Goal: Task Accomplishment & Management: Manage account settings

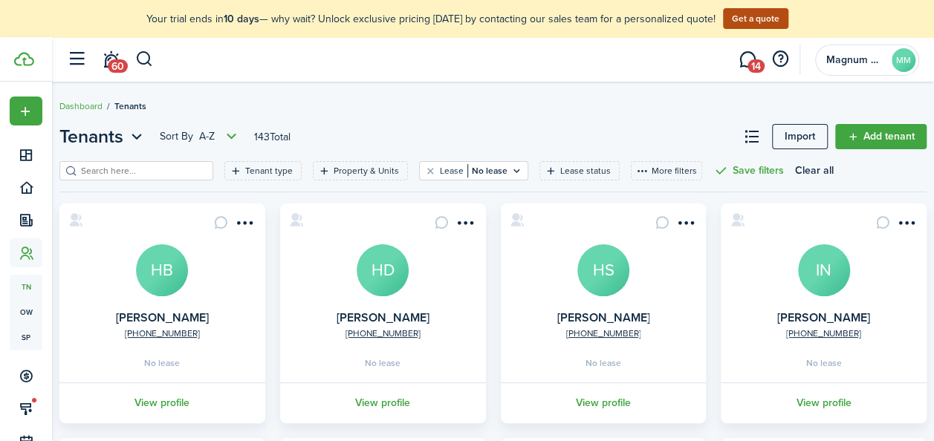
scroll to position [12, 0]
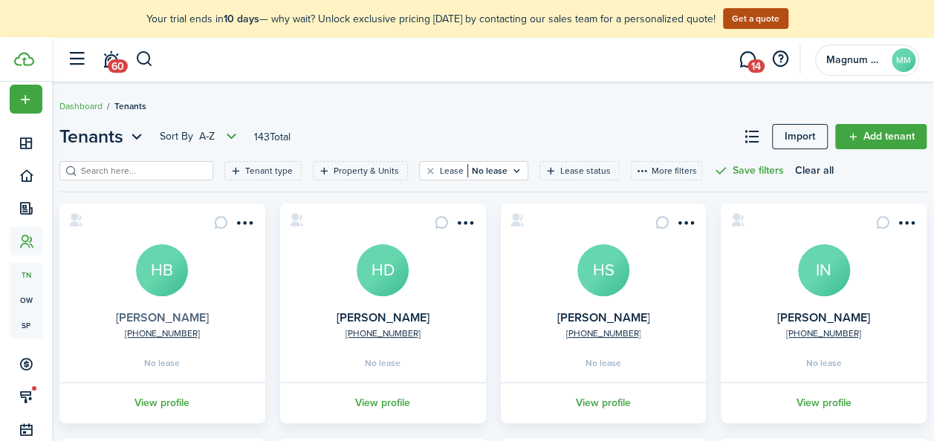
click at [179, 317] on link "[PERSON_NAME]" at bounding box center [162, 317] width 93 height 17
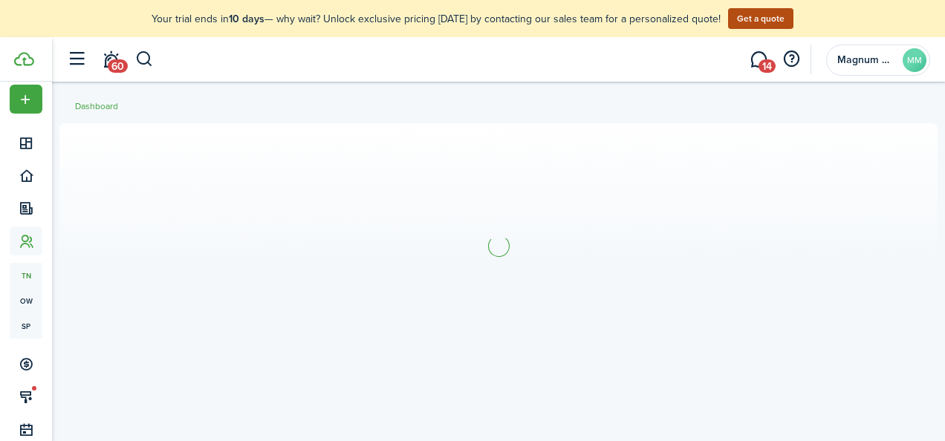
click at [179, 317] on section at bounding box center [498, 245] width 878 height 245
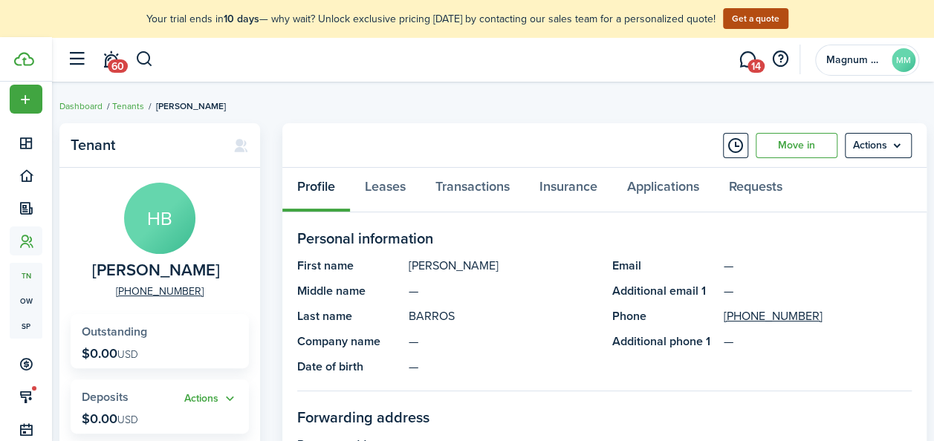
click at [202, 271] on span "[PERSON_NAME]" at bounding box center [156, 271] width 128 height 19
copy span "[PERSON_NAME]"
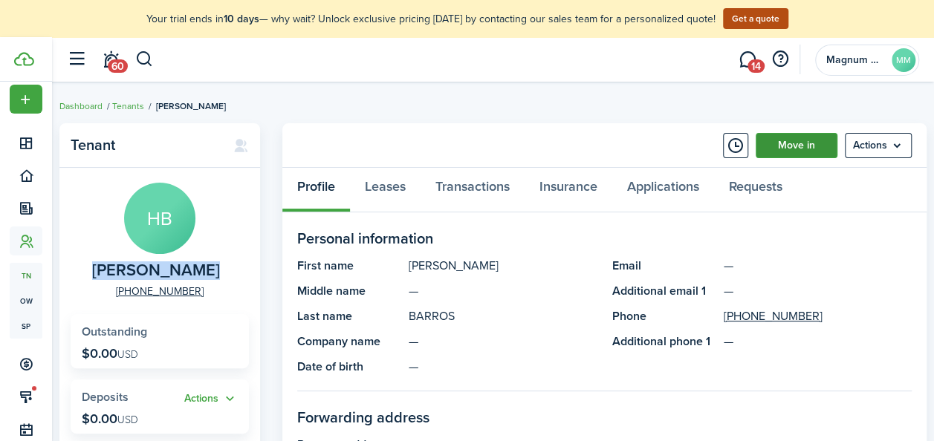
click at [804, 147] on link "Move in" at bounding box center [797, 145] width 82 height 25
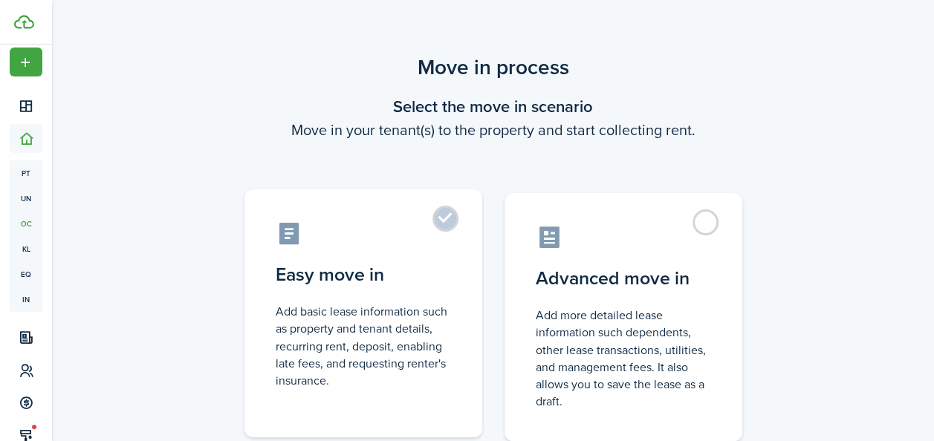
click at [453, 221] on label "Easy move in Add basic lease information such as property and tenant details, r…" at bounding box center [364, 314] width 238 height 248
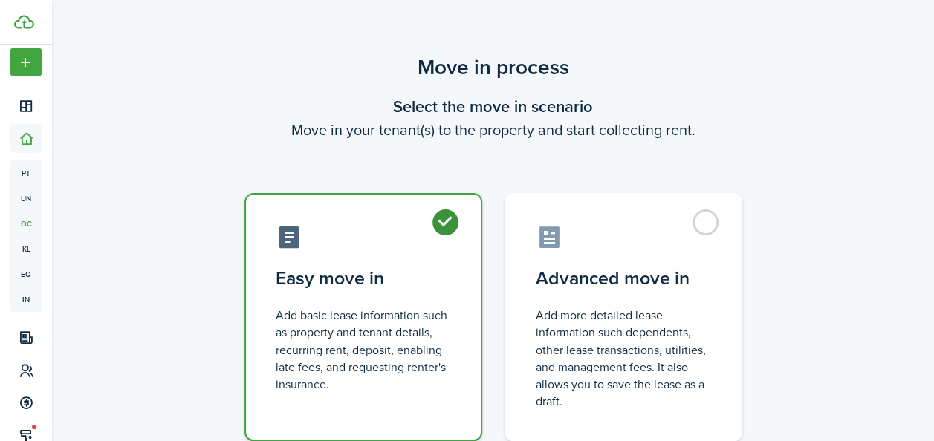
radio input "true"
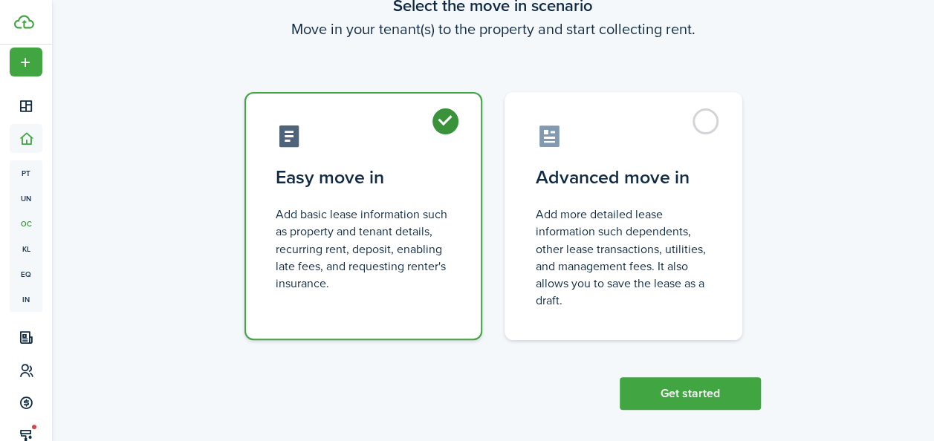
scroll to position [111, 0]
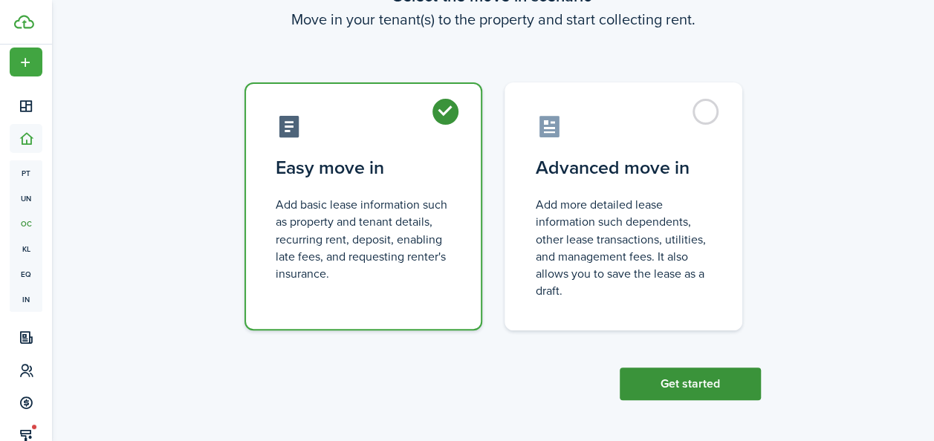
click at [667, 385] on button "Get started" at bounding box center [690, 384] width 141 height 33
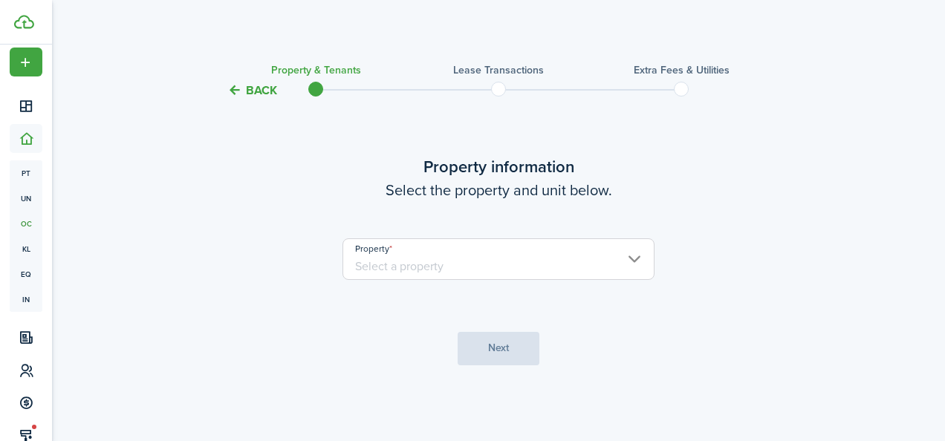
click at [432, 265] on input "Property" at bounding box center [499, 260] width 312 height 42
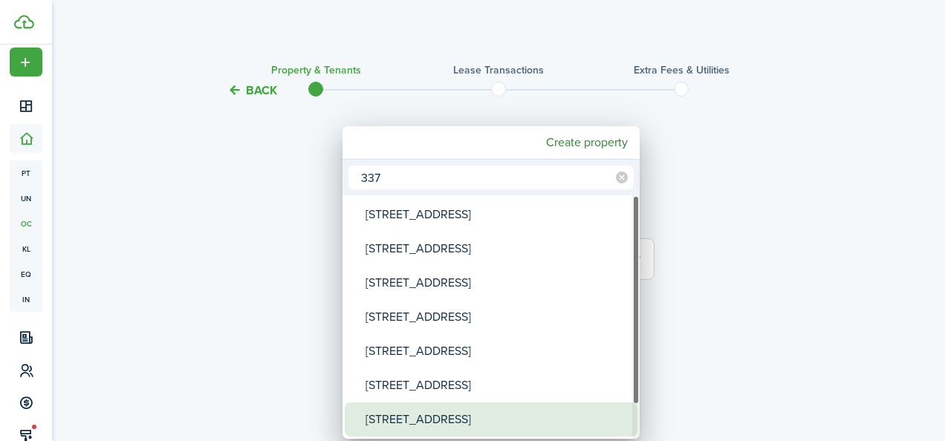
type input "337"
click at [438, 410] on div "[STREET_ADDRESS]" at bounding box center [497, 420] width 263 height 34
type input "[STREET_ADDRESS]"
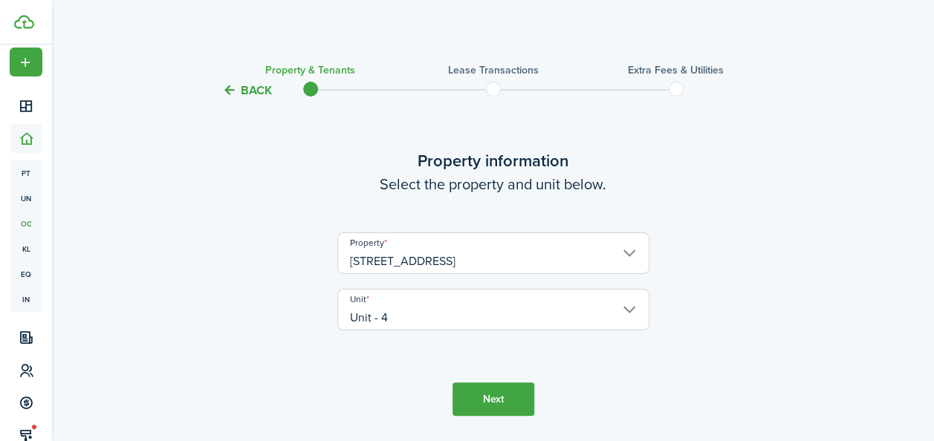
click at [481, 394] on button "Next" at bounding box center [494, 399] width 82 height 33
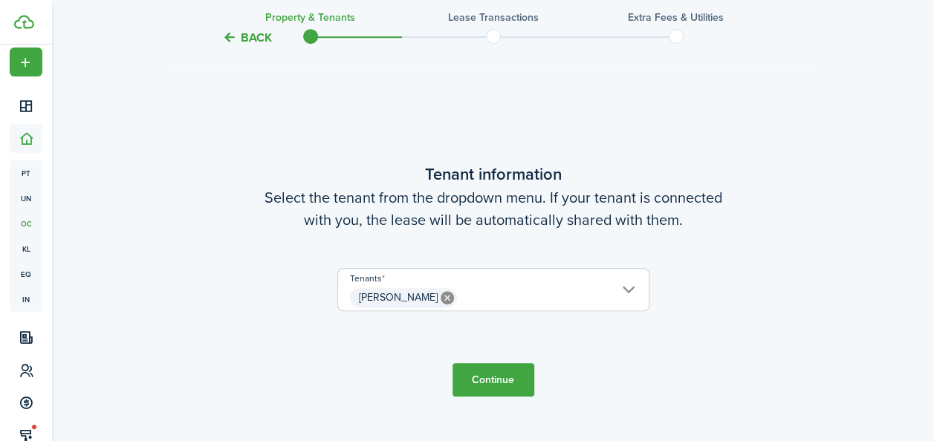
click at [492, 378] on button "Continue" at bounding box center [494, 379] width 82 height 33
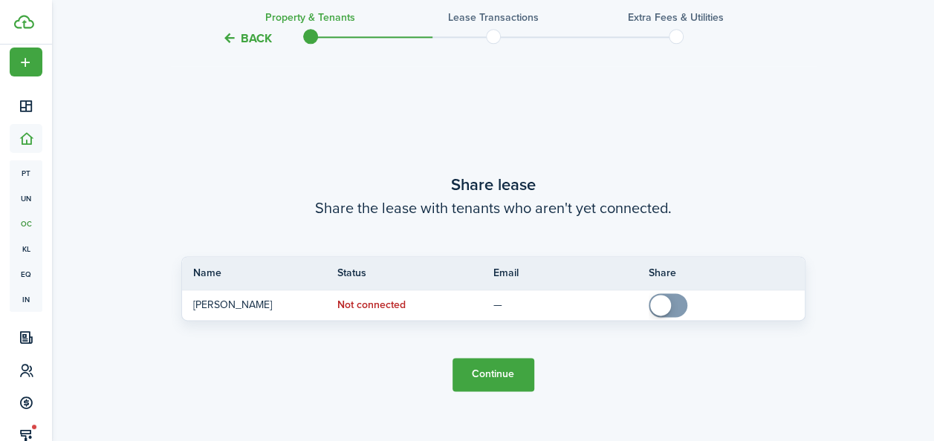
scroll to position [829, 0]
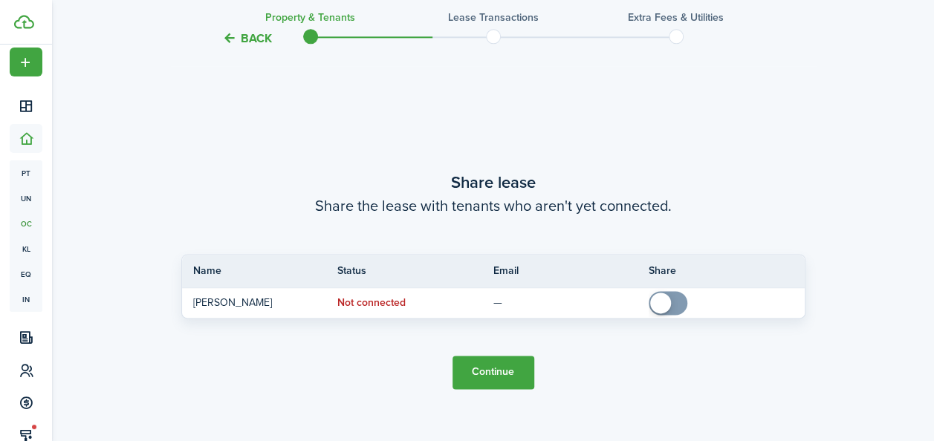
click at [506, 369] on button "Continue" at bounding box center [494, 372] width 82 height 33
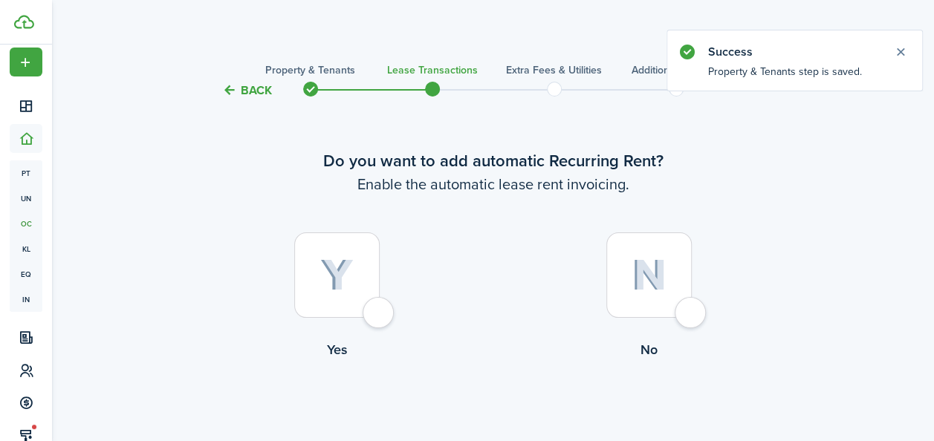
click at [347, 294] on div at bounding box center [336, 275] width 85 height 85
radio input "true"
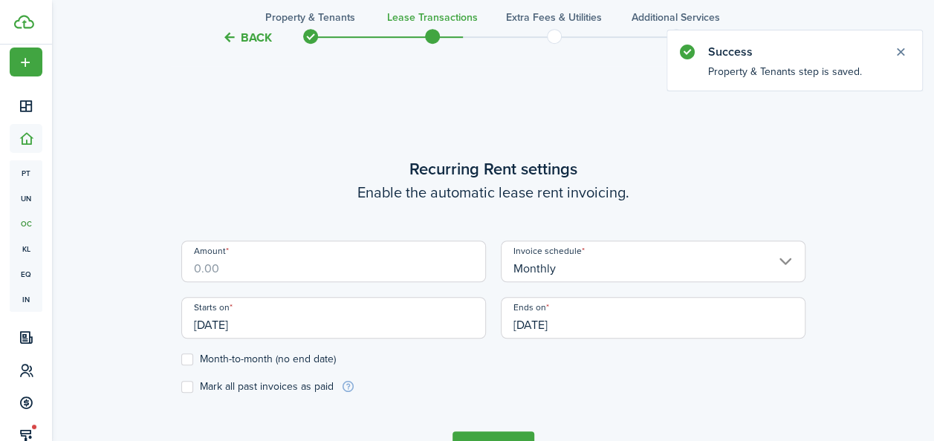
scroll to position [409, 0]
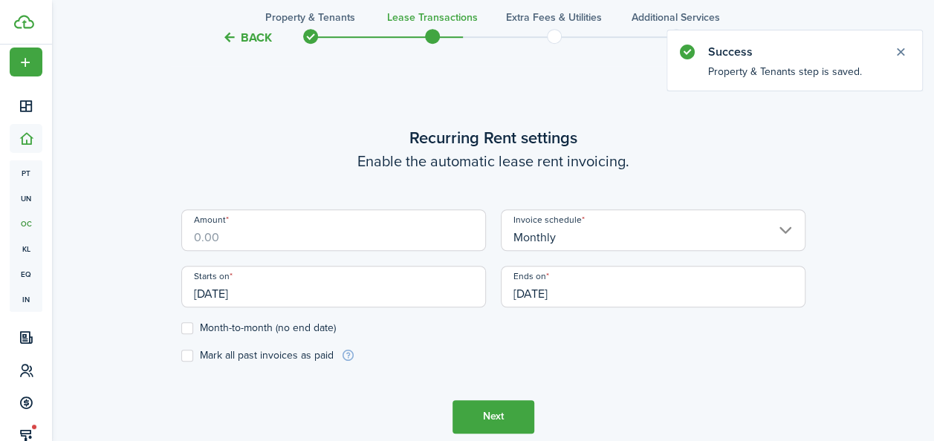
click at [297, 244] on input "Amount" at bounding box center [333, 231] width 305 height 42
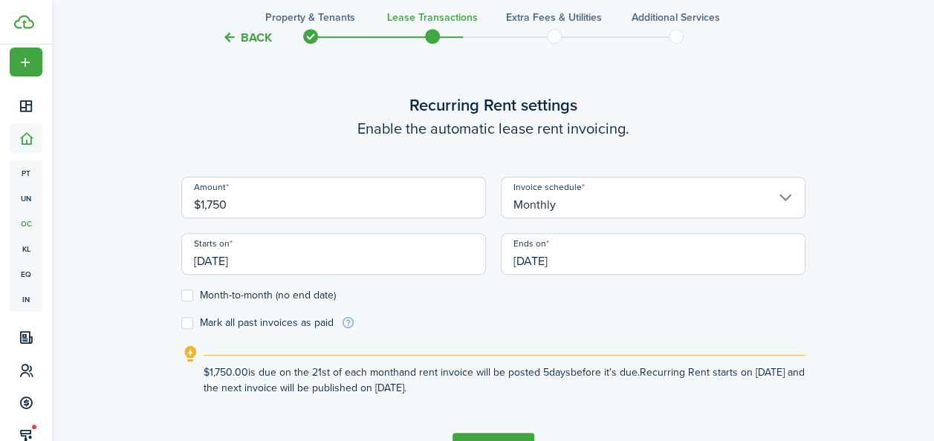
click at [269, 272] on input "[DATE]" at bounding box center [333, 254] width 305 height 42
type input "$1,750.00"
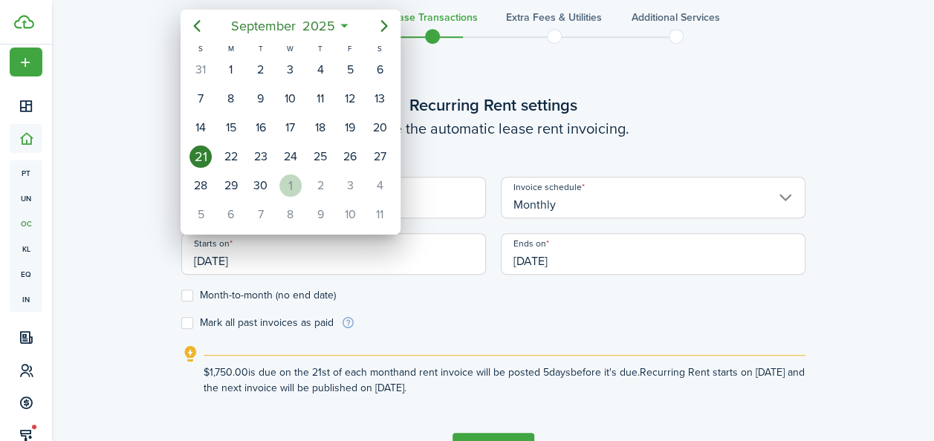
click at [284, 188] on div "1" at bounding box center [290, 186] width 22 height 22
type input "[DATE]"
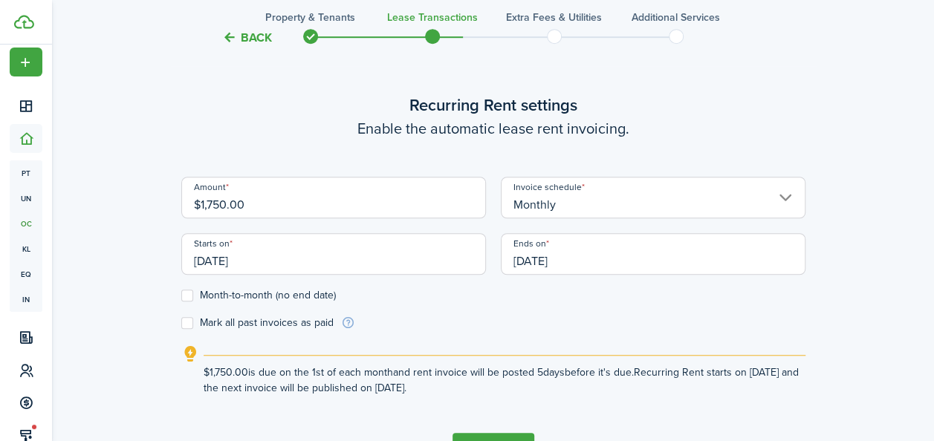
click at [193, 295] on label "Month-to-month (no end date)" at bounding box center [258, 296] width 155 height 12
click at [181, 295] on input "Month-to-month (no end date)" at bounding box center [181, 295] width 1 height 1
checkbox input "true"
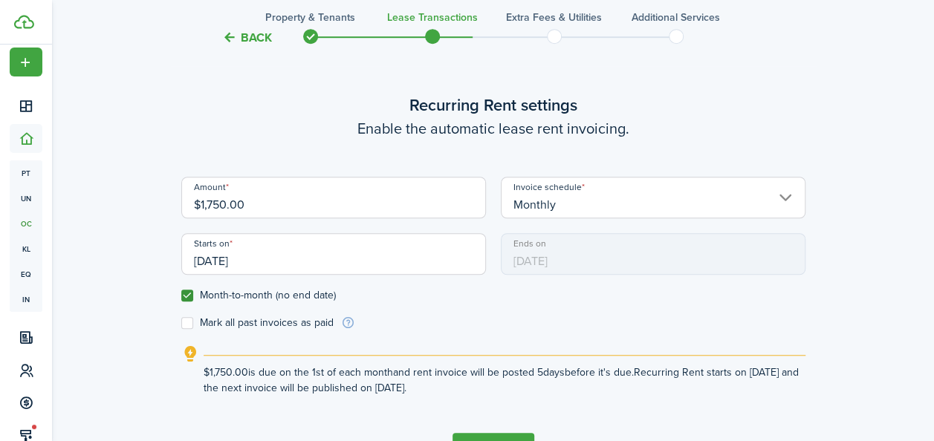
scroll to position [508, 0]
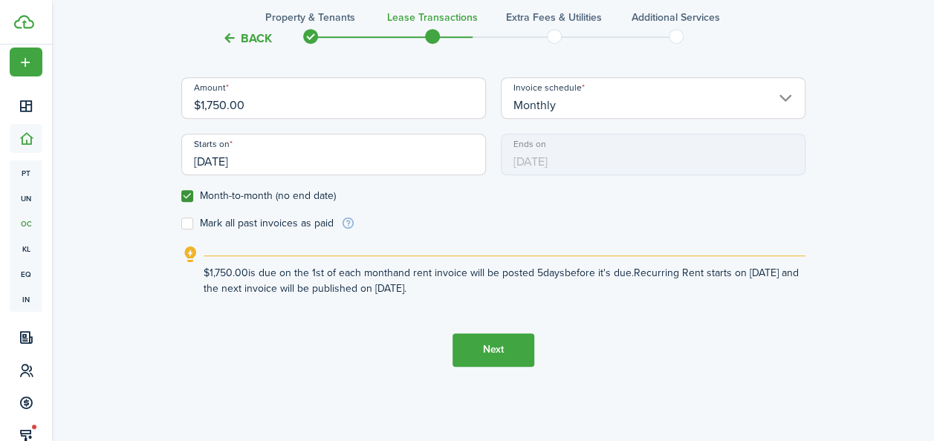
click at [499, 349] on button "Next" at bounding box center [494, 350] width 82 height 33
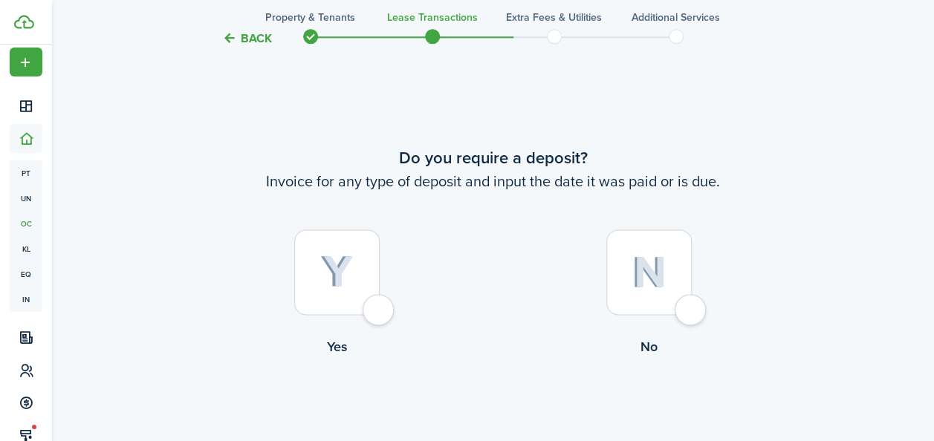
scroll to position [850, 0]
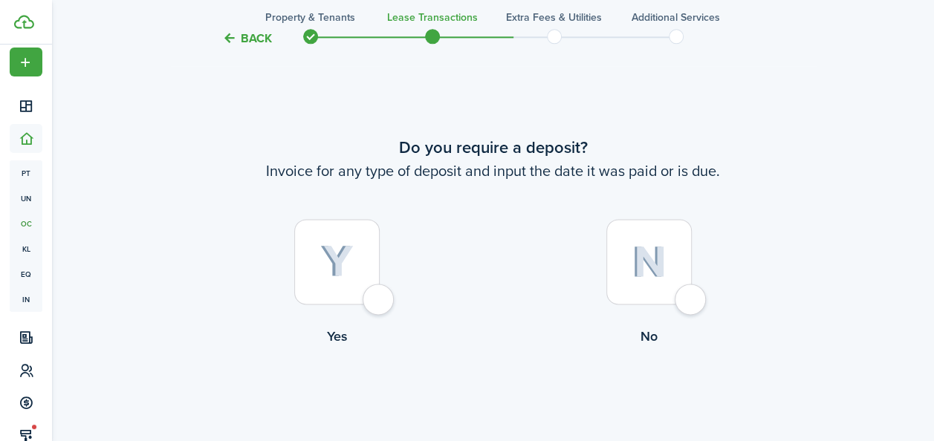
click at [650, 260] on img at bounding box center [649, 262] width 35 height 32
radio input "true"
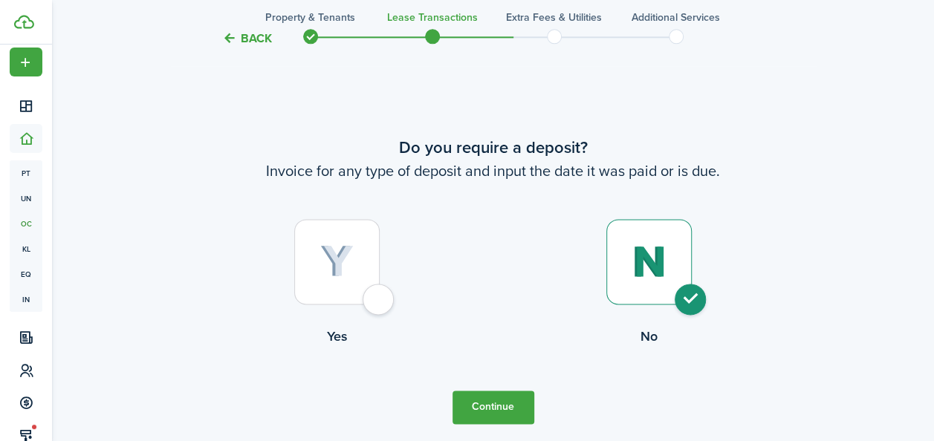
click at [511, 407] on button "Continue" at bounding box center [494, 407] width 82 height 33
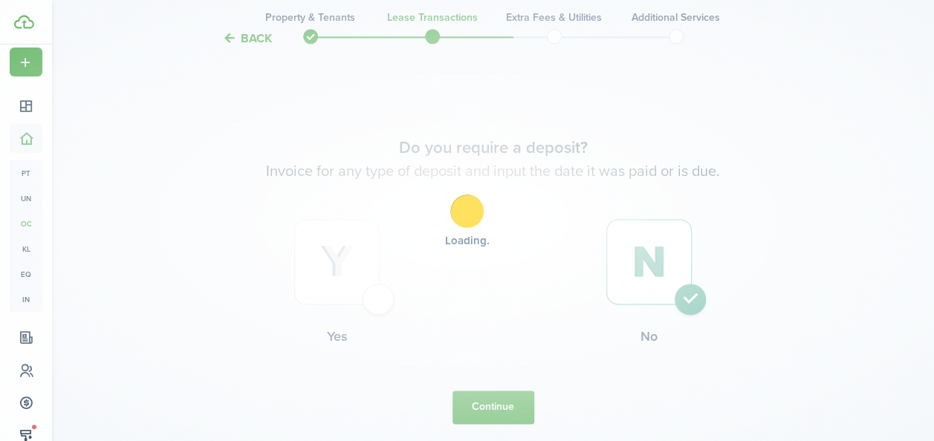
scroll to position [0, 0]
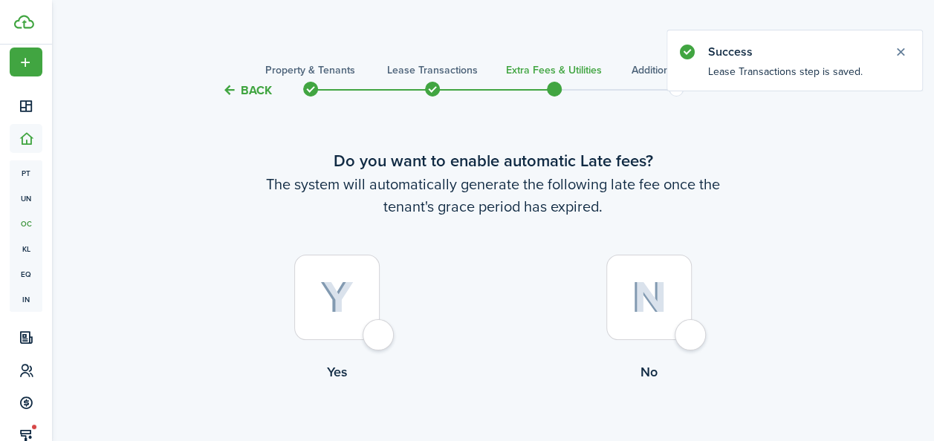
click at [328, 309] on img at bounding box center [336, 298] width 33 height 33
radio input "true"
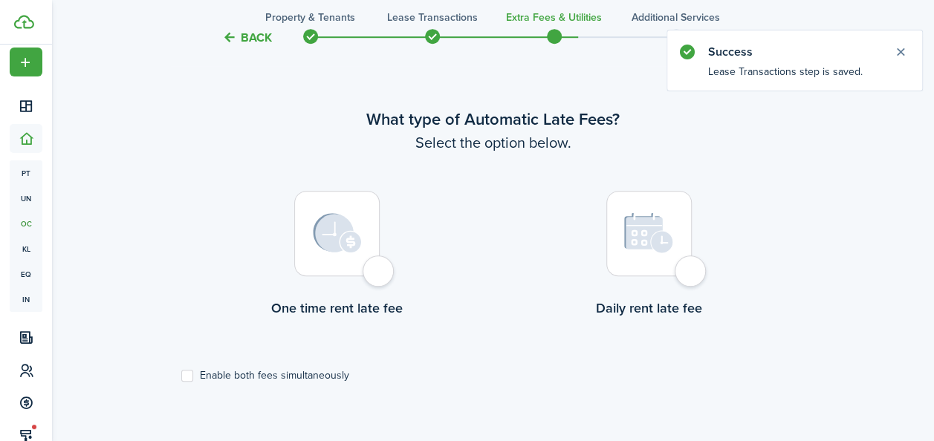
click at [310, 245] on div at bounding box center [336, 233] width 85 height 85
radio input "true"
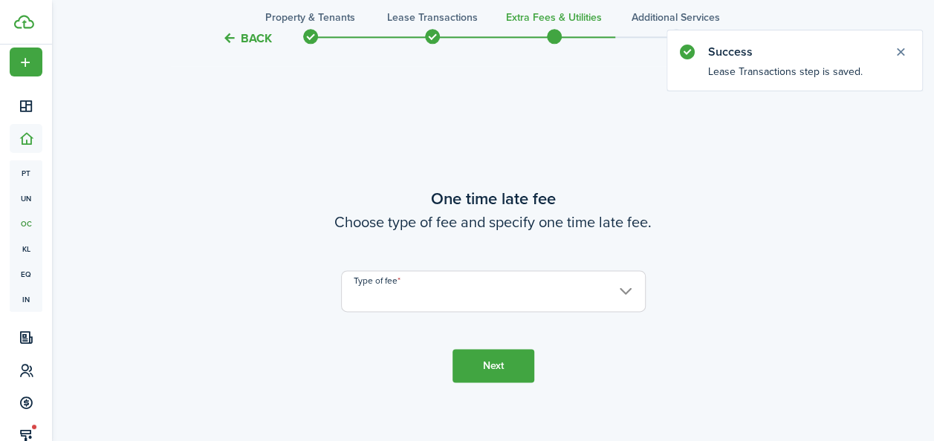
scroll to position [872, 0]
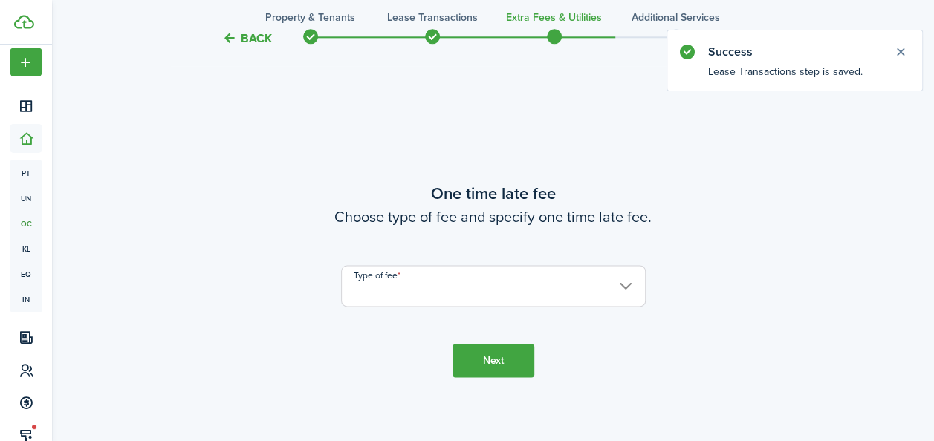
click at [609, 294] on input "Type of fee" at bounding box center [493, 286] width 305 height 42
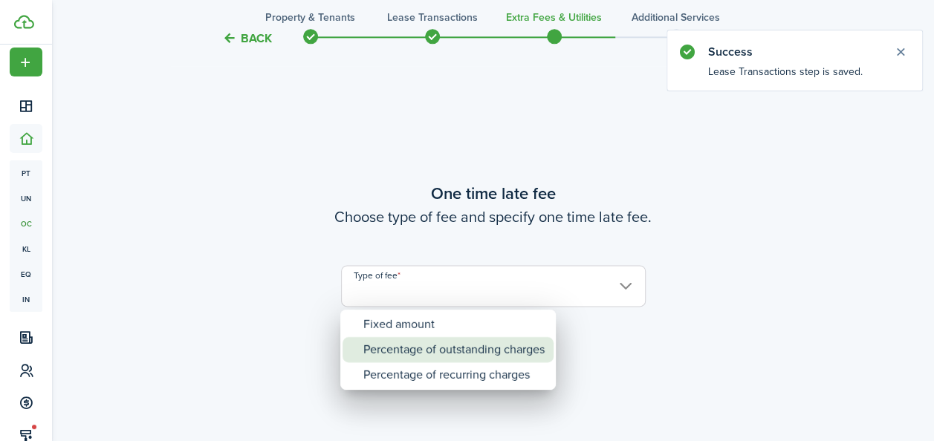
click at [538, 344] on div "Percentage of outstanding charges" at bounding box center [453, 349] width 181 height 25
type input "Percentage of outstanding charges"
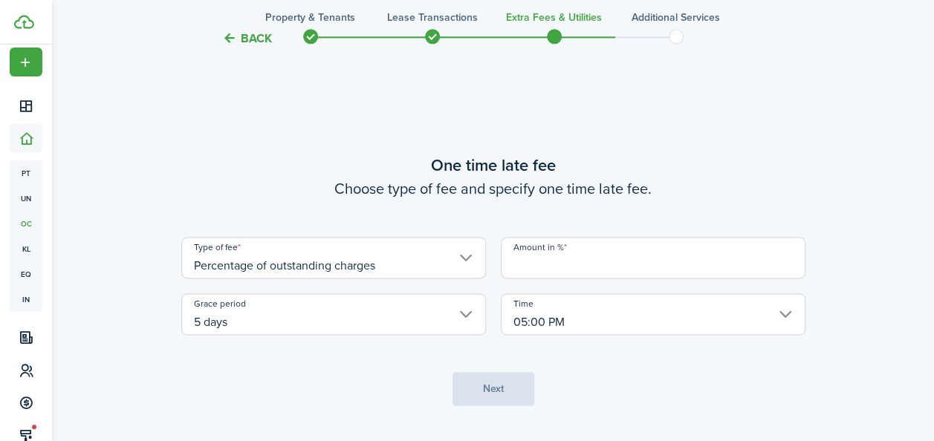
click at [461, 318] on input "5 days" at bounding box center [333, 315] width 305 height 42
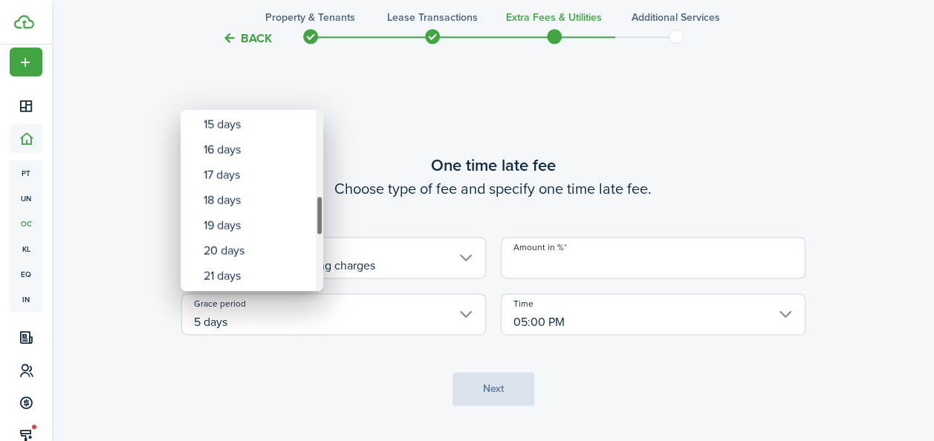
click at [320, 221] on div "Grace period" at bounding box center [319, 200] width 7 height 181
drag, startPoint x: 318, startPoint y: 210, endPoint x: 316, endPoint y: 171, distance: 39.5
click at [316, 171] on div "Grace period" at bounding box center [319, 176] width 7 height 40
click at [268, 180] on div "10 days" at bounding box center [258, 175] width 109 height 25
type input "10 days"
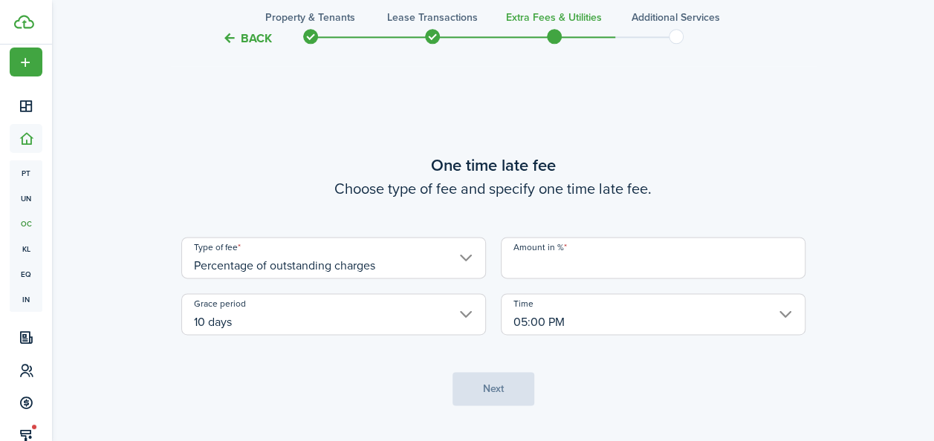
click at [557, 256] on input "Amount in %" at bounding box center [653, 258] width 305 height 42
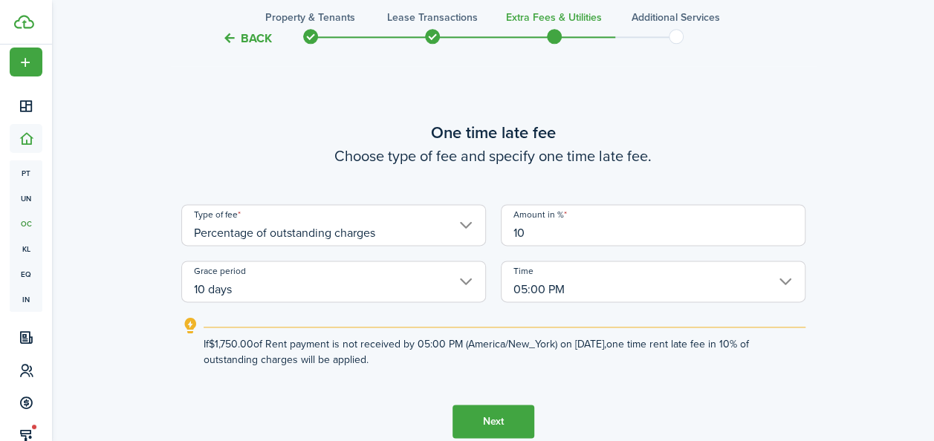
type input "10"
click at [486, 419] on button "Next" at bounding box center [494, 421] width 82 height 33
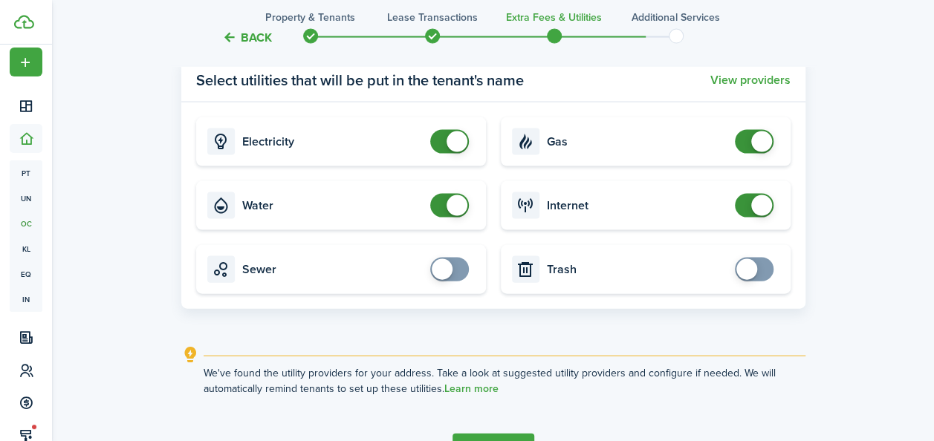
scroll to position [1544, 0]
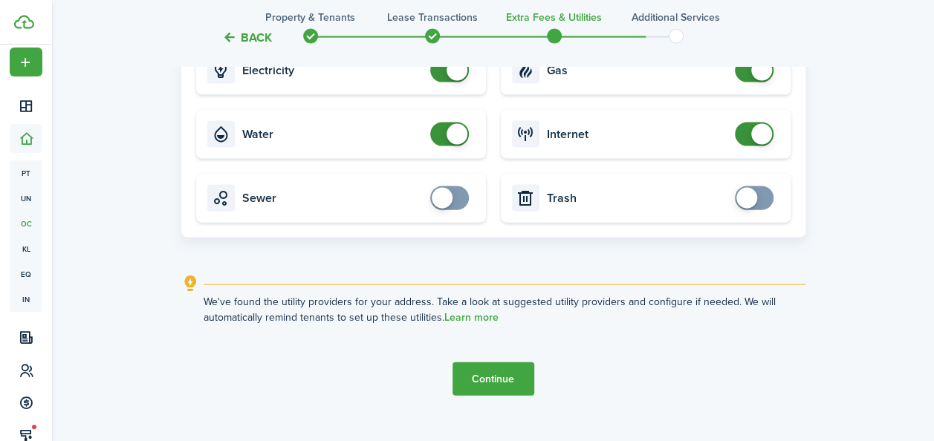
click at [477, 382] on button "Continue" at bounding box center [494, 379] width 82 height 33
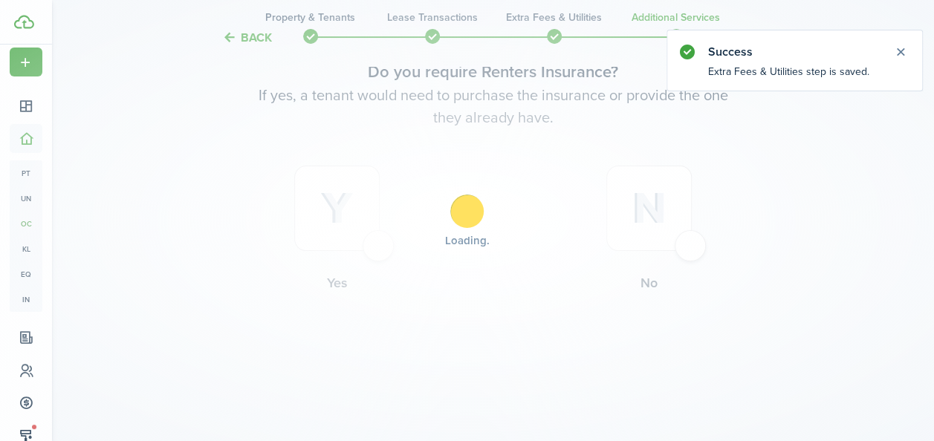
scroll to position [0, 0]
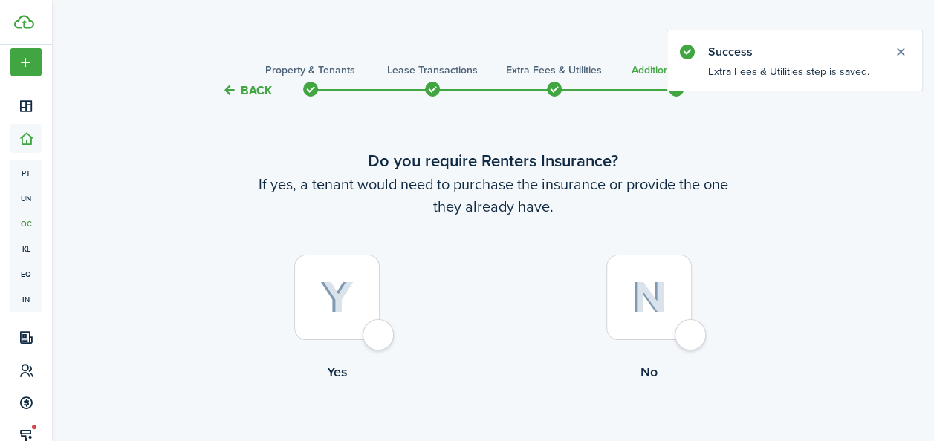
click at [352, 302] on img at bounding box center [336, 298] width 33 height 33
radio input "true"
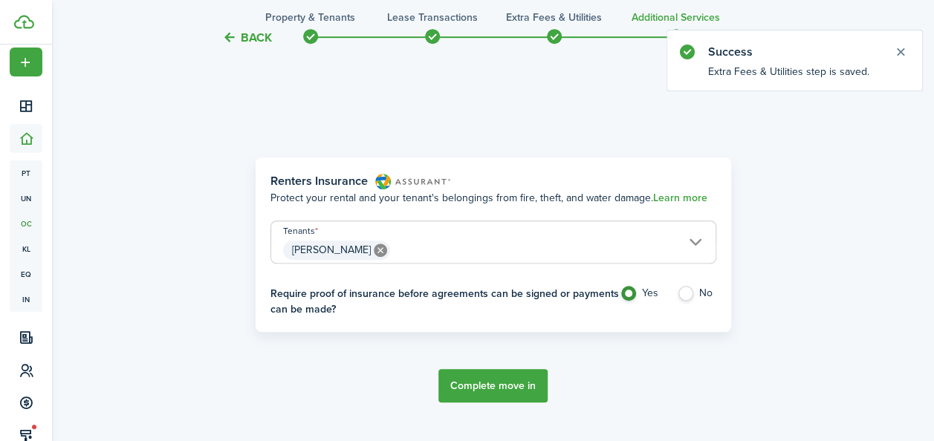
scroll to position [431, 0]
click at [510, 391] on button "Complete move in" at bounding box center [492, 385] width 109 height 33
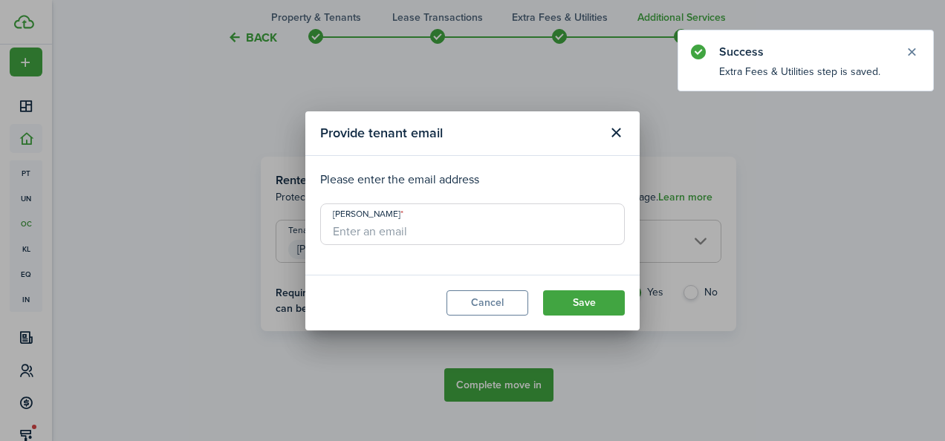
click at [432, 232] on input "[PERSON_NAME]" at bounding box center [472, 225] width 305 height 42
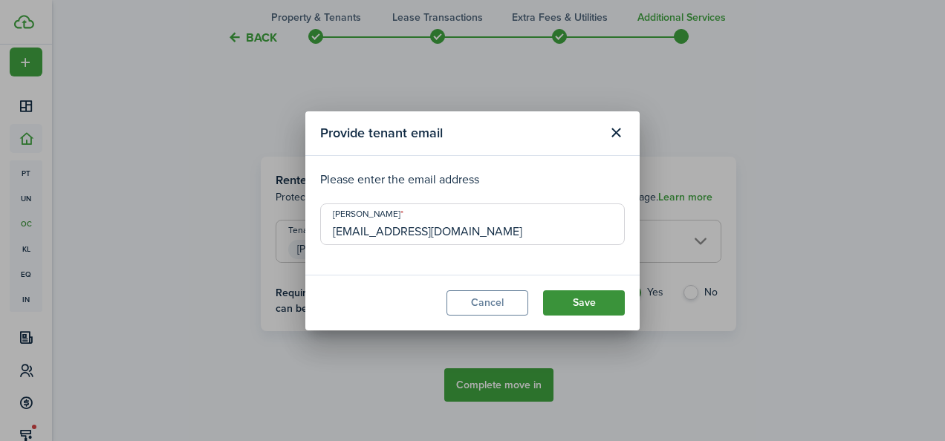
click at [559, 293] on button "Save" at bounding box center [584, 303] width 82 height 25
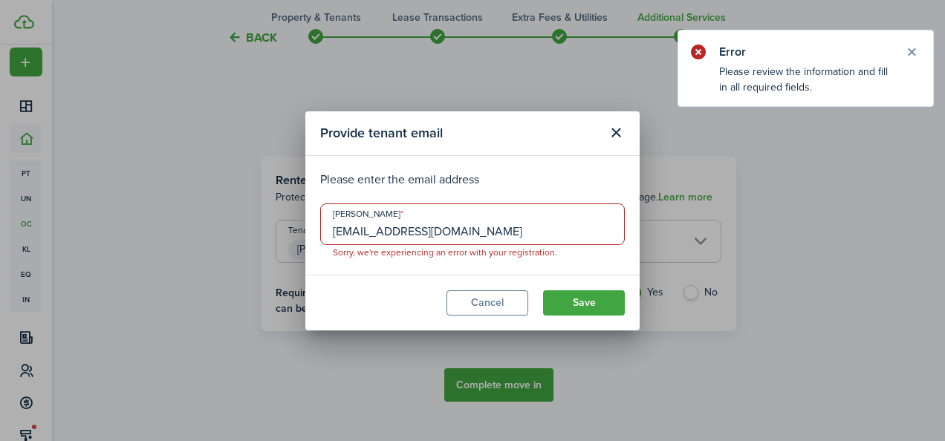
click at [364, 233] on input "[EMAIL_ADDRESS][DOMAIN_NAME]" at bounding box center [472, 225] width 305 height 42
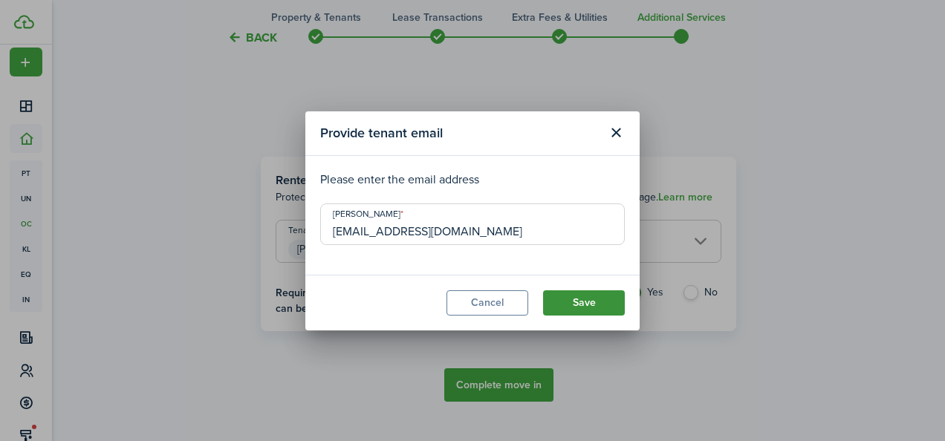
type input "[EMAIL_ADDRESS][DOMAIN_NAME]"
click at [571, 299] on button "Save" at bounding box center [584, 303] width 82 height 25
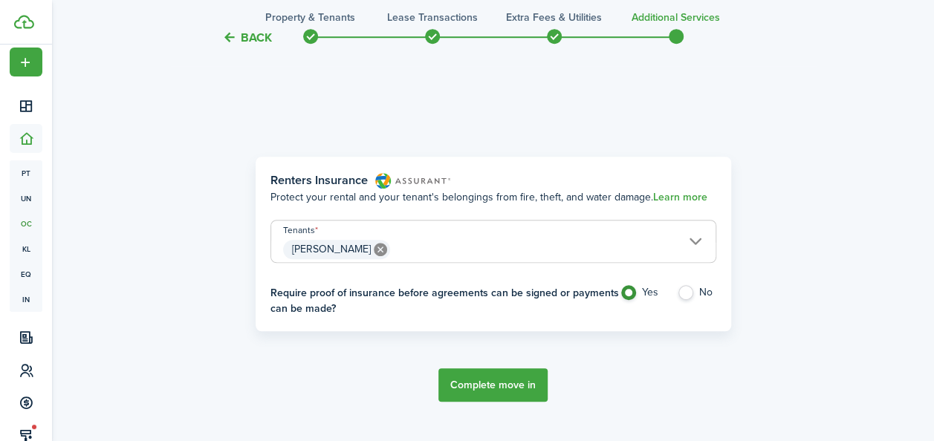
click at [455, 387] on button "Complete move in" at bounding box center [492, 385] width 109 height 33
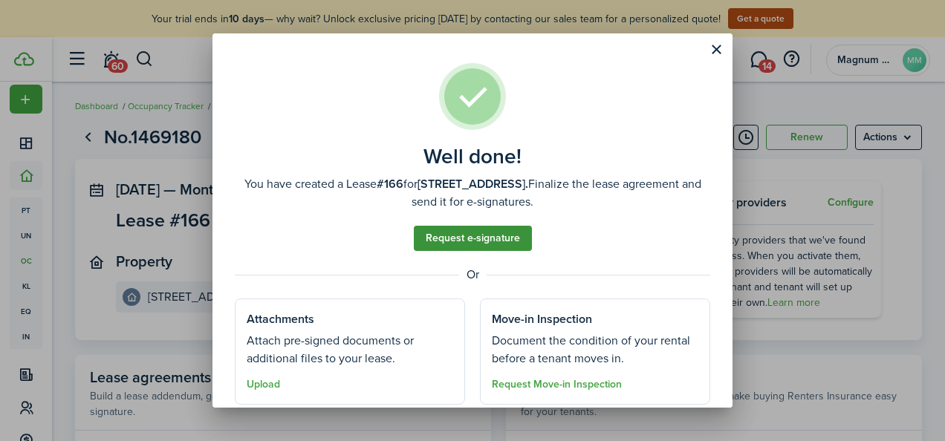
click at [471, 236] on link "Request e-signature" at bounding box center [473, 238] width 118 height 25
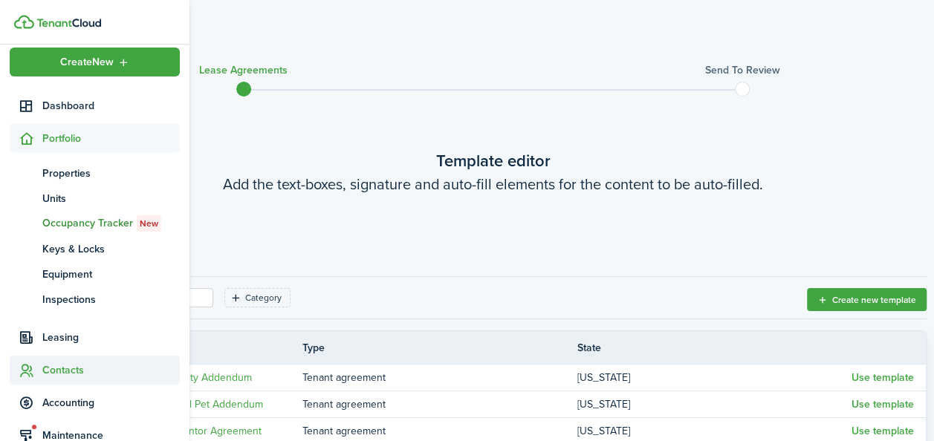
click at [55, 372] on span "Contacts" at bounding box center [110, 371] width 137 height 16
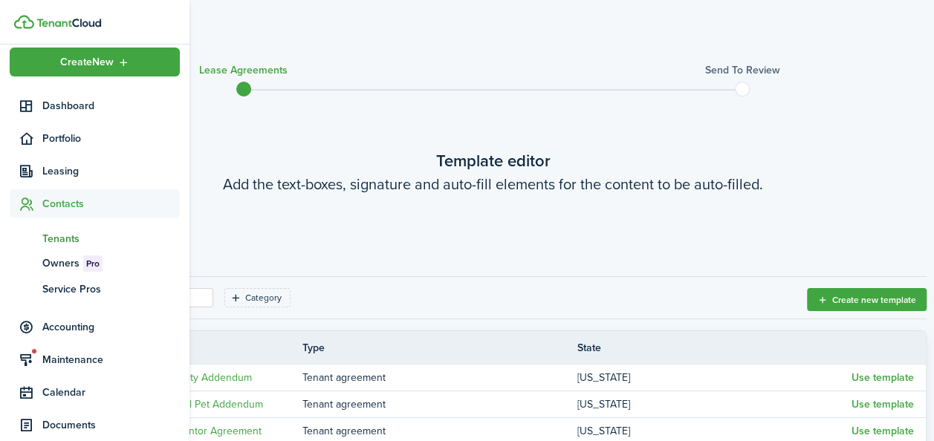
click at [58, 238] on span "Tenants" at bounding box center [110, 239] width 137 height 16
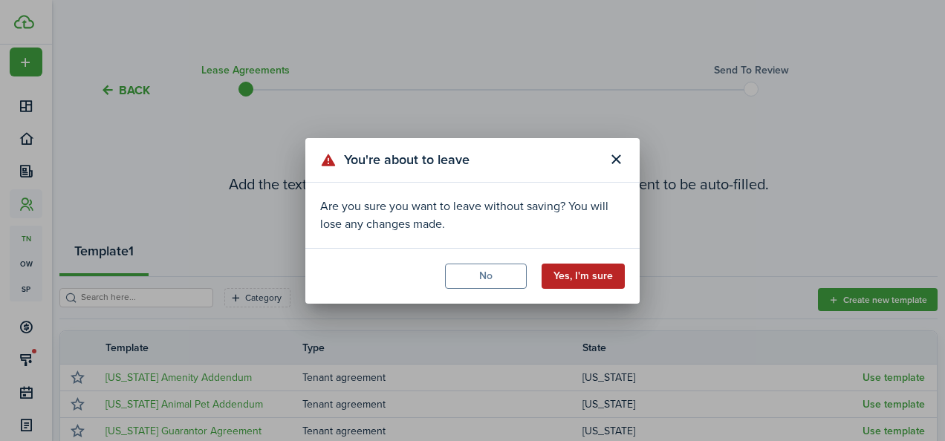
click at [564, 272] on button "Yes, I'm sure" at bounding box center [583, 276] width 83 height 25
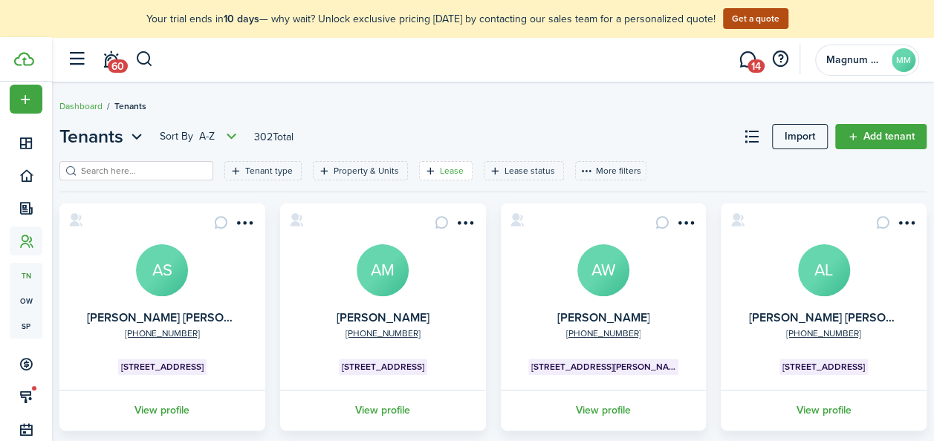
click at [428, 166] on filter-tag "Lease" at bounding box center [446, 170] width 54 height 19
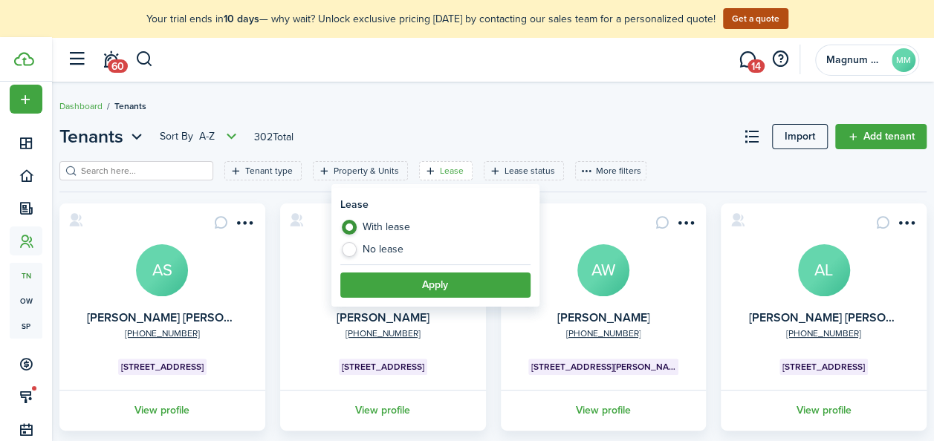
click at [402, 242] on label "No lease" at bounding box center [435, 249] width 190 height 15
radio input "false"
radio input "true"
click at [403, 282] on button "Apply" at bounding box center [435, 285] width 190 height 25
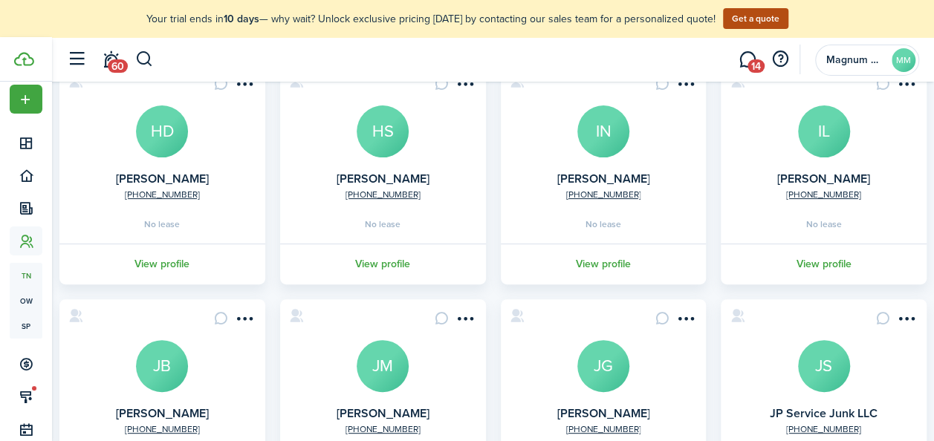
scroll to position [143, 0]
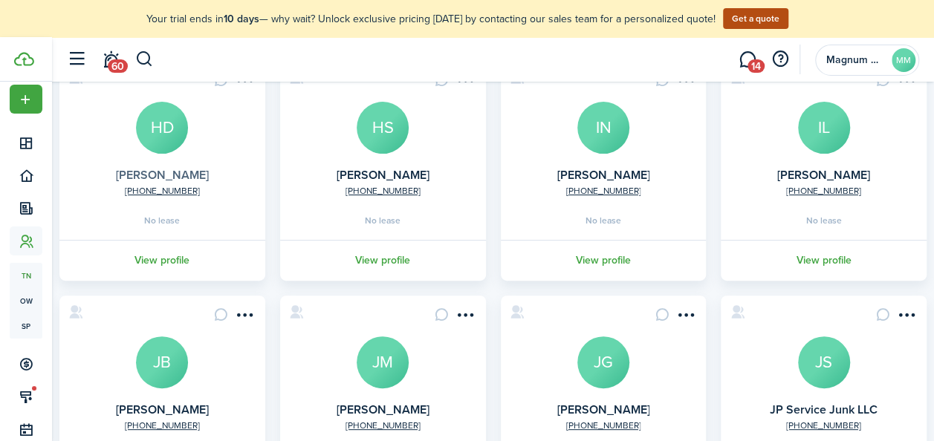
click at [176, 172] on link "[PERSON_NAME]" at bounding box center [162, 174] width 93 height 17
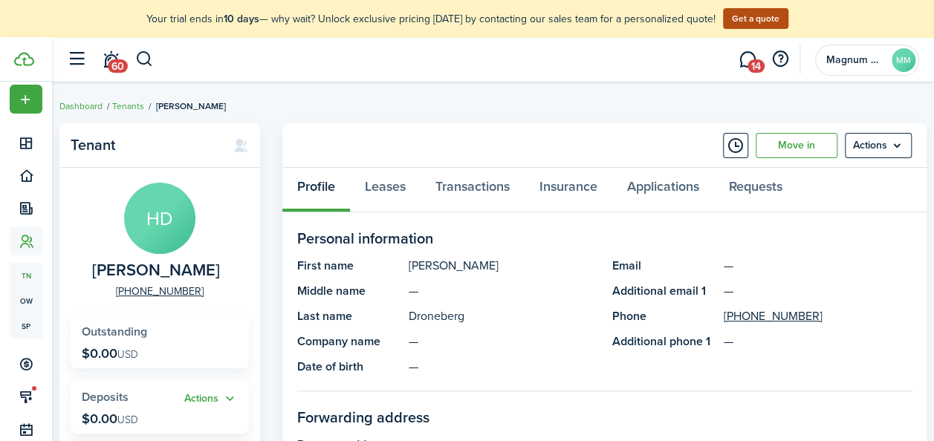
click at [139, 266] on span "[PERSON_NAME]" at bounding box center [156, 271] width 128 height 19
copy span "[PERSON_NAME]"
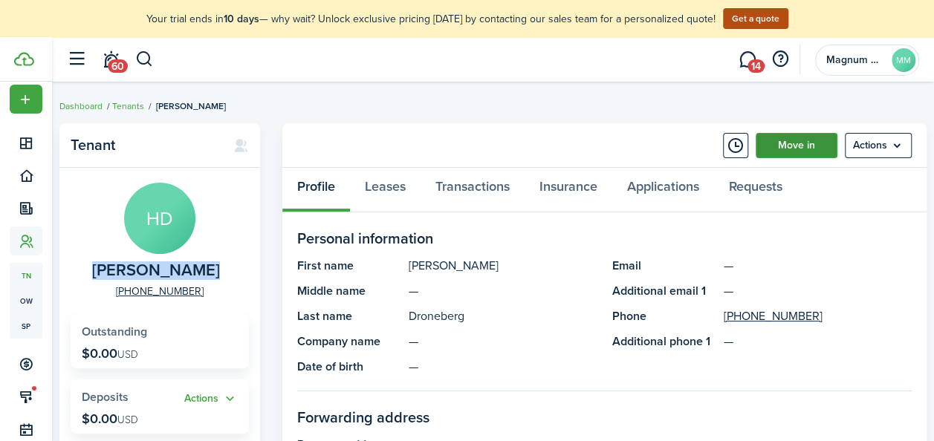
click at [797, 140] on link "Move in" at bounding box center [797, 145] width 82 height 25
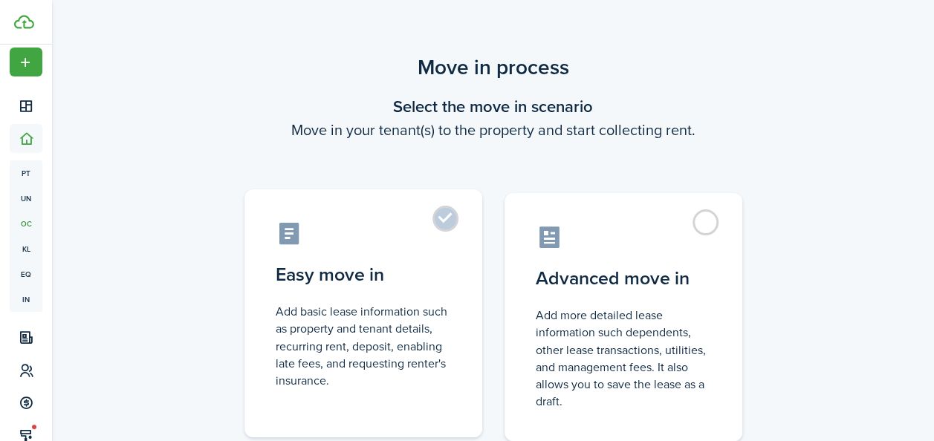
click at [457, 221] on label "Easy move in Add basic lease information such as property and tenant details, r…" at bounding box center [364, 314] width 238 height 248
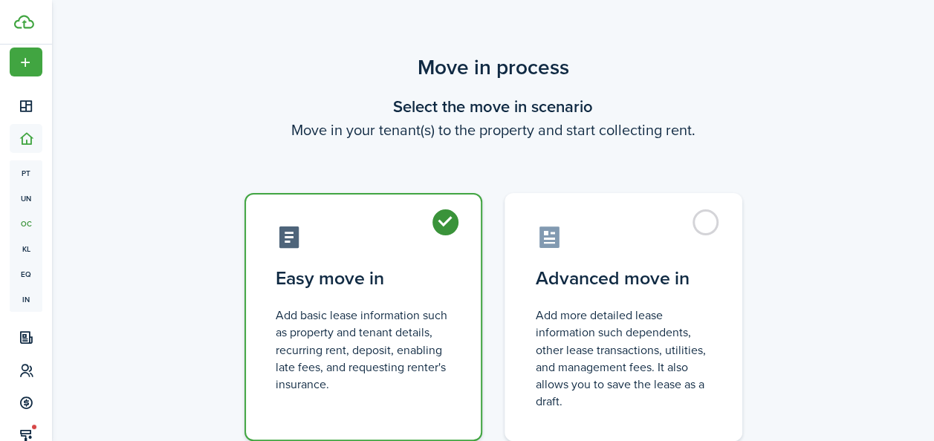
radio input "true"
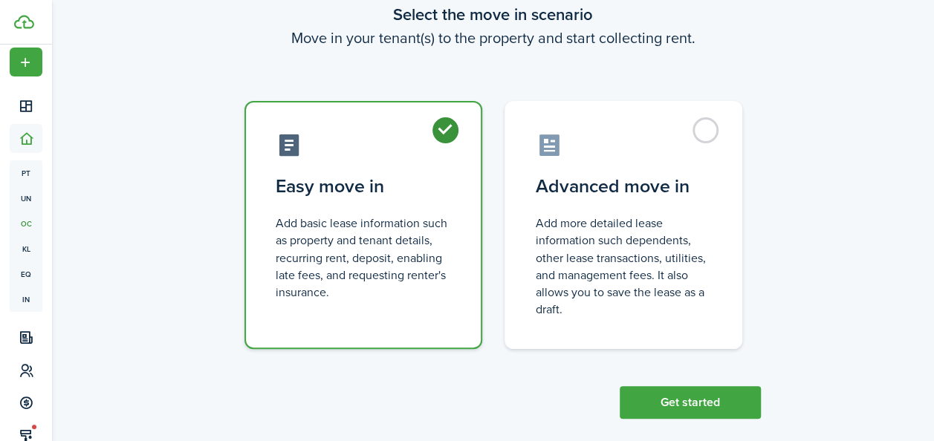
scroll to position [111, 0]
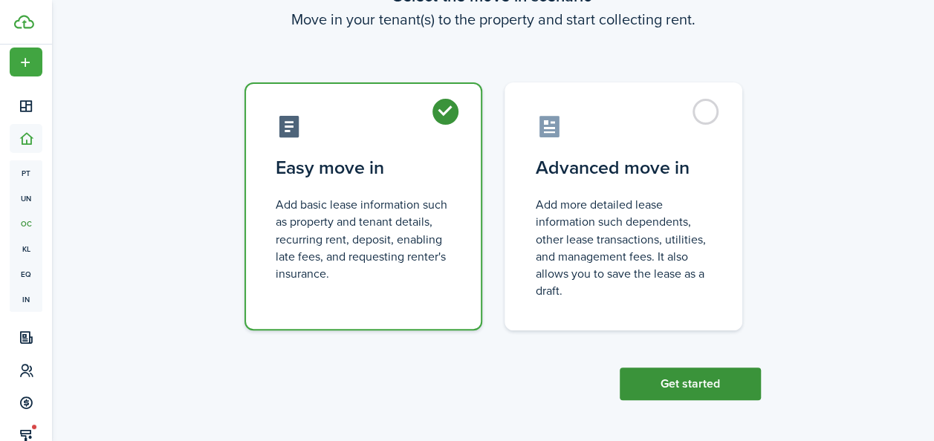
click at [647, 379] on button "Get started" at bounding box center [690, 384] width 141 height 33
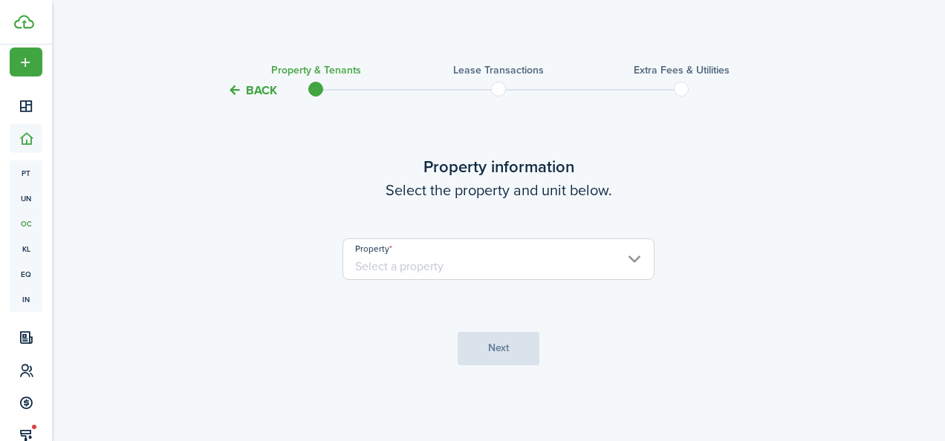
click at [416, 263] on input "Property" at bounding box center [499, 260] width 312 height 42
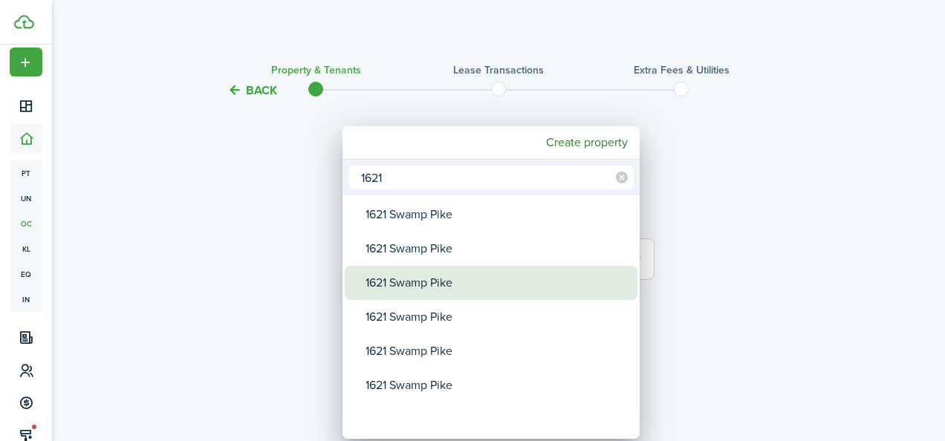
type input "1621"
click at [432, 285] on div "1621 Swamp Pike" at bounding box center [497, 283] width 263 height 34
type input "1621 Swamp Pike"
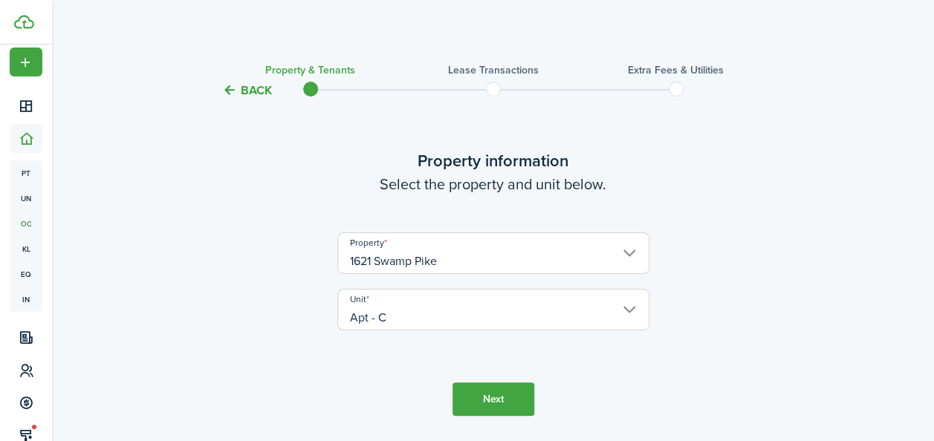
click at [635, 313] on input "Apt - C" at bounding box center [493, 310] width 312 height 42
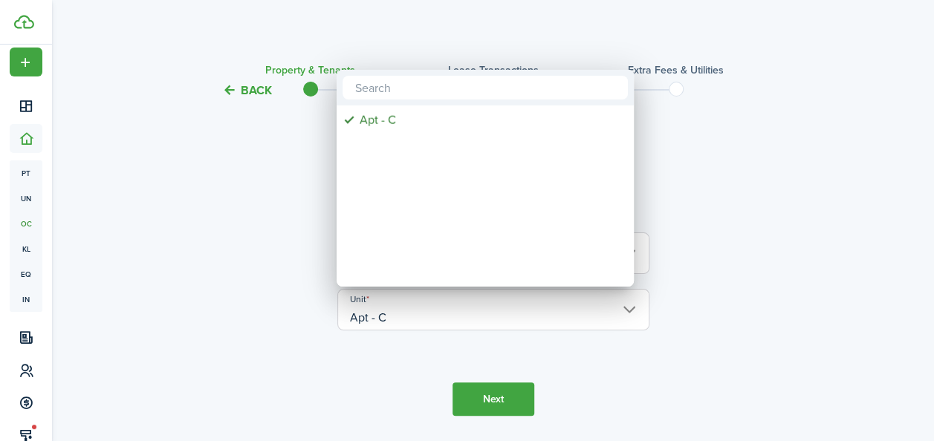
click at [865, 222] on div at bounding box center [467, 220] width 1172 height 679
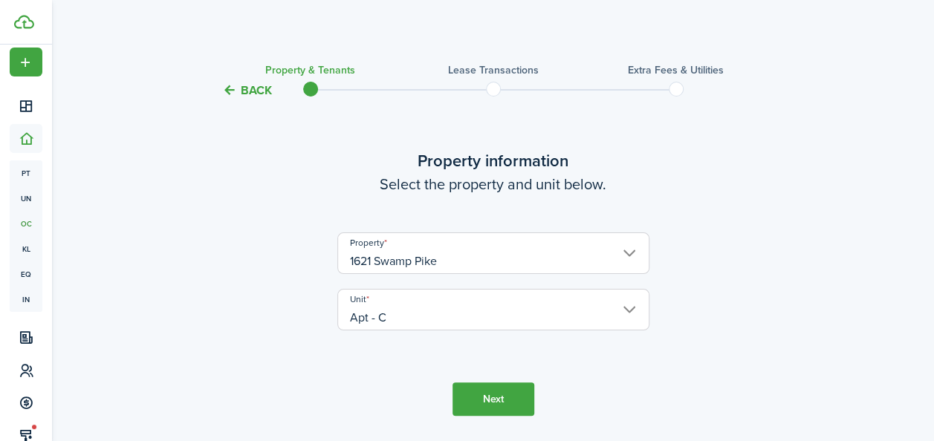
click at [494, 266] on input "1621 Swamp Pike" at bounding box center [493, 254] width 312 height 42
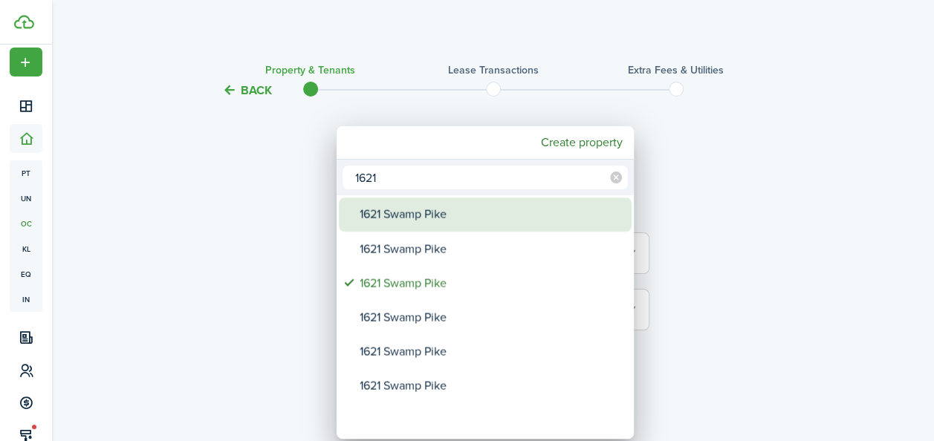
type input "1621"
click at [438, 222] on div "1621 Swamp Pike" at bounding box center [491, 215] width 263 height 34
type input "Apt - A"
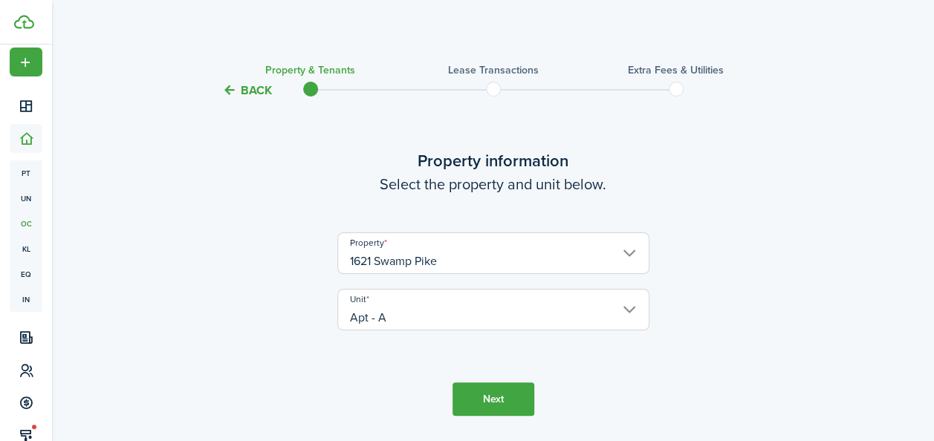
click at [489, 397] on button "Next" at bounding box center [494, 399] width 82 height 33
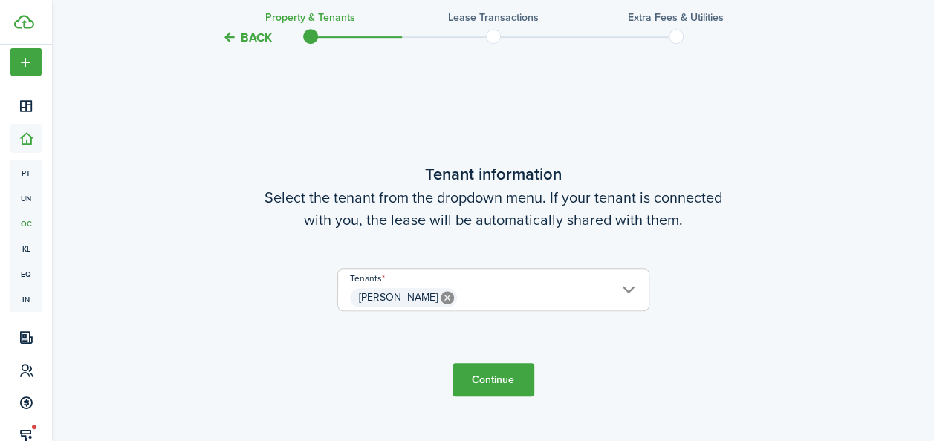
click at [493, 379] on button "Continue" at bounding box center [494, 379] width 82 height 33
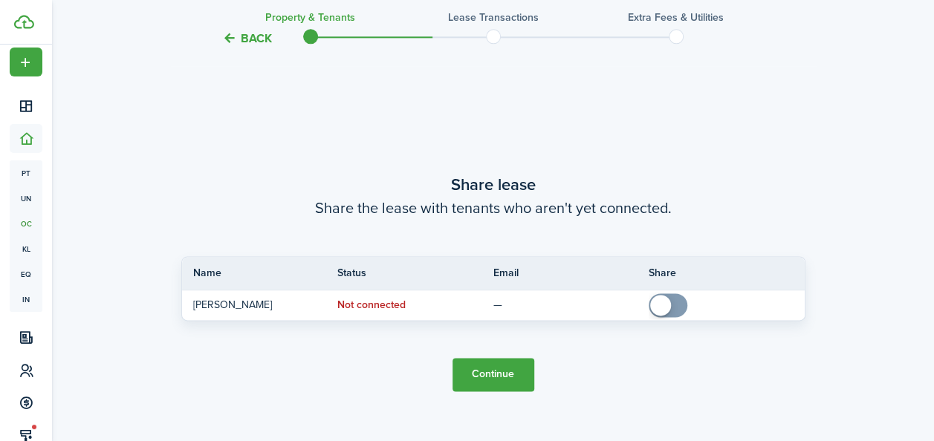
scroll to position [829, 0]
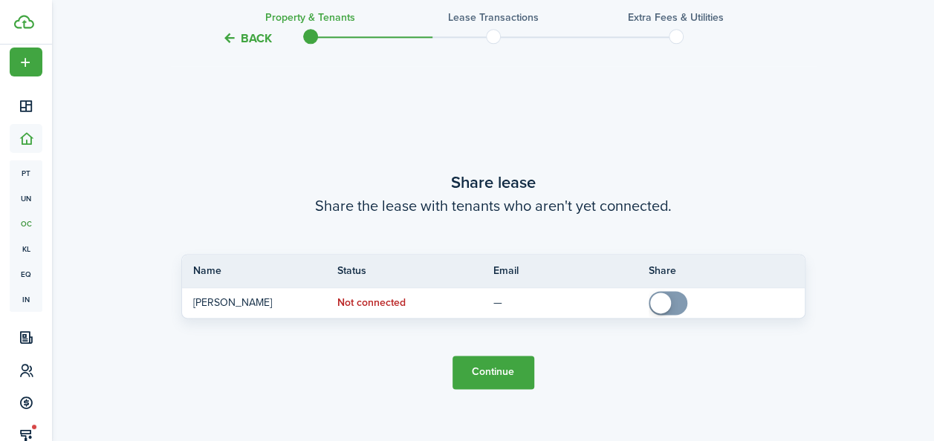
click at [485, 366] on button "Continue" at bounding box center [494, 372] width 82 height 33
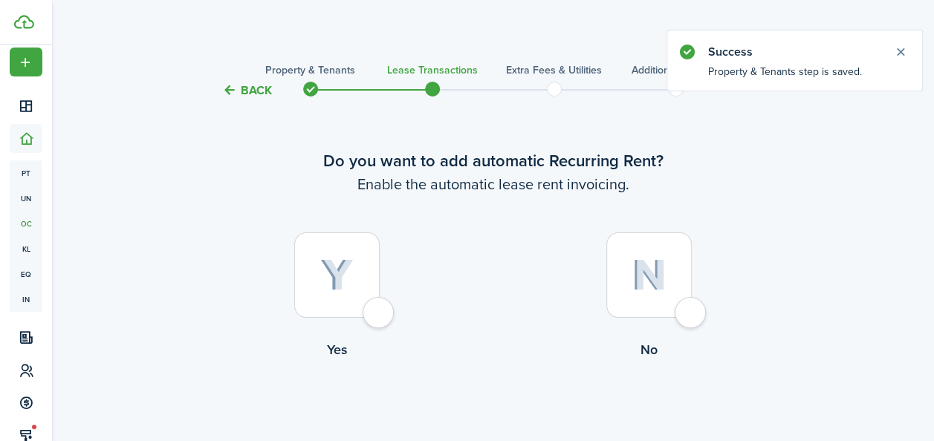
click at [317, 269] on div at bounding box center [336, 275] width 85 height 85
radio input "true"
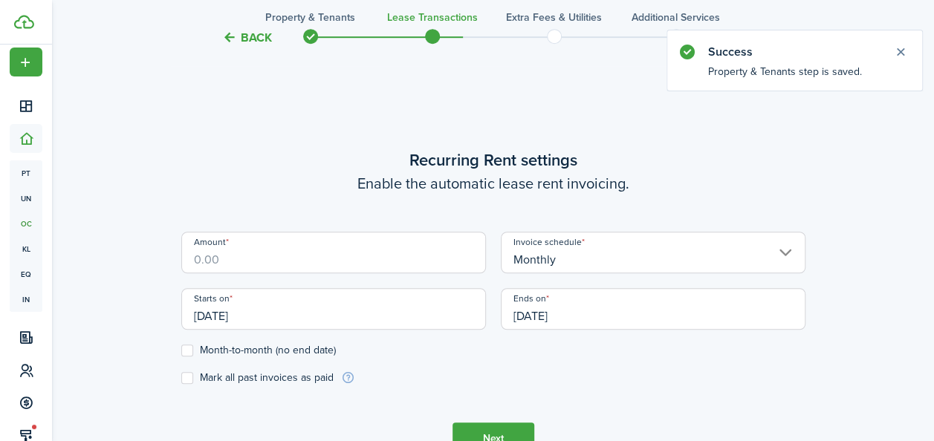
scroll to position [409, 0]
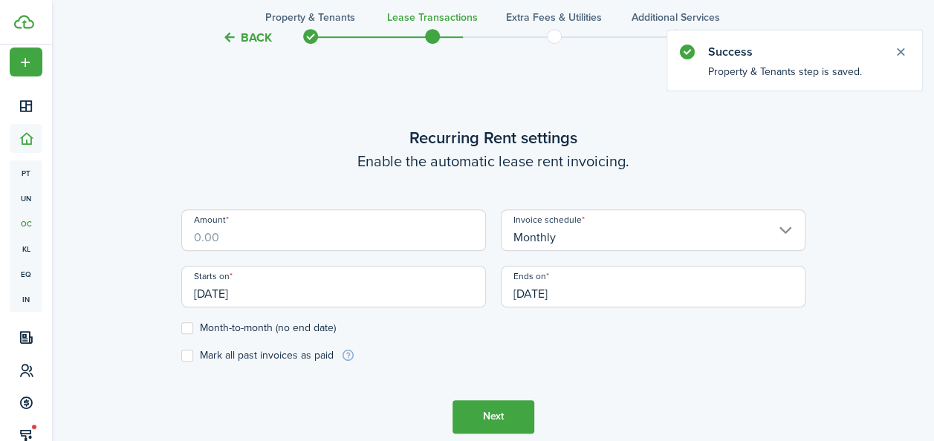
click at [300, 247] on input "Amount" at bounding box center [333, 231] width 305 height 42
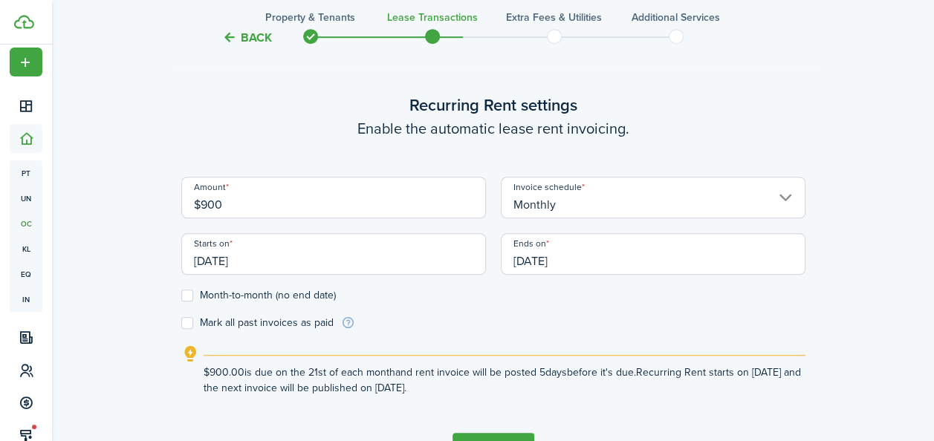
click at [268, 269] on input "[DATE]" at bounding box center [333, 254] width 305 height 42
type input "$900.00"
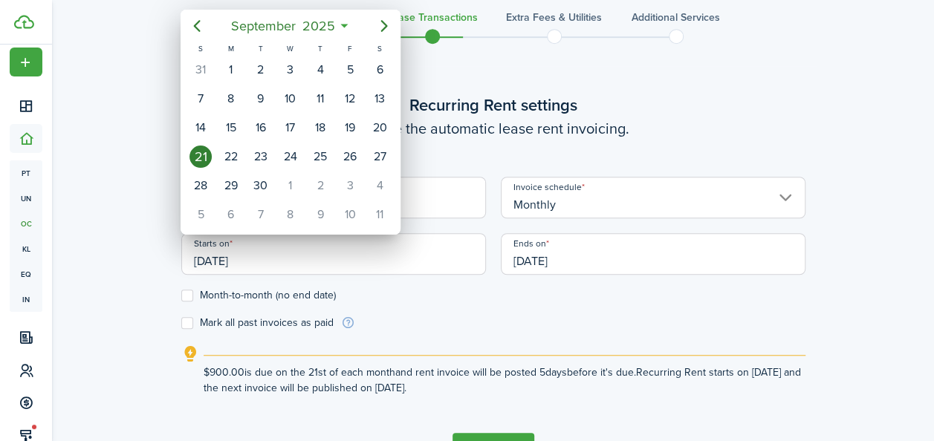
click at [367, 246] on div at bounding box center [467, 220] width 1172 height 679
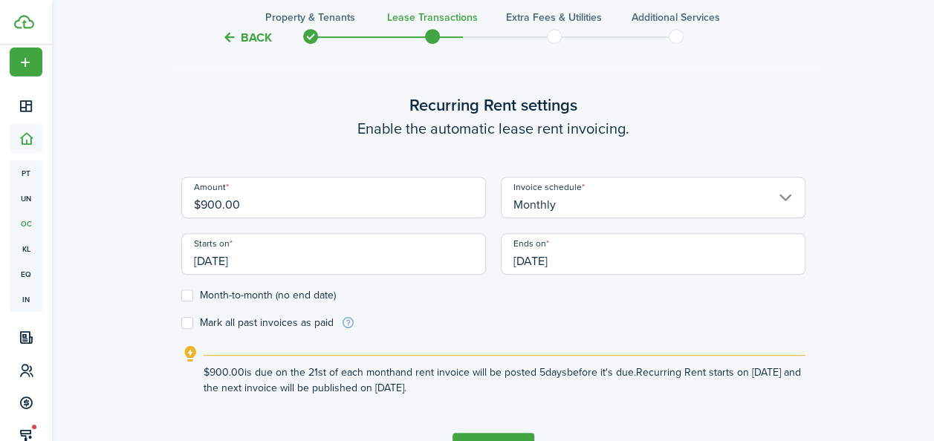
click at [251, 263] on input "[DATE]" at bounding box center [333, 254] width 305 height 42
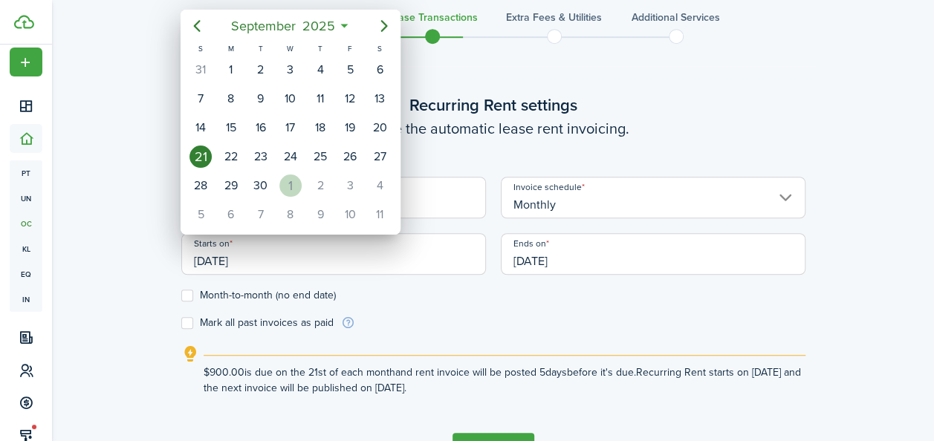
click at [284, 181] on div "1" at bounding box center [290, 186] width 22 height 22
type input "[DATE]"
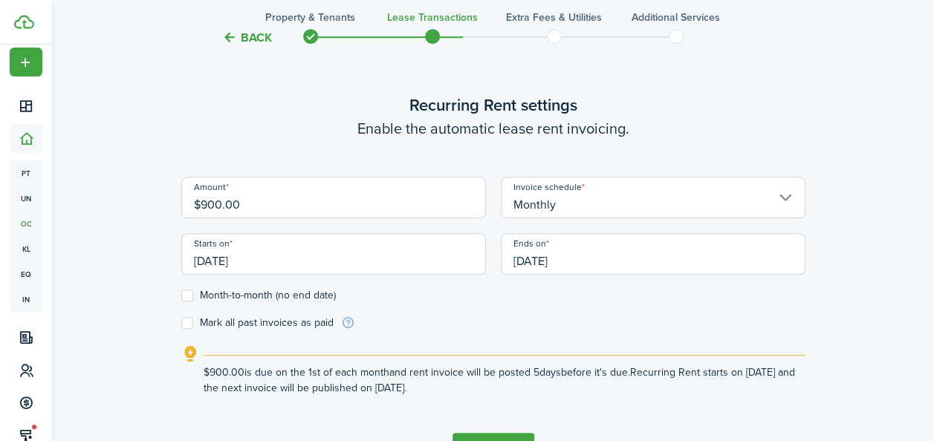
click at [189, 294] on label "Month-to-month (no end date)" at bounding box center [258, 296] width 155 height 12
click at [181, 295] on input "Month-to-month (no end date)" at bounding box center [181, 295] width 1 height 1
checkbox input "true"
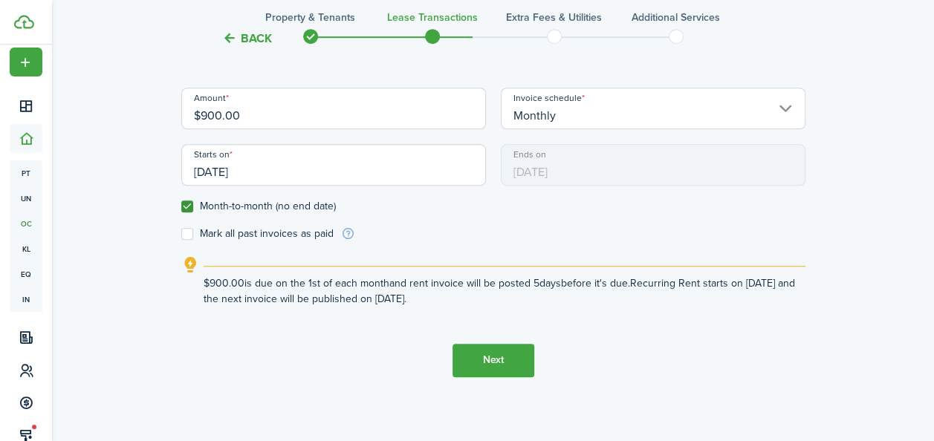
scroll to position [508, 0]
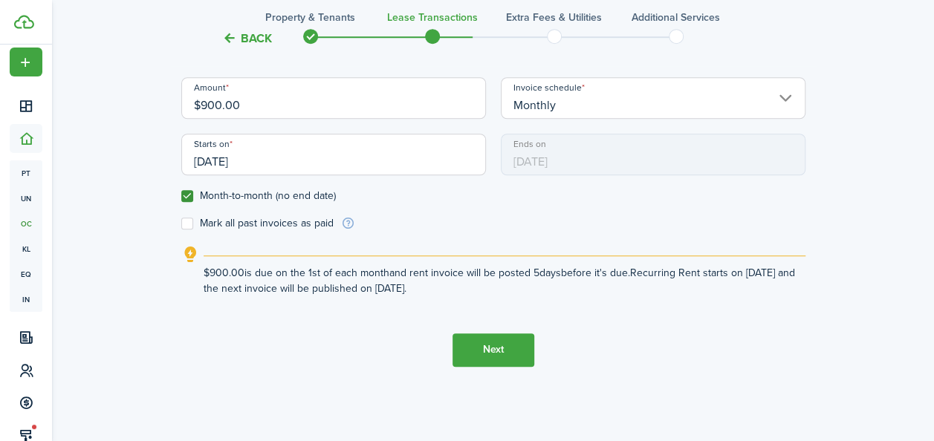
click at [495, 348] on button "Next" at bounding box center [494, 350] width 82 height 33
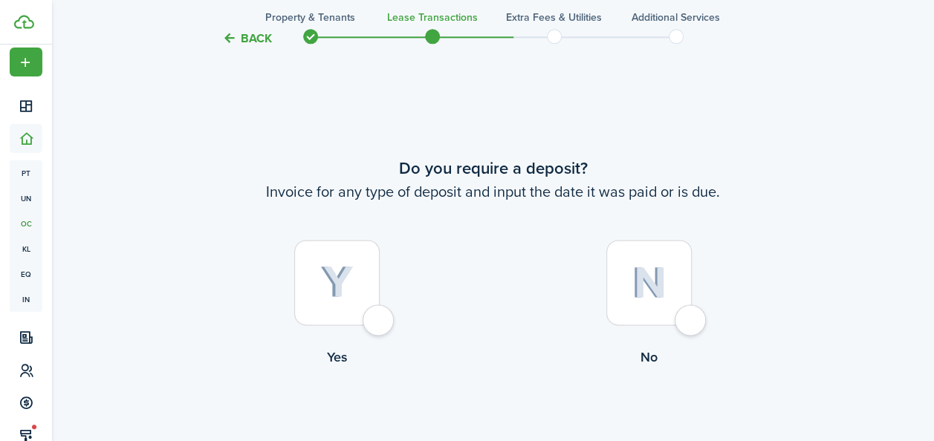
scroll to position [850, 0]
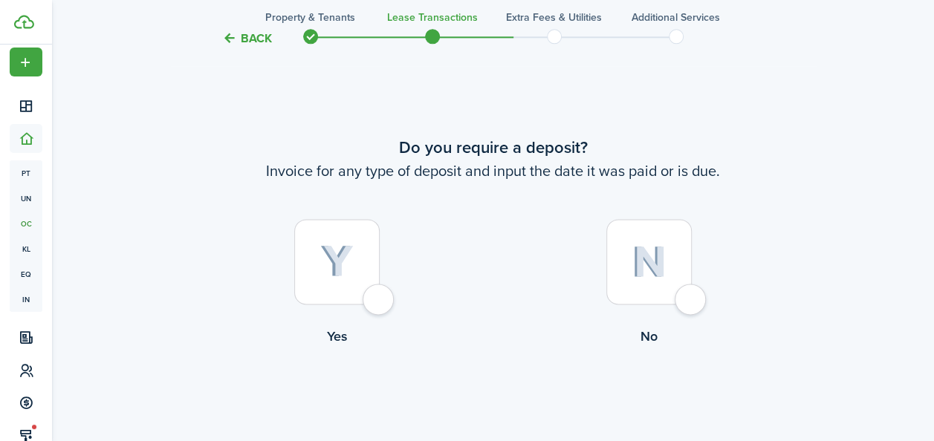
click at [641, 278] on div at bounding box center [648, 261] width 85 height 85
radio input "true"
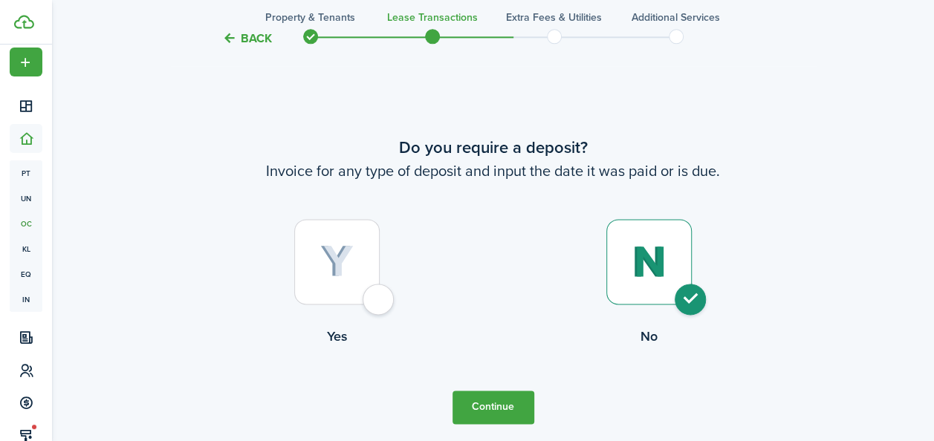
click at [482, 408] on button "Continue" at bounding box center [494, 407] width 82 height 33
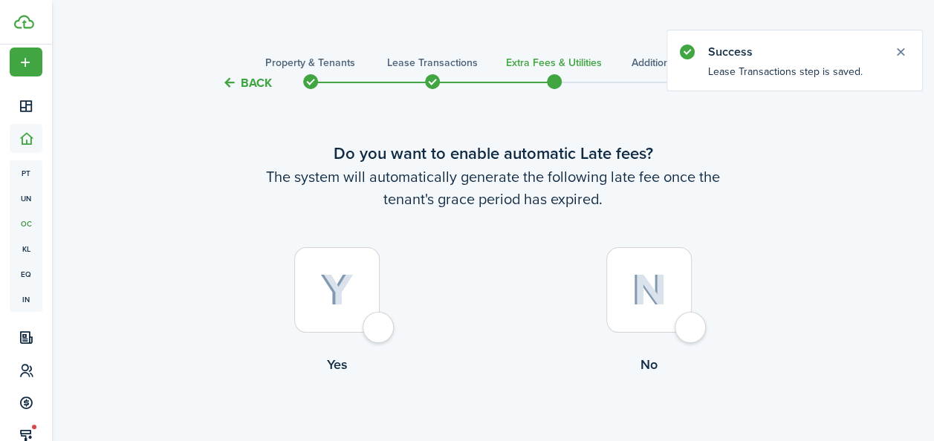
scroll to position [14, 0]
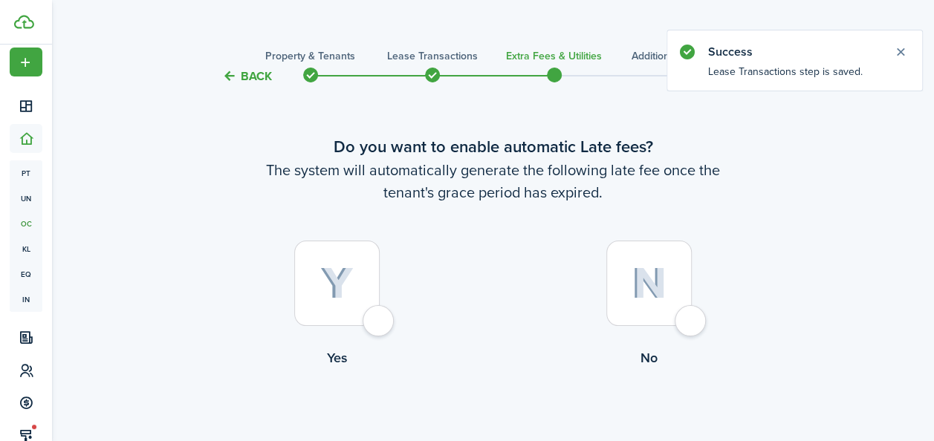
click at [314, 291] on div at bounding box center [336, 283] width 85 height 85
radio input "true"
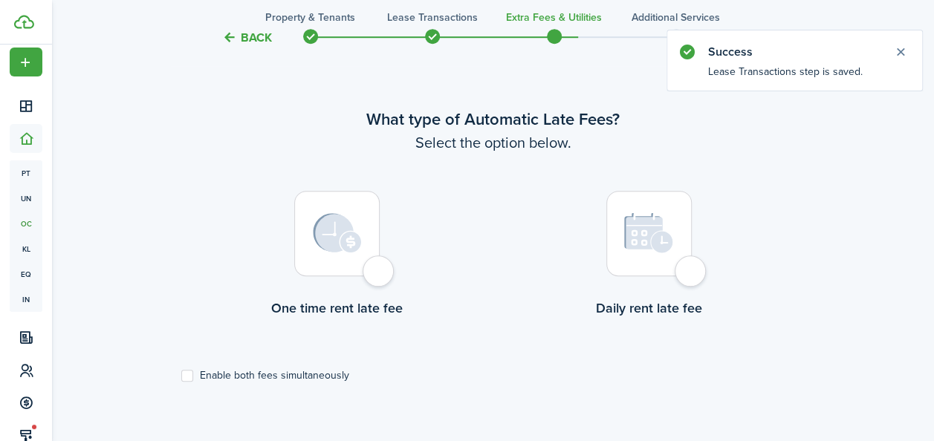
click at [346, 238] on img at bounding box center [337, 233] width 49 height 40
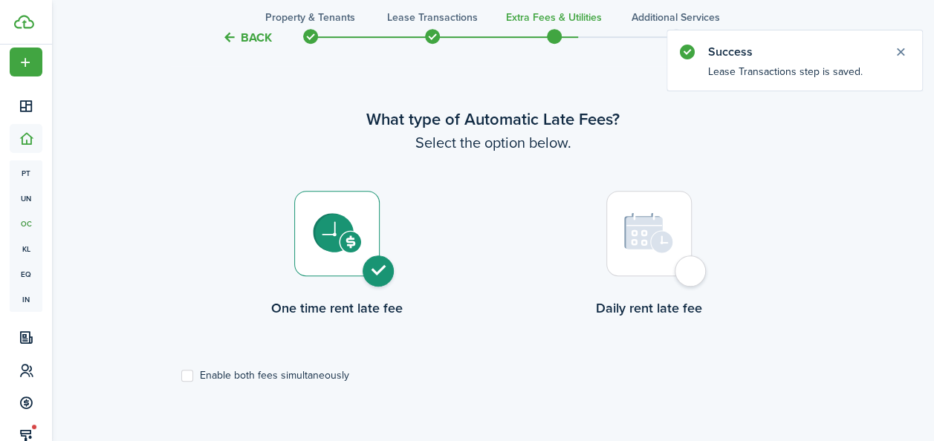
radio input "true"
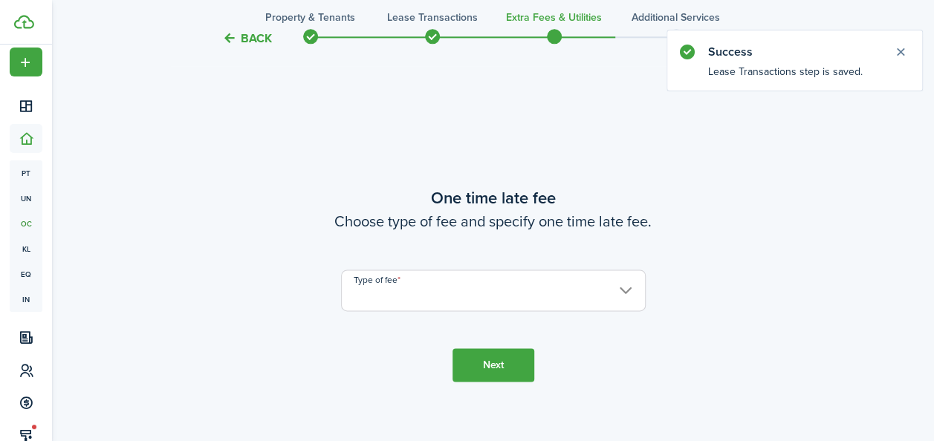
scroll to position [872, 0]
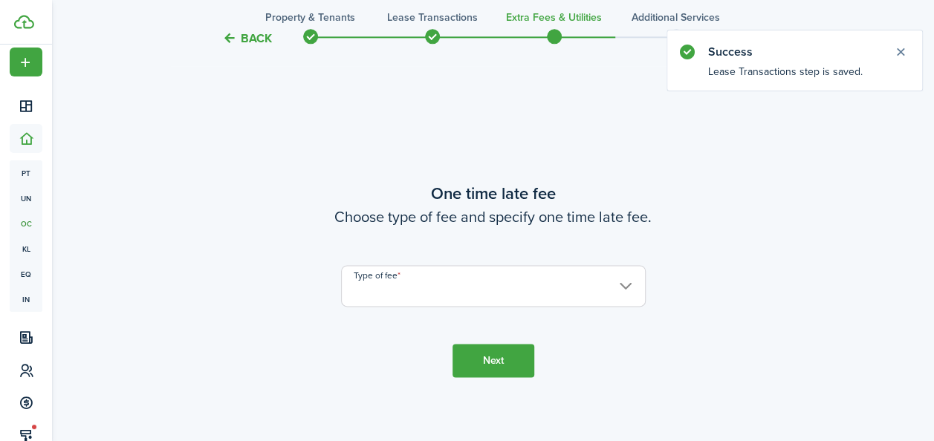
click at [638, 290] on input "Type of fee" at bounding box center [493, 286] width 305 height 42
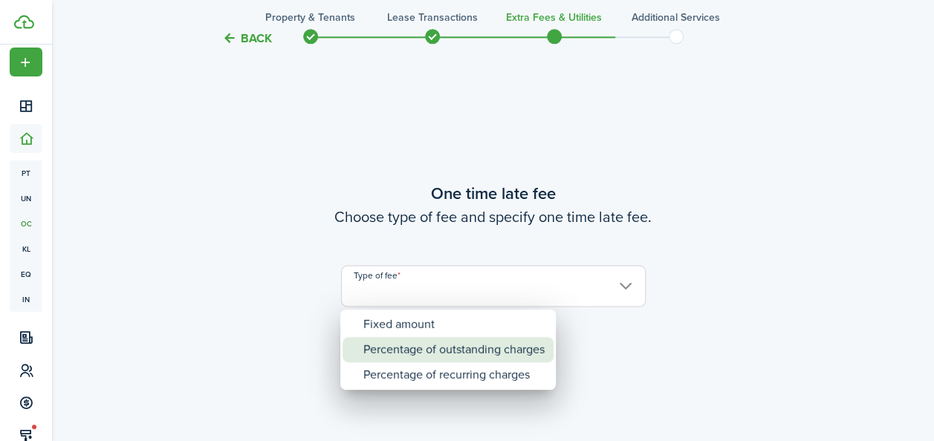
click at [413, 357] on div "Percentage of outstanding charges" at bounding box center [453, 349] width 181 height 25
type input "Percentage of outstanding charges"
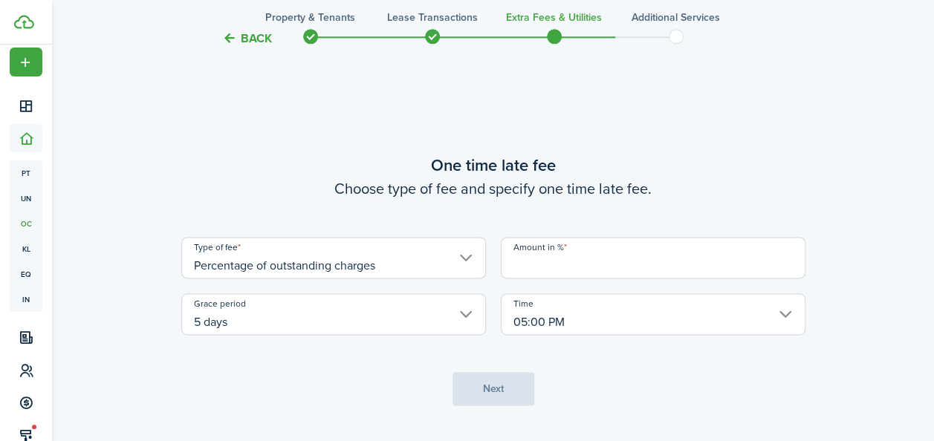
click at [458, 319] on input "5 days" at bounding box center [333, 315] width 305 height 42
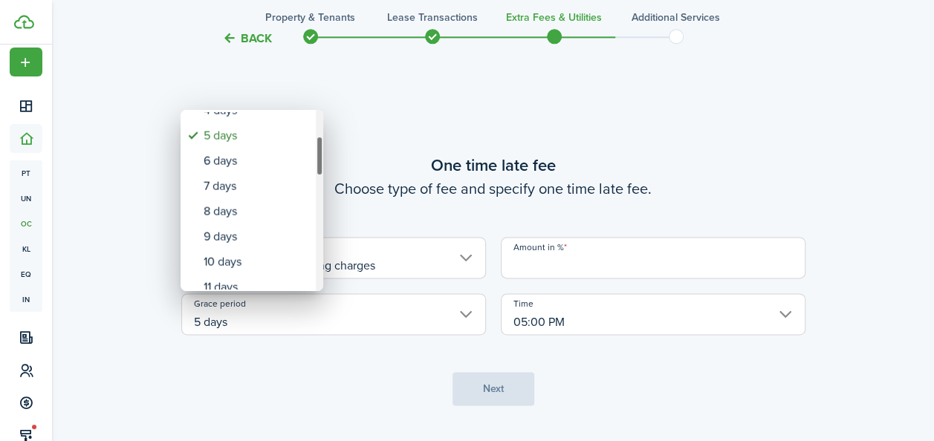
drag, startPoint x: 320, startPoint y: 146, endPoint x: 320, endPoint y: 163, distance: 17.1
click at [320, 163] on div "Grace period" at bounding box center [319, 156] width 7 height 40
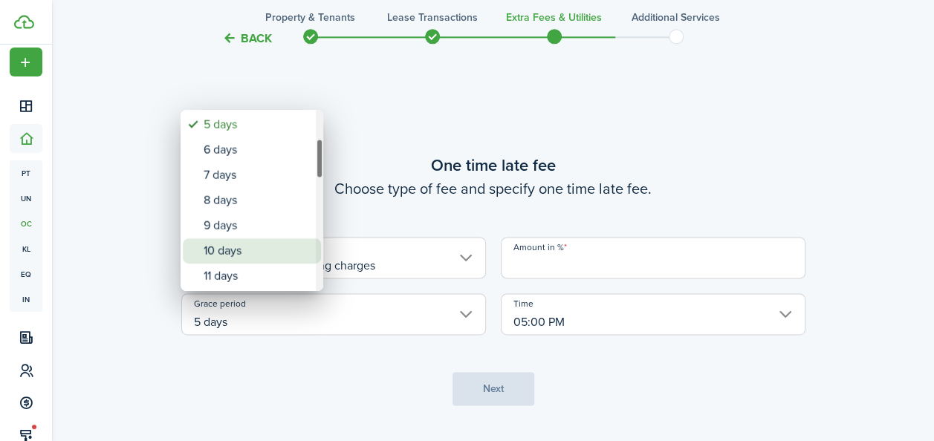
click at [263, 257] on div "10 days" at bounding box center [258, 251] width 109 height 25
type input "10 days"
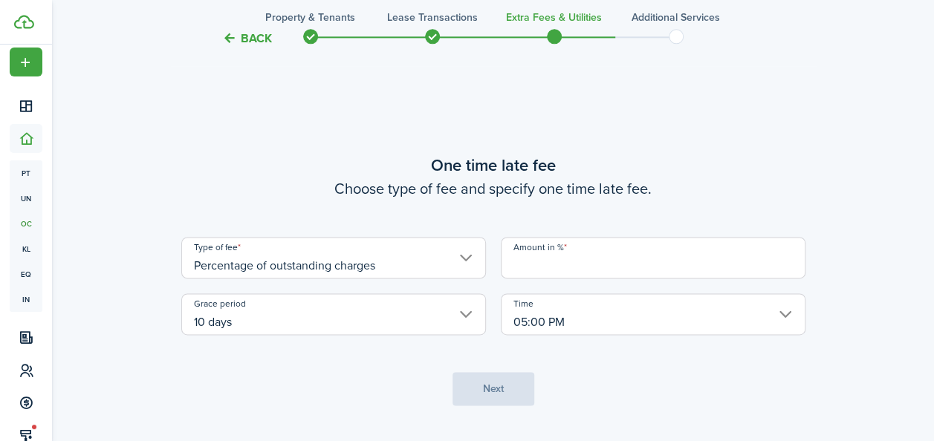
click at [624, 271] on input "Amount in %" at bounding box center [653, 258] width 305 height 42
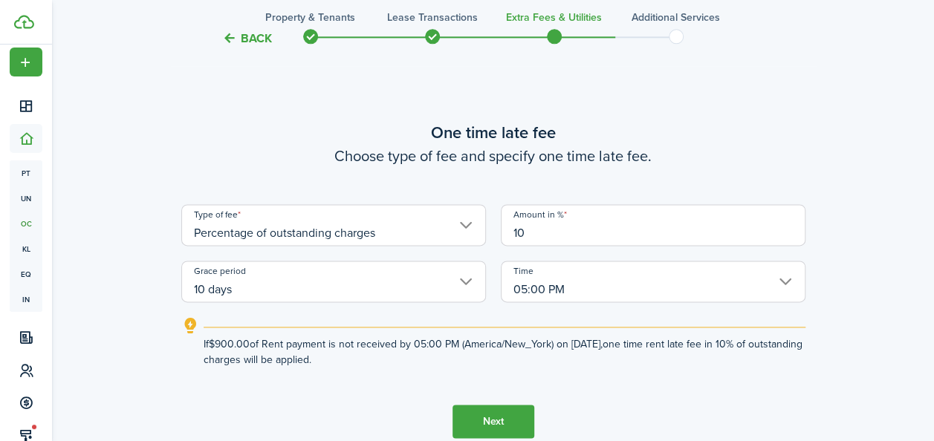
type input "10"
click at [510, 421] on button "Next" at bounding box center [494, 421] width 82 height 33
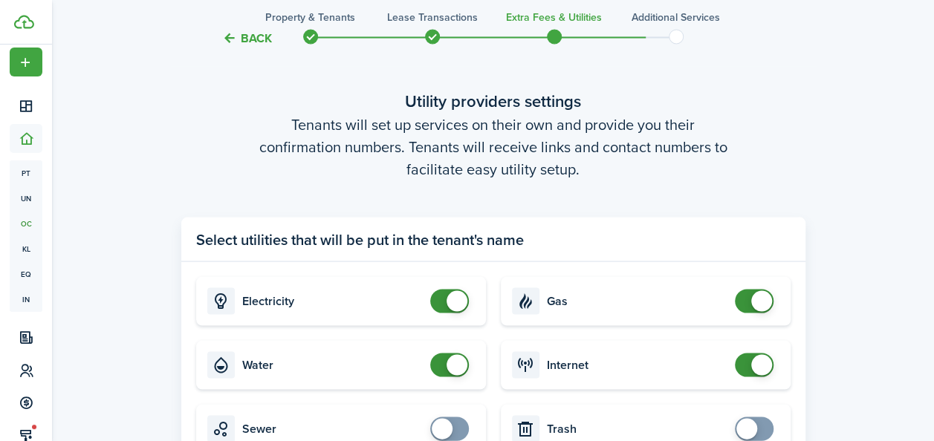
scroll to position [1482, 0]
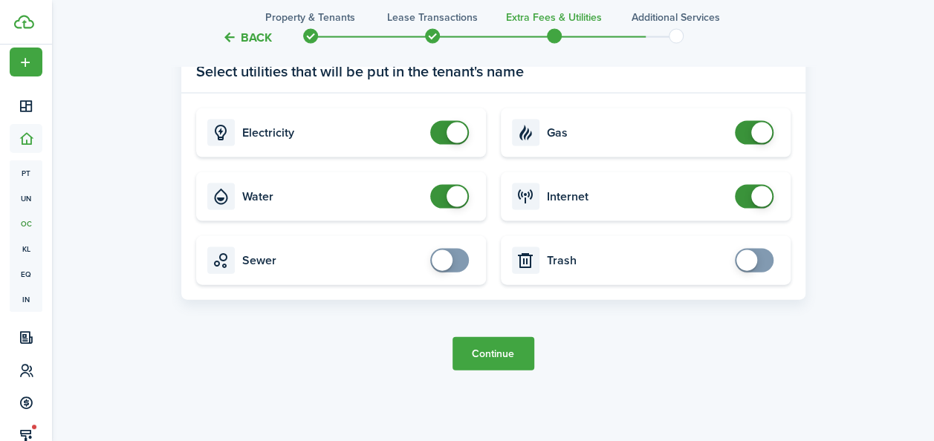
click at [467, 354] on button "Continue" at bounding box center [494, 353] width 82 height 33
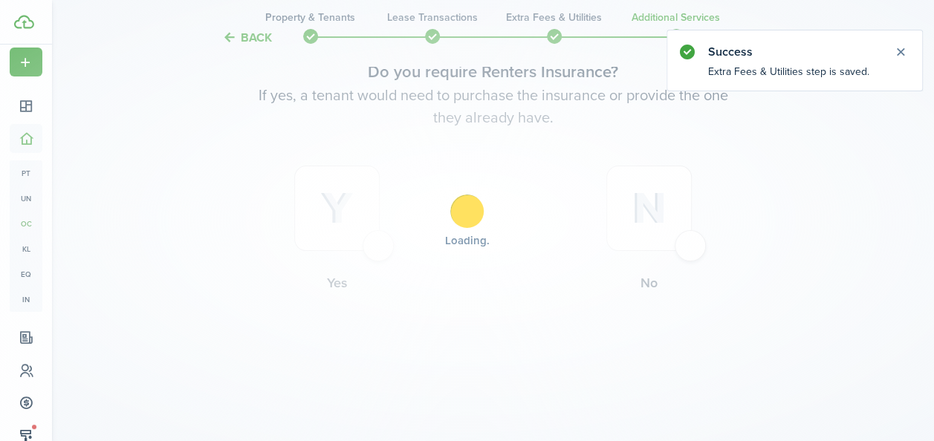
scroll to position [0, 0]
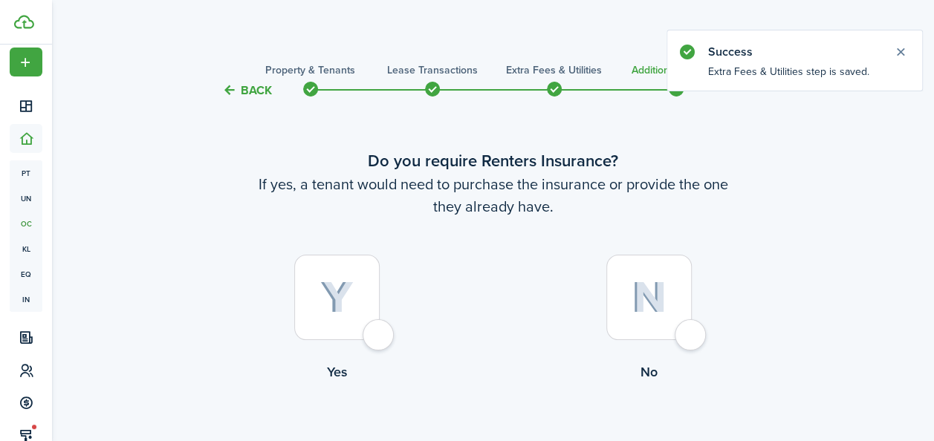
click at [320, 292] on div at bounding box center [336, 297] width 85 height 85
radio input "true"
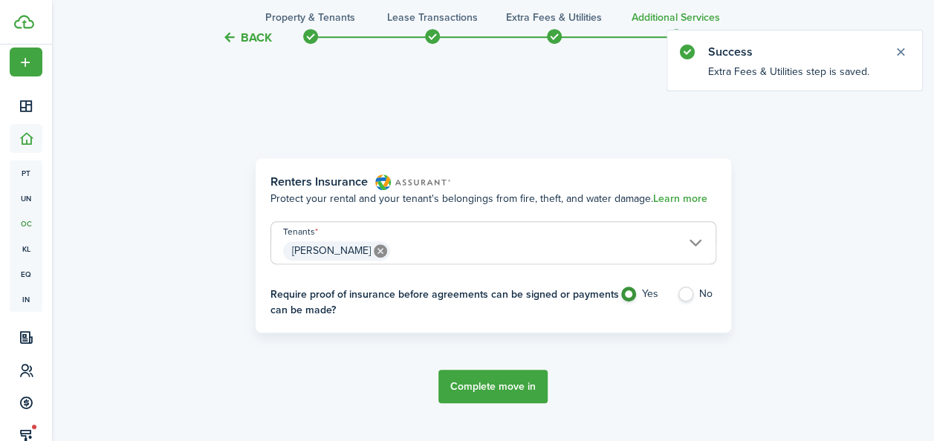
scroll to position [431, 0]
click at [504, 382] on button "Complete move in" at bounding box center [492, 385] width 109 height 33
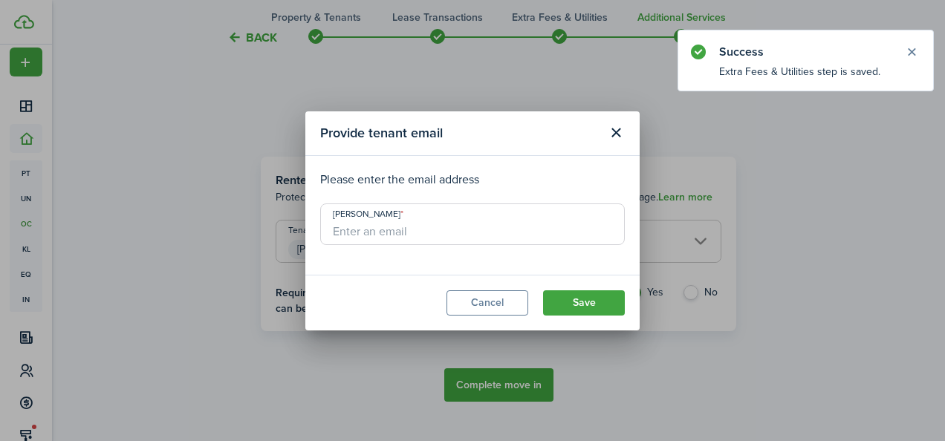
click at [430, 232] on input "[PERSON_NAME]" at bounding box center [472, 225] width 305 height 42
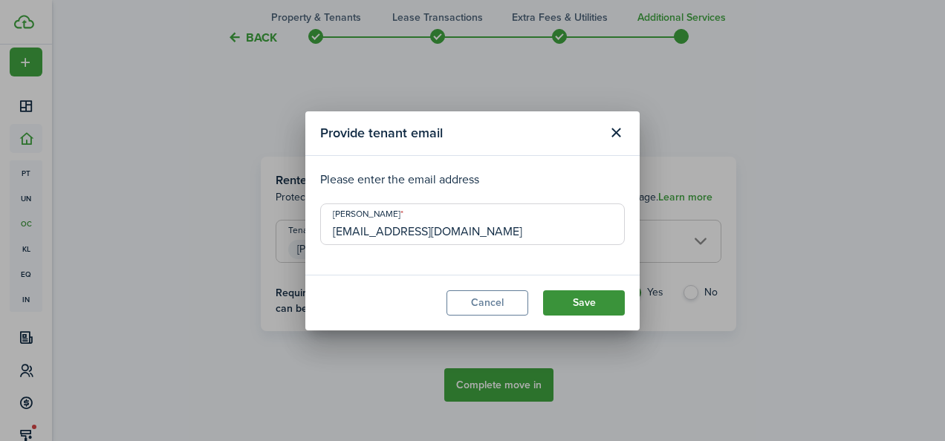
type input "[EMAIL_ADDRESS][DOMAIN_NAME]"
click at [580, 303] on button "Save" at bounding box center [584, 303] width 82 height 25
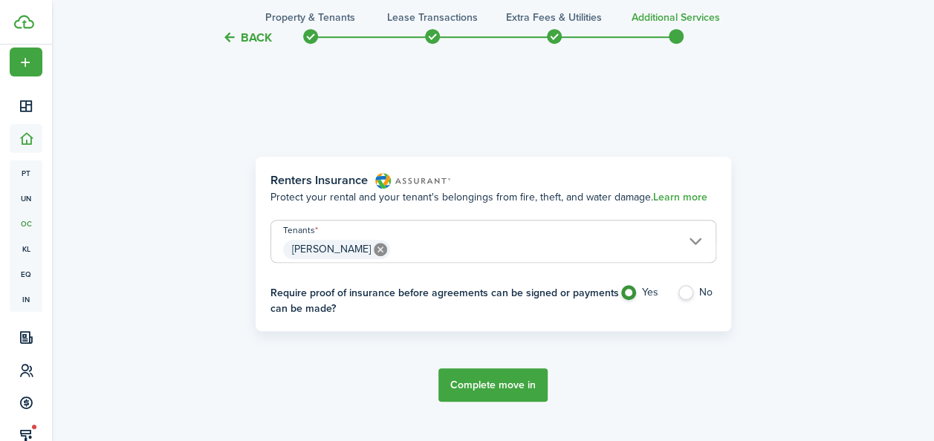
click at [491, 389] on button "Complete move in" at bounding box center [492, 385] width 109 height 33
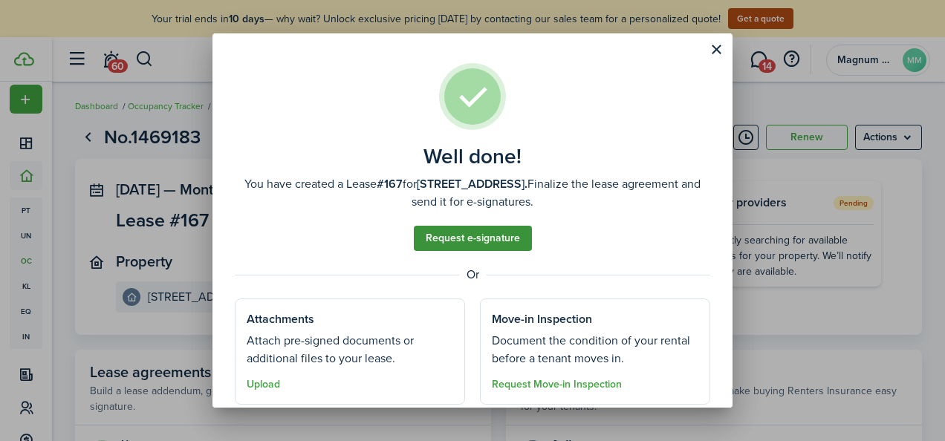
click at [476, 239] on link "Request e-signature" at bounding box center [473, 238] width 118 height 25
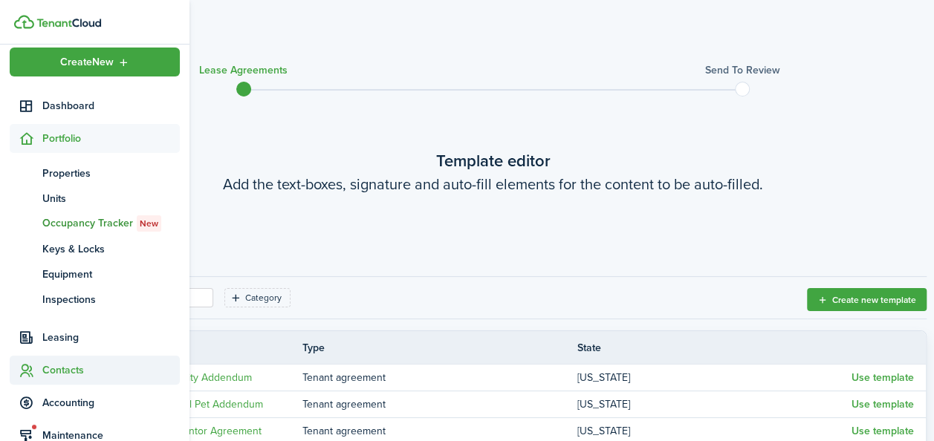
click at [51, 371] on span "Contacts" at bounding box center [110, 371] width 137 height 16
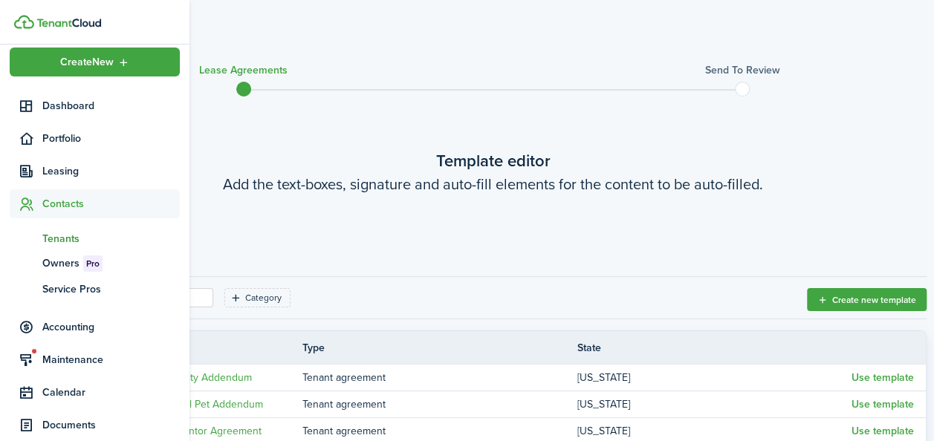
click at [68, 235] on span "Tenants" at bounding box center [110, 239] width 137 height 16
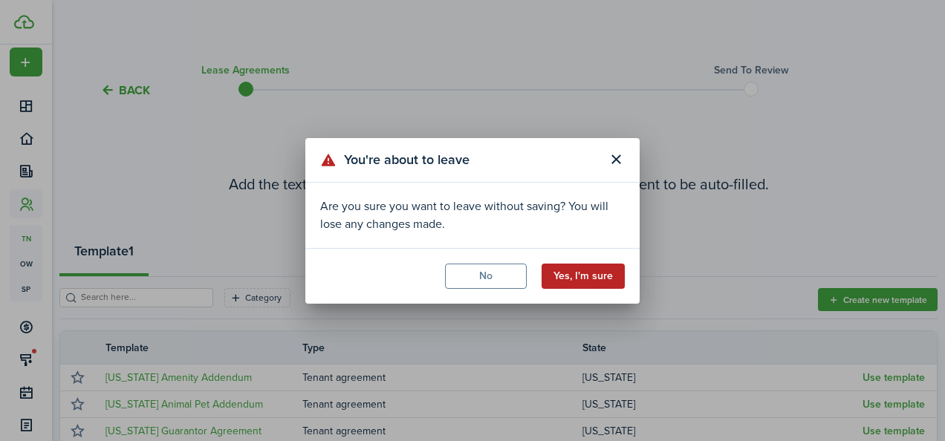
click at [583, 280] on button "Yes, I'm sure" at bounding box center [583, 276] width 83 height 25
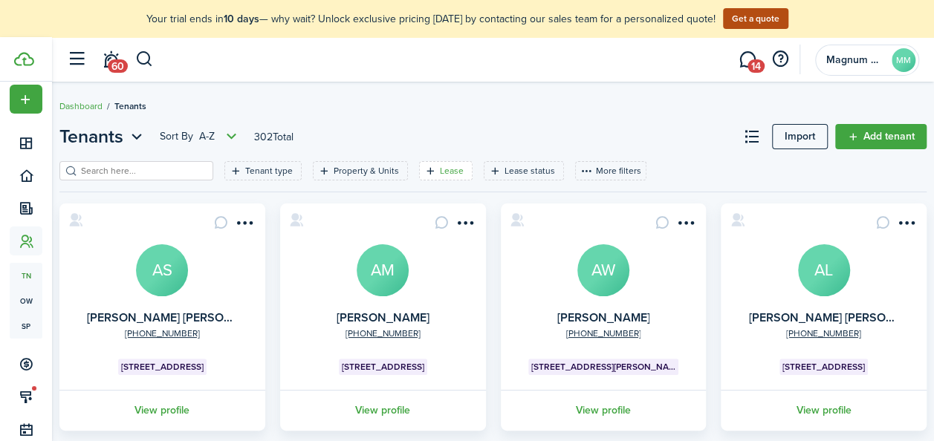
click at [447, 173] on filter-tag-label "Lease" at bounding box center [452, 170] width 24 height 13
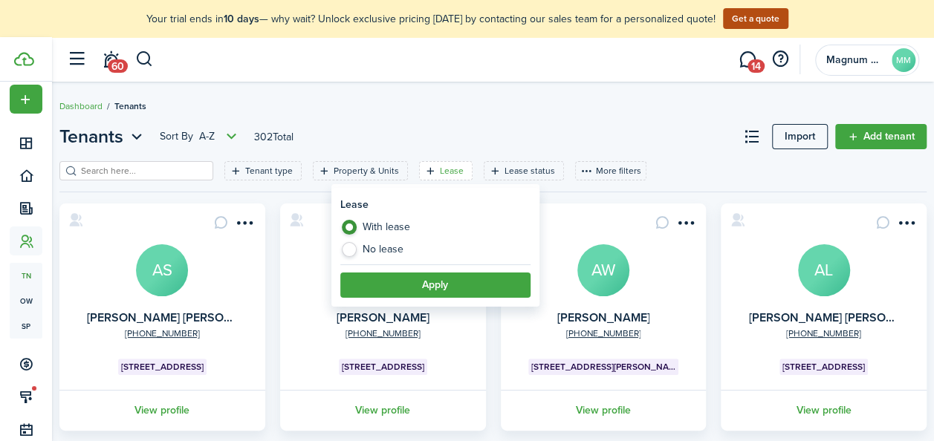
click at [407, 247] on label "No lease" at bounding box center [435, 249] width 190 height 15
radio input "false"
radio input "true"
click at [407, 247] on label "No lease" at bounding box center [435, 249] width 190 height 15
click at [428, 288] on button "Apply" at bounding box center [435, 285] width 190 height 25
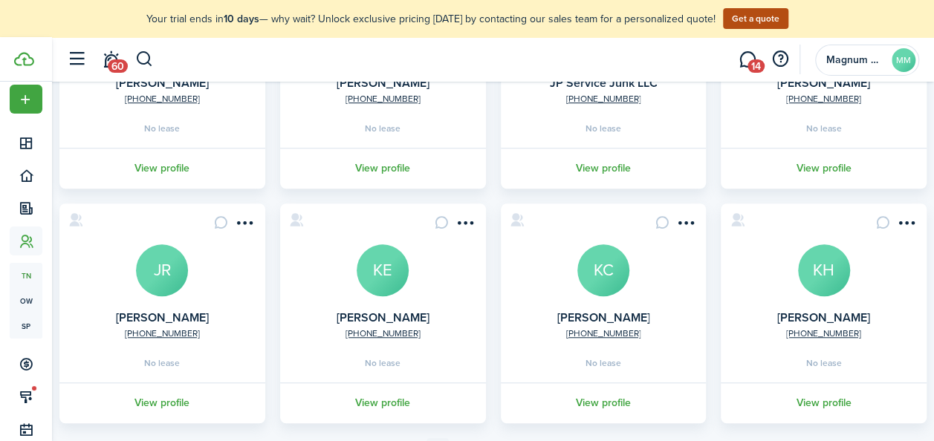
scroll to position [479, 0]
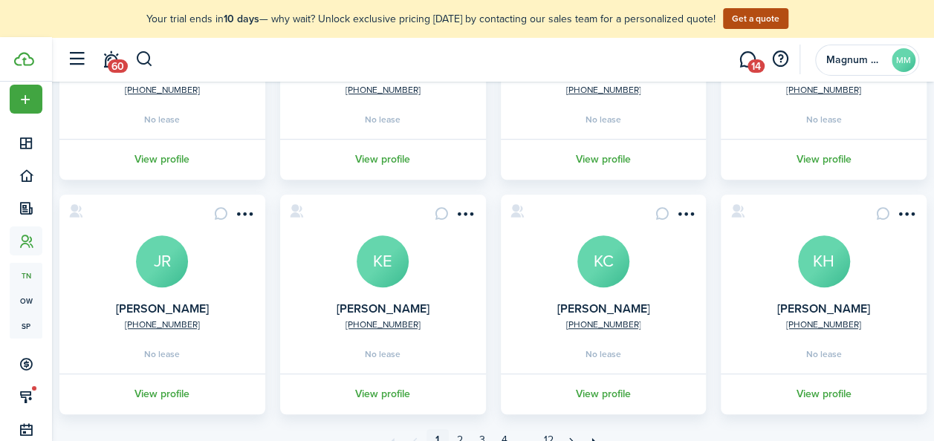
click at [375, 257] on avatar-text "KE" at bounding box center [383, 262] width 52 height 52
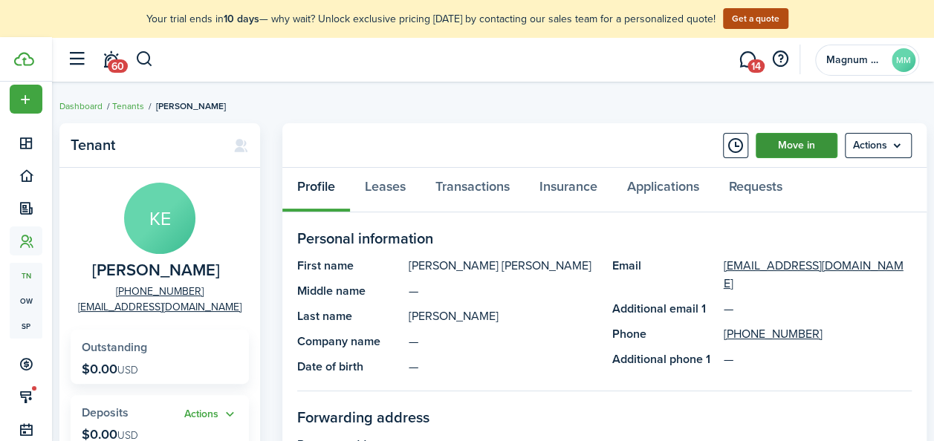
click at [797, 142] on link "Move in" at bounding box center [797, 145] width 82 height 25
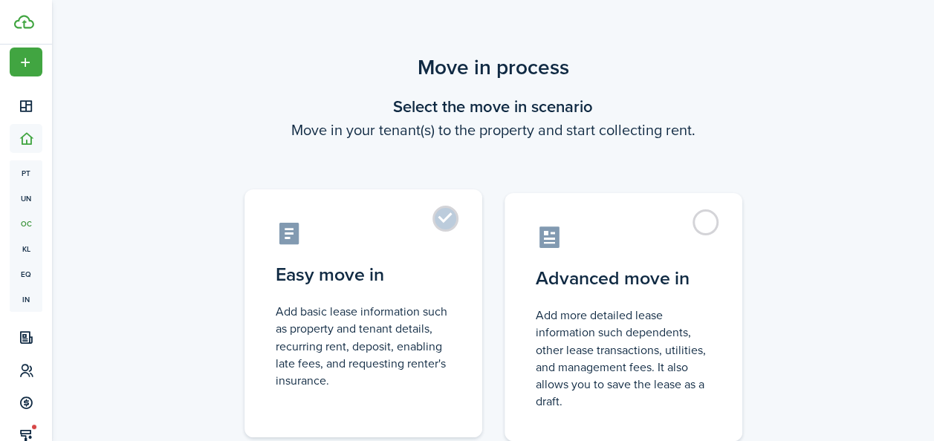
click at [439, 226] on label "Easy move in Add basic lease information such as property and tenant details, r…" at bounding box center [364, 314] width 238 height 248
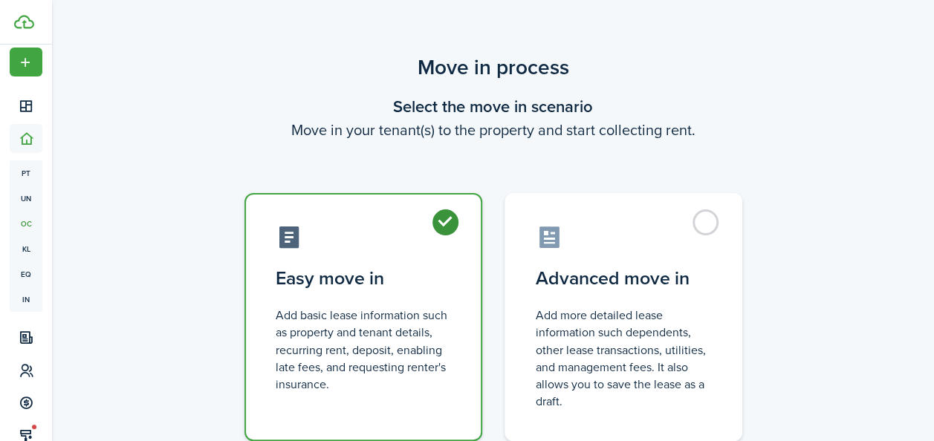
radio input "true"
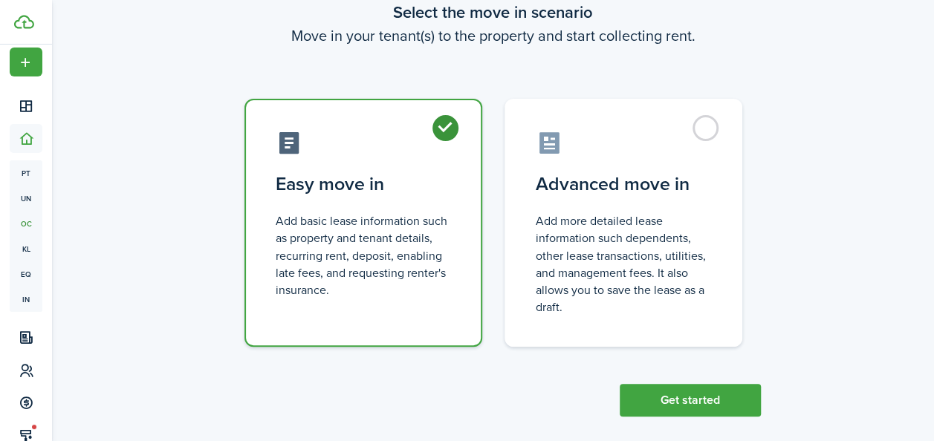
scroll to position [111, 0]
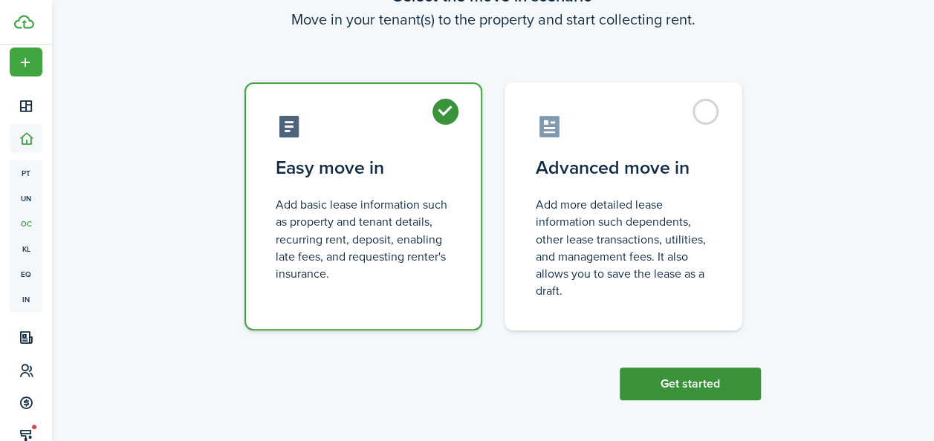
click at [723, 386] on button "Get started" at bounding box center [690, 384] width 141 height 33
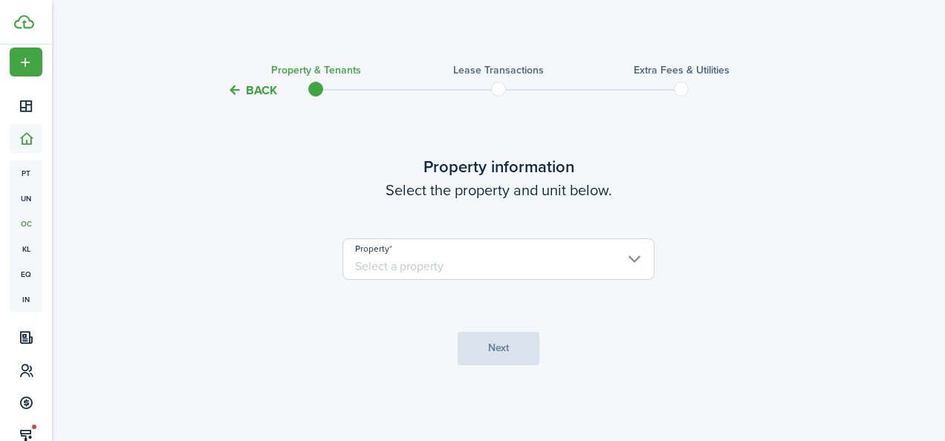
click at [410, 264] on input "Property" at bounding box center [499, 260] width 312 height 42
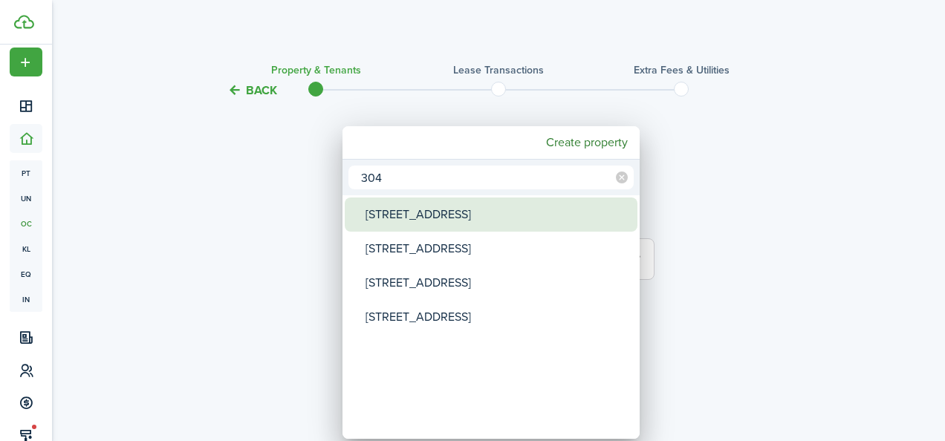
type input "304"
click at [412, 221] on div "[STREET_ADDRESS]" at bounding box center [497, 215] width 263 height 34
type input "[STREET_ADDRESS]"
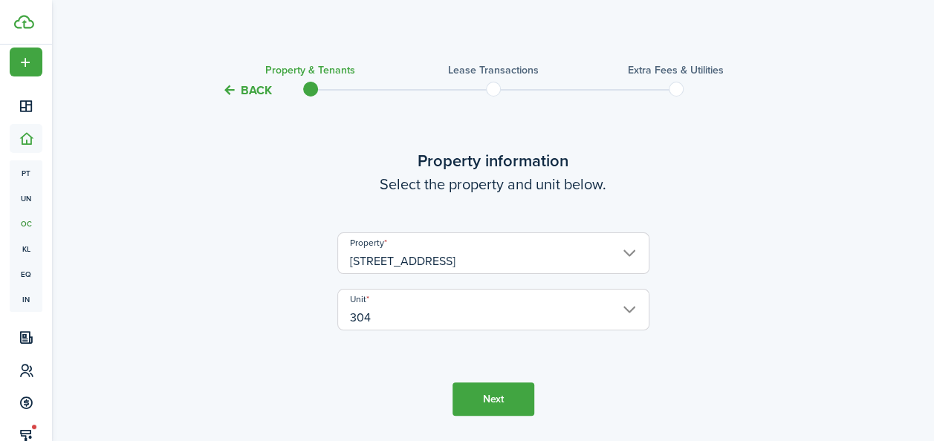
click at [469, 392] on button "Next" at bounding box center [494, 399] width 82 height 33
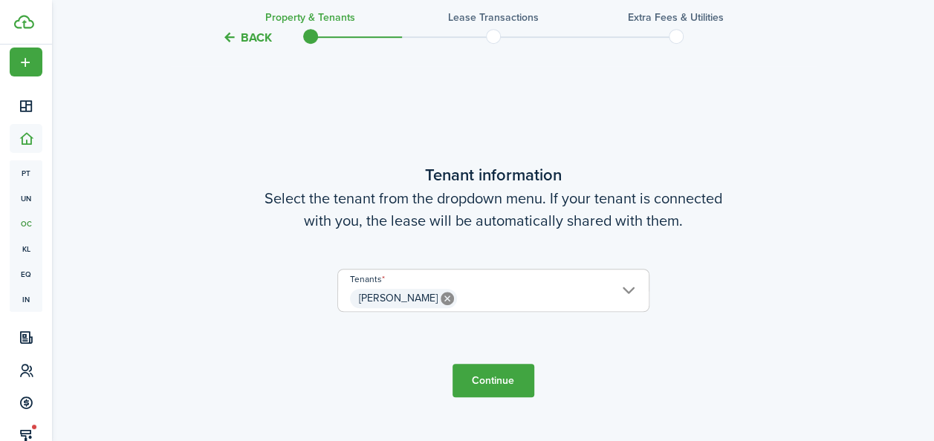
scroll to position [387, 0]
click at [490, 381] on button "Continue" at bounding box center [494, 379] width 82 height 33
click at [490, 381] on div "Property information Select the property and unit below. Property [STREET_ADDRE…" at bounding box center [493, 337] width 624 height 1210
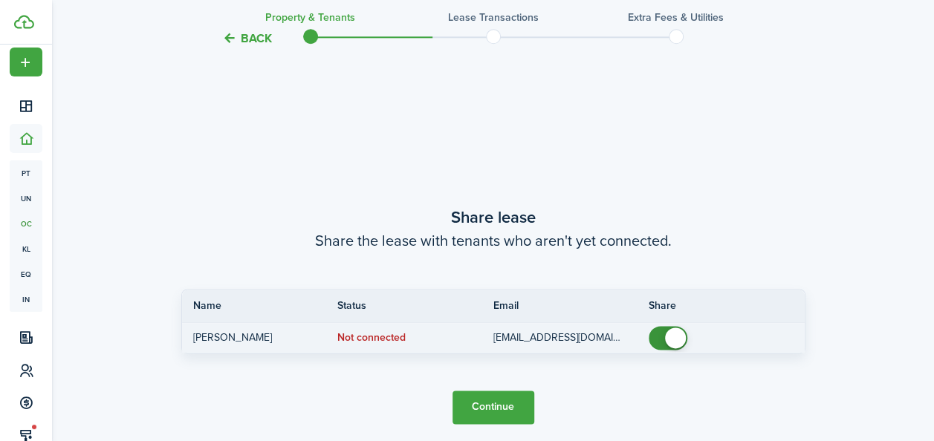
scroll to position [829, 0]
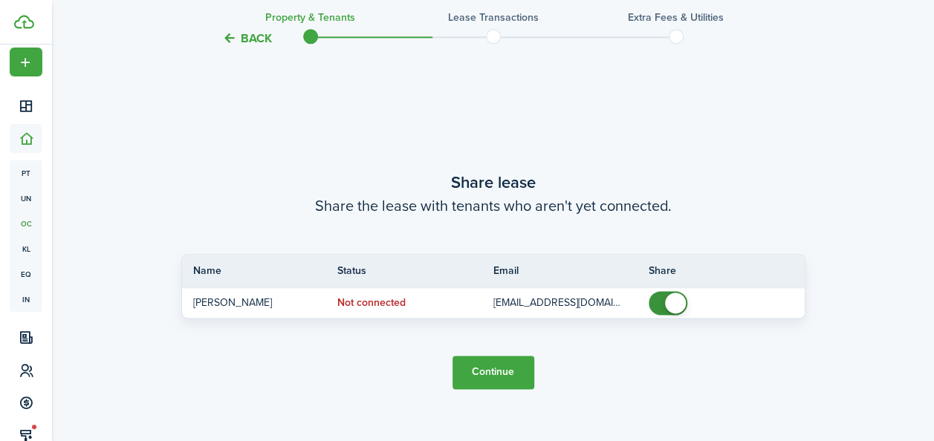
click at [490, 370] on button "Continue" at bounding box center [494, 372] width 82 height 33
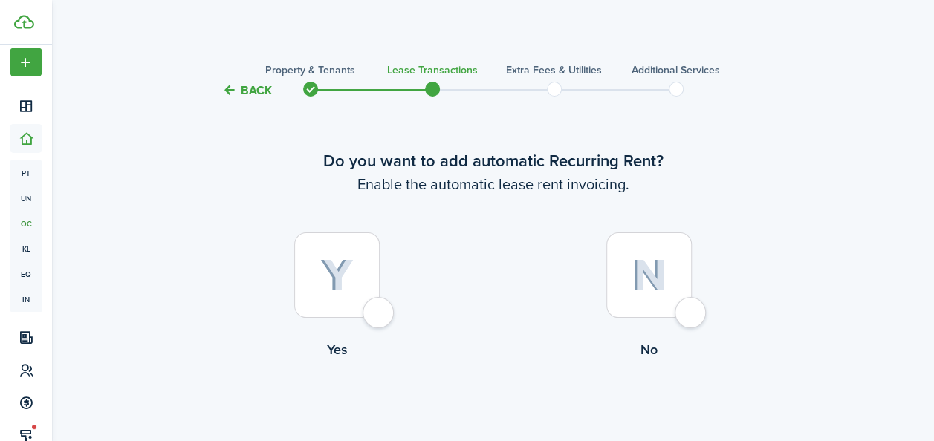
click at [343, 297] on div at bounding box center [336, 275] width 85 height 85
radio input "true"
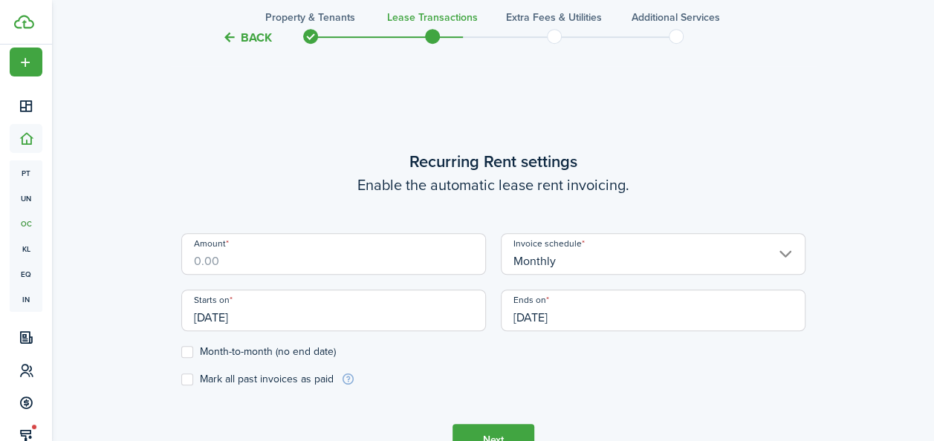
scroll to position [409, 0]
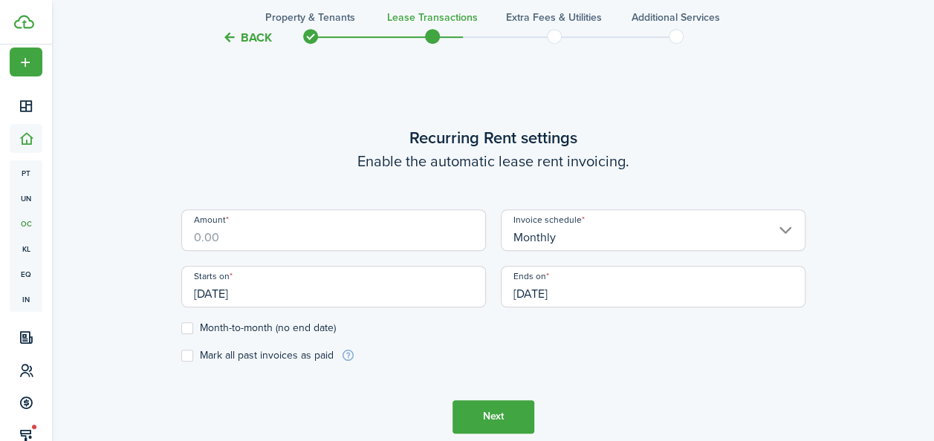
click at [326, 241] on input "Amount" at bounding box center [333, 231] width 305 height 42
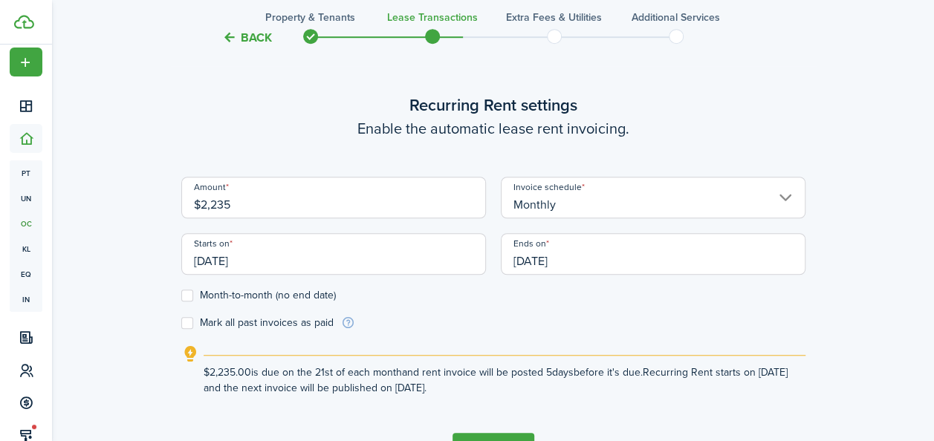
click at [285, 262] on input "[DATE]" at bounding box center [333, 254] width 305 height 42
type input "$2,235.00"
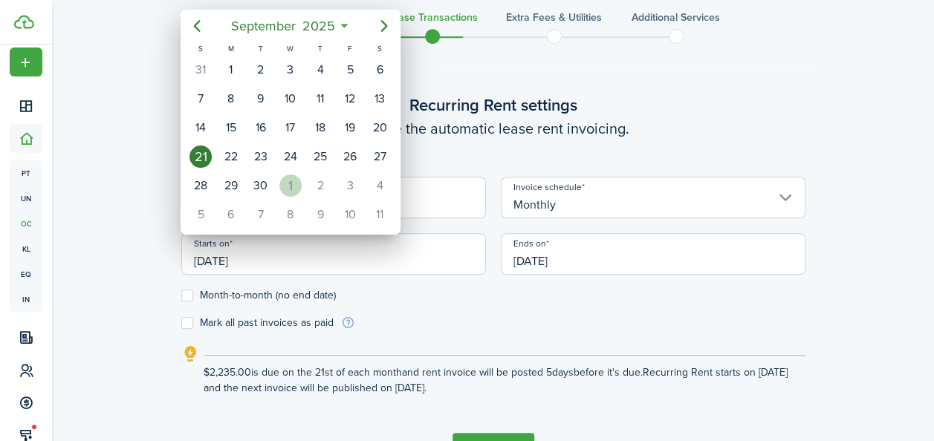
click at [285, 184] on div "1" at bounding box center [290, 186] width 22 height 22
type input "[DATE]"
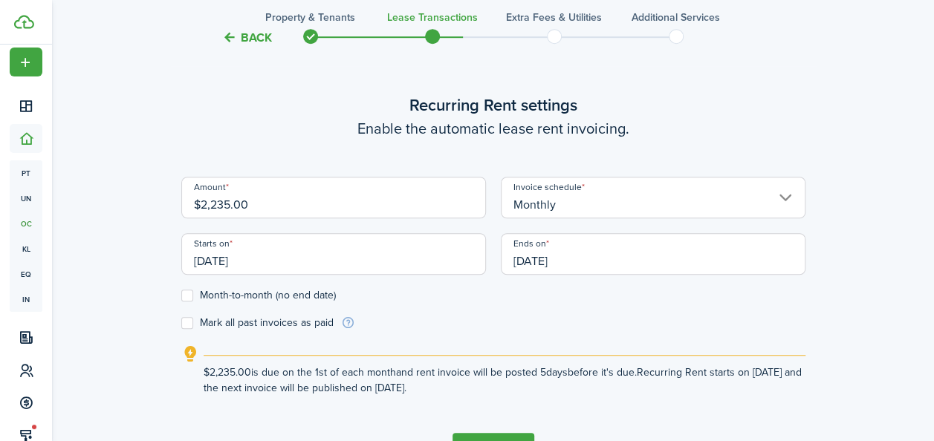
click at [190, 294] on label "Month-to-month (no end date)" at bounding box center [258, 296] width 155 height 12
click at [181, 295] on input "Month-to-month (no end date)" at bounding box center [181, 295] width 1 height 1
checkbox input "true"
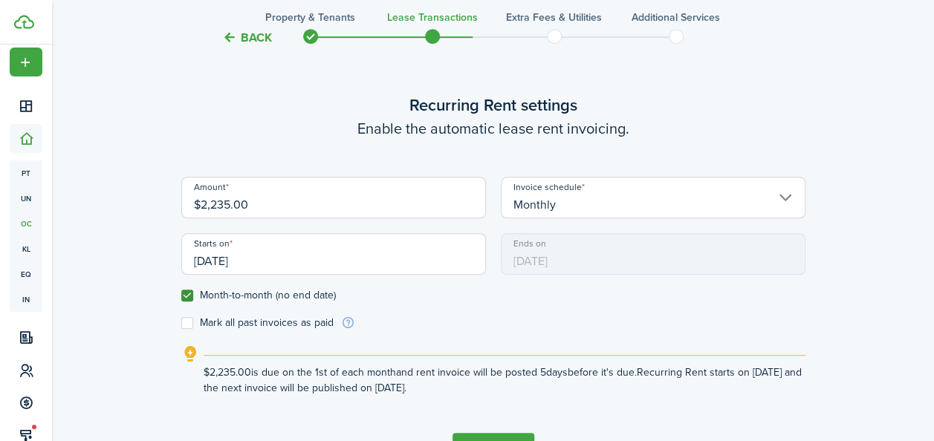
scroll to position [508, 0]
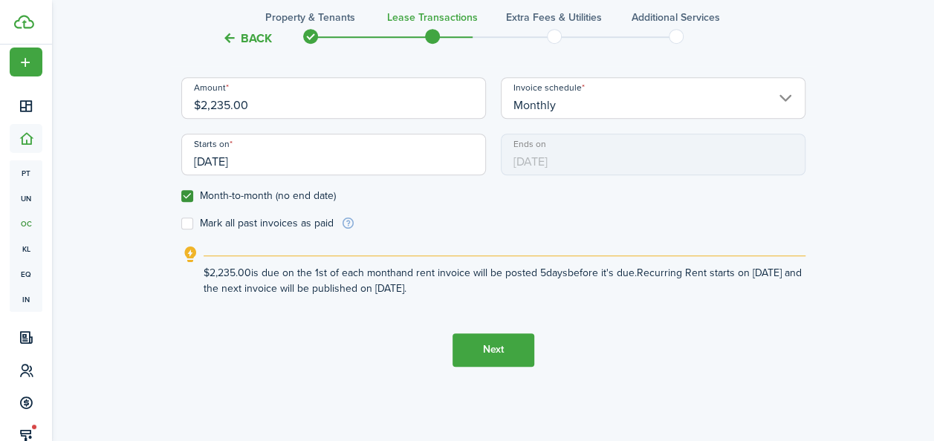
click at [244, 156] on input "[DATE]" at bounding box center [333, 155] width 305 height 42
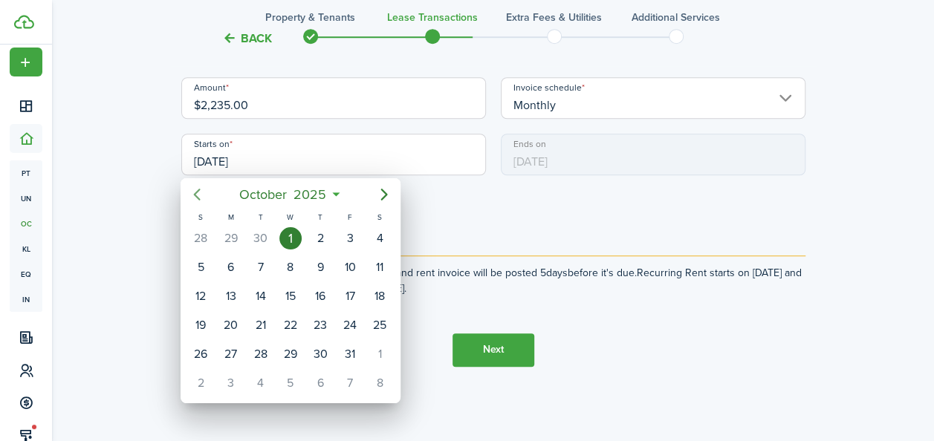
click at [196, 198] on icon "Previous page" at bounding box center [197, 195] width 18 height 18
click at [239, 239] on div "1" at bounding box center [231, 238] width 22 height 22
type input "[DATE]"
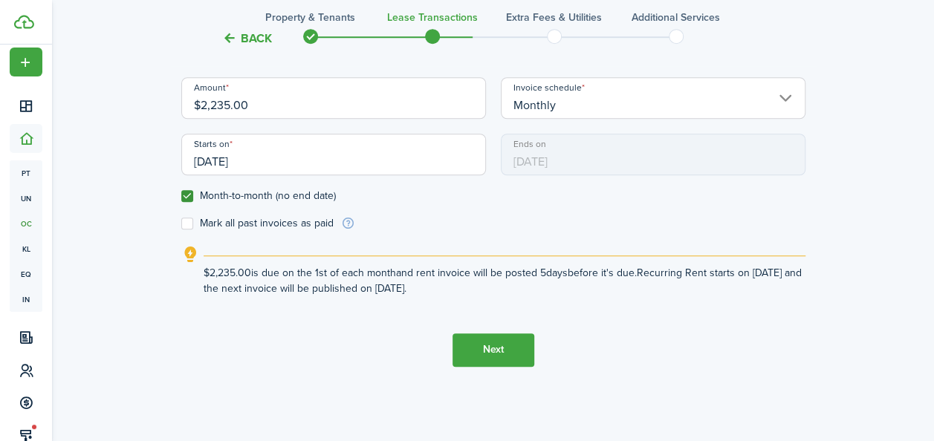
click at [467, 346] on button "Next" at bounding box center [494, 350] width 82 height 33
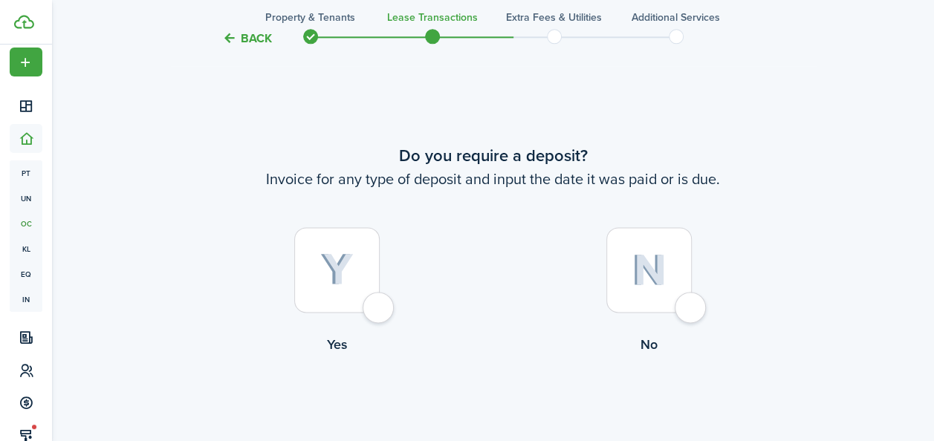
scroll to position [850, 0]
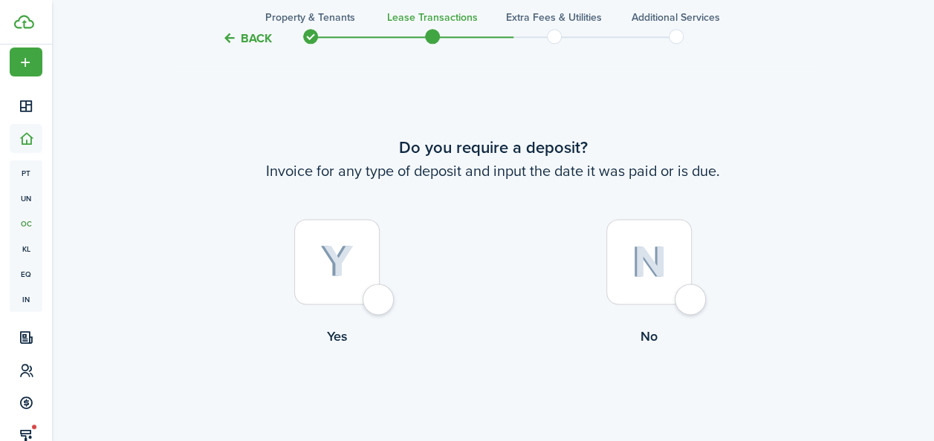
click at [349, 271] on img at bounding box center [336, 261] width 33 height 33
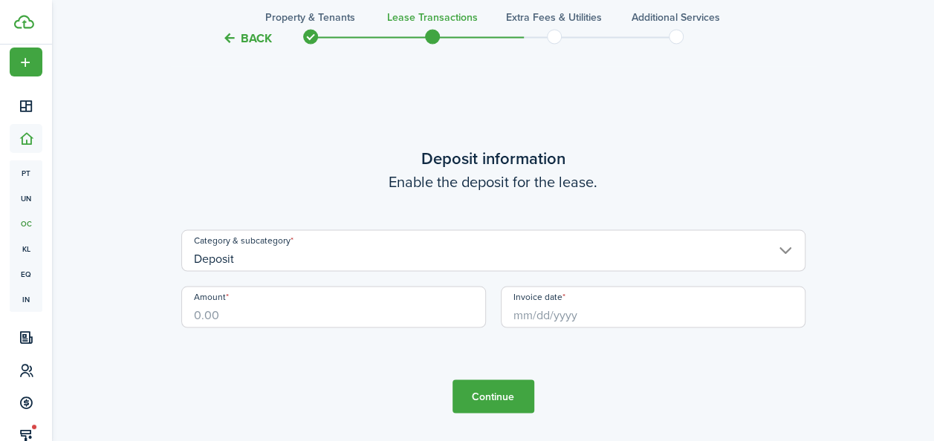
scroll to position [905, 0]
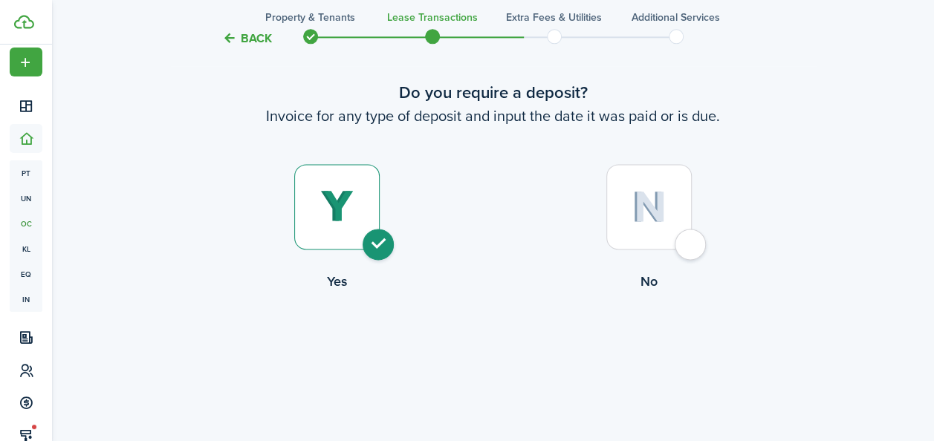
click at [674, 211] on div at bounding box center [648, 206] width 85 height 85
radio input "false"
radio input "true"
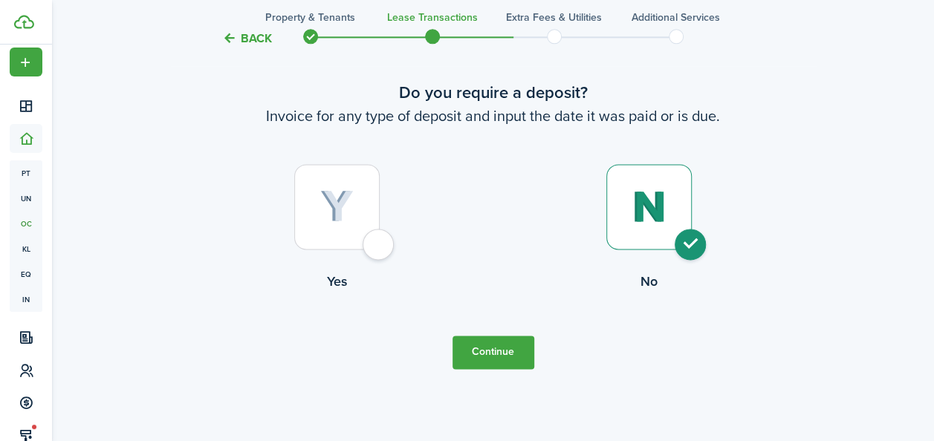
scroll to position [850, 0]
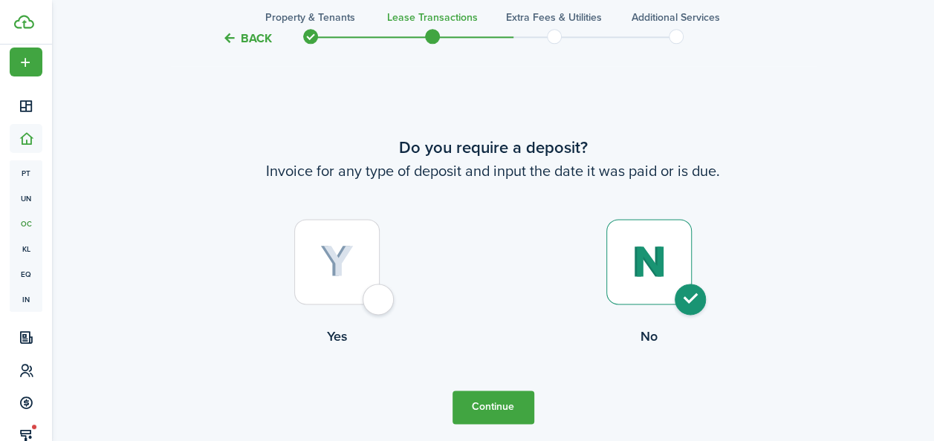
click at [489, 403] on button "Continue" at bounding box center [494, 407] width 82 height 33
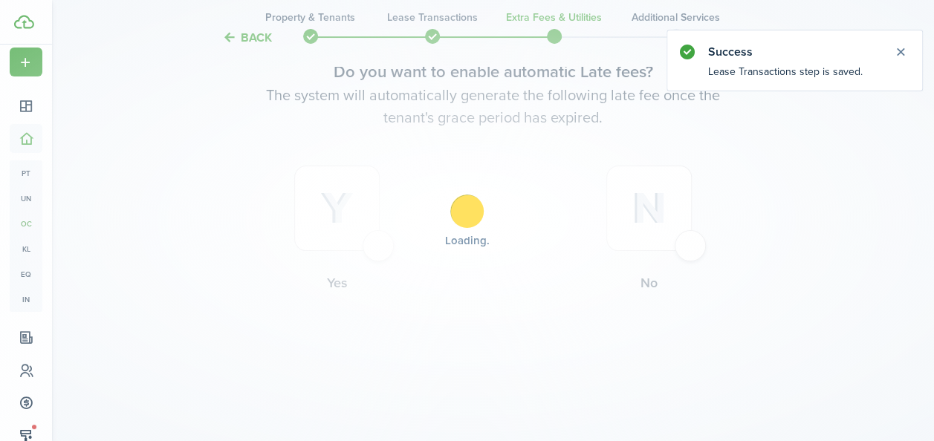
scroll to position [0, 0]
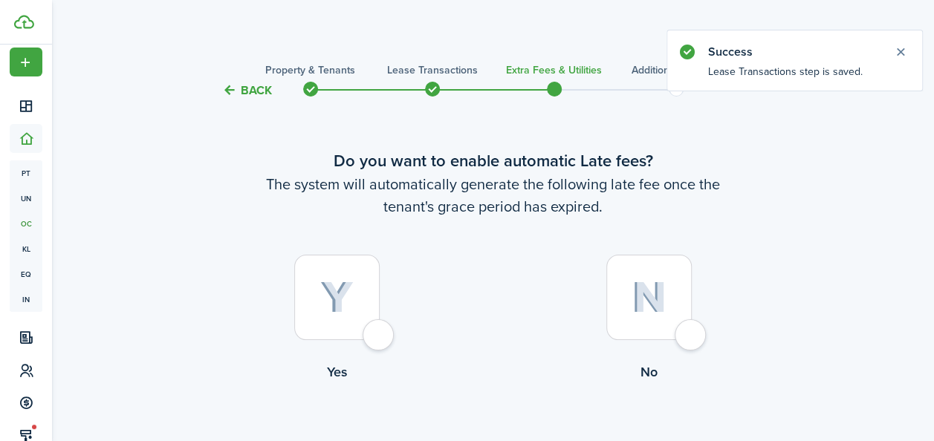
click at [360, 291] on div at bounding box center [336, 297] width 85 height 85
radio input "true"
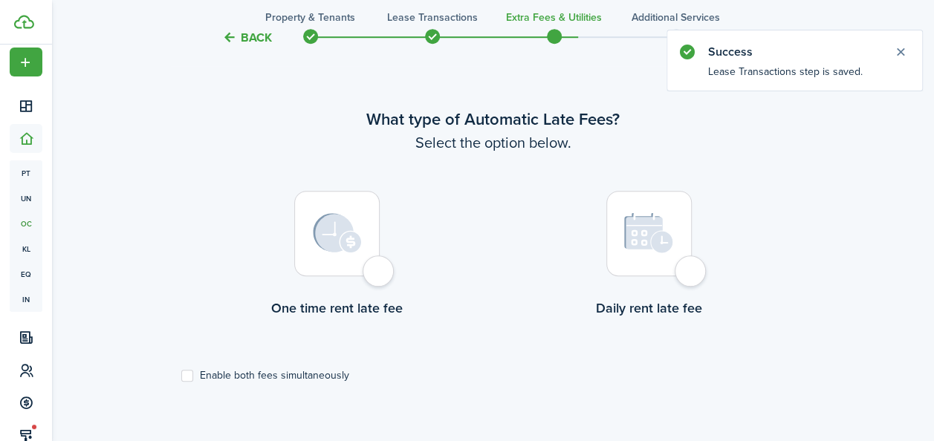
click at [372, 235] on div at bounding box center [336, 233] width 85 height 85
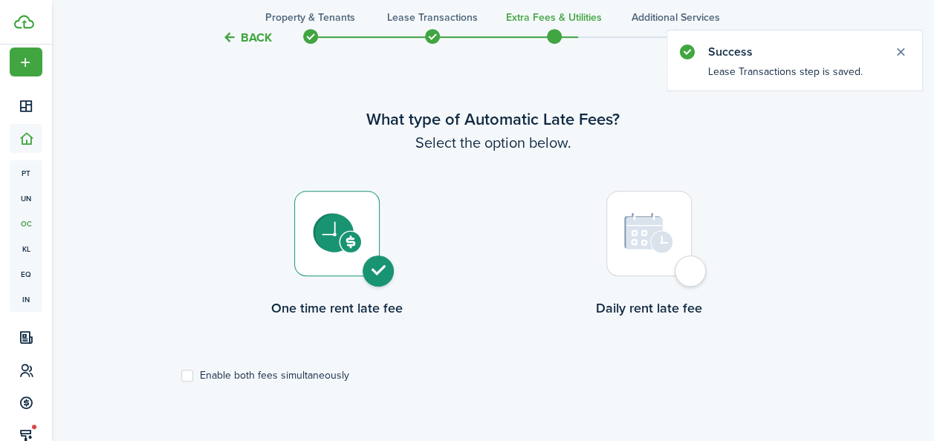
radio input "true"
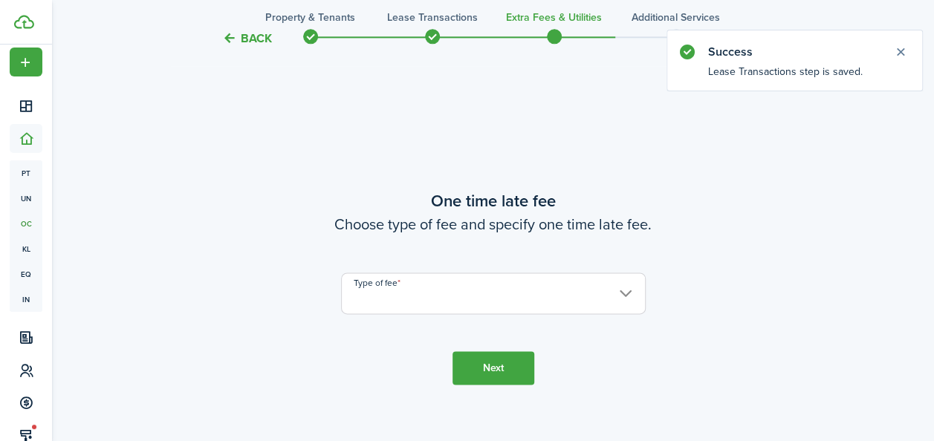
scroll to position [872, 0]
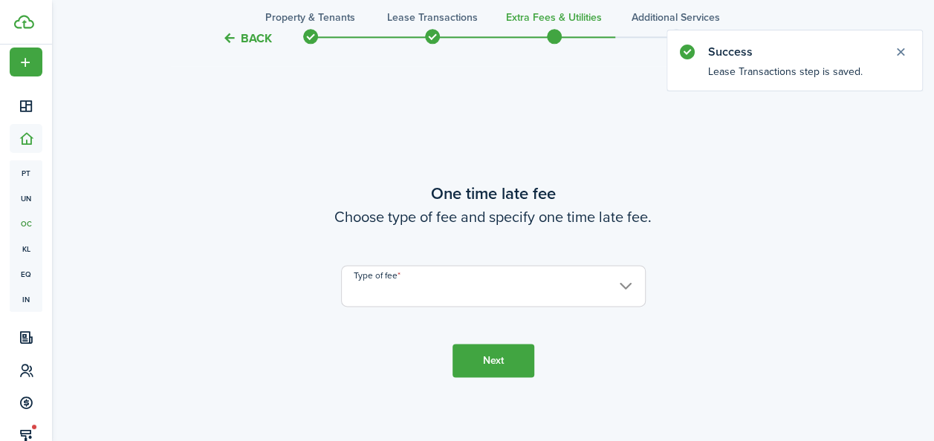
click at [618, 296] on input "Type of fee" at bounding box center [493, 286] width 305 height 42
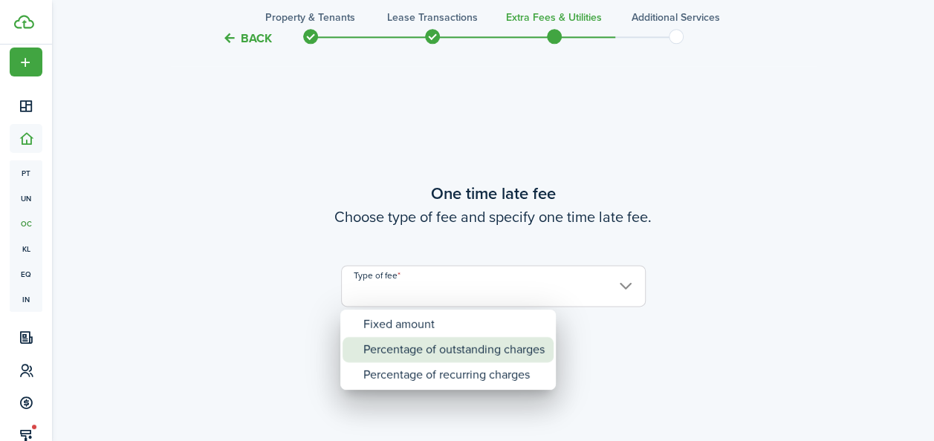
click at [462, 349] on div "Percentage of outstanding charges" at bounding box center [453, 349] width 181 height 25
type input "Percentage of outstanding charges"
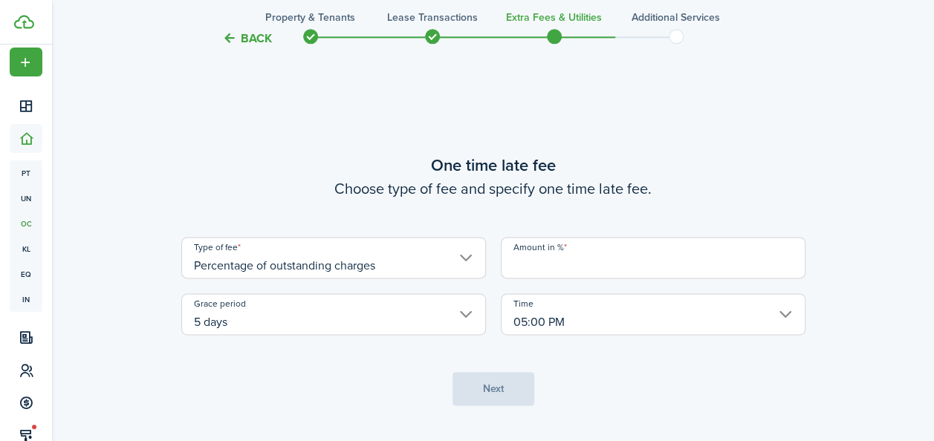
click at [540, 262] on input "Amount in %" at bounding box center [653, 258] width 305 height 42
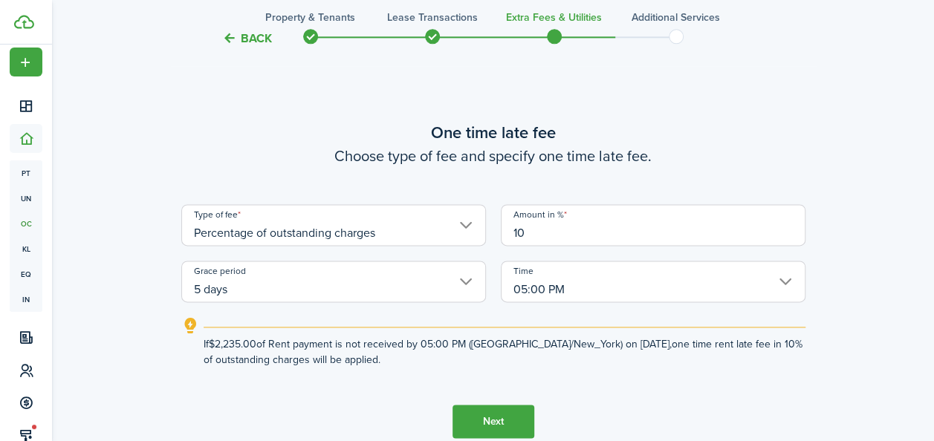
click at [454, 285] on input "5 days" at bounding box center [333, 282] width 305 height 42
type input "10"
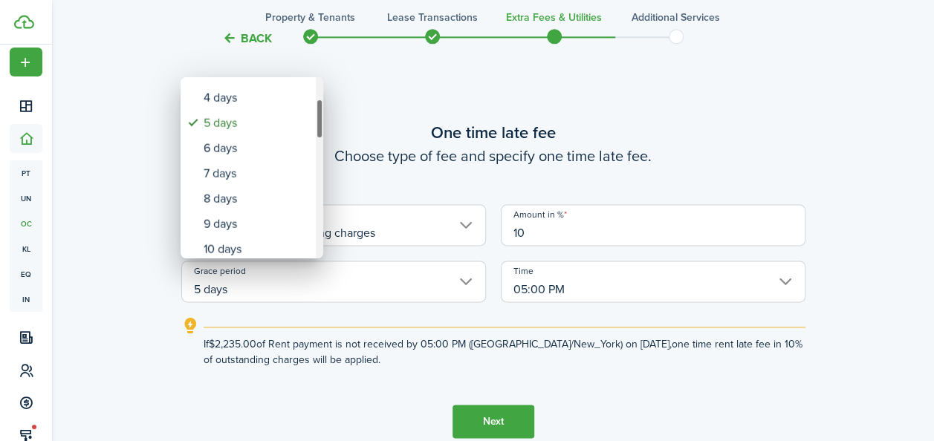
drag, startPoint x: 317, startPoint y: 98, endPoint x: 320, endPoint y: 120, distance: 21.9
click at [320, 120] on div "Grace period" at bounding box center [319, 119] width 7 height 40
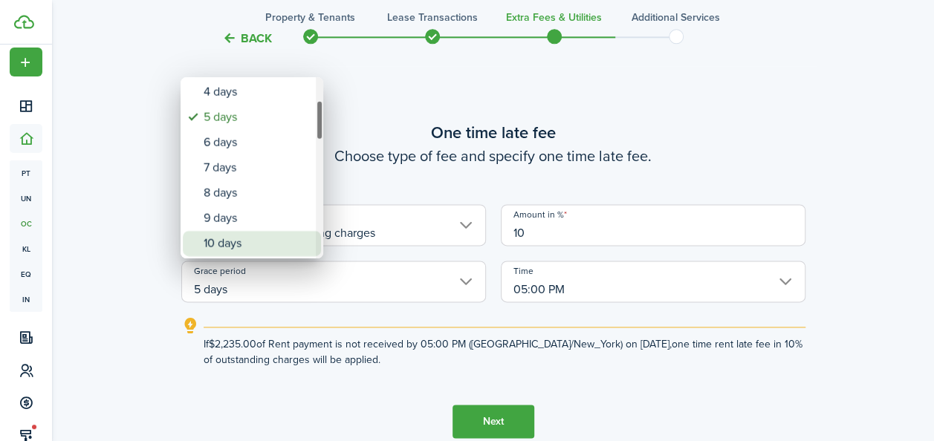
click at [260, 242] on div "10 days" at bounding box center [258, 243] width 109 height 25
type input "10 days"
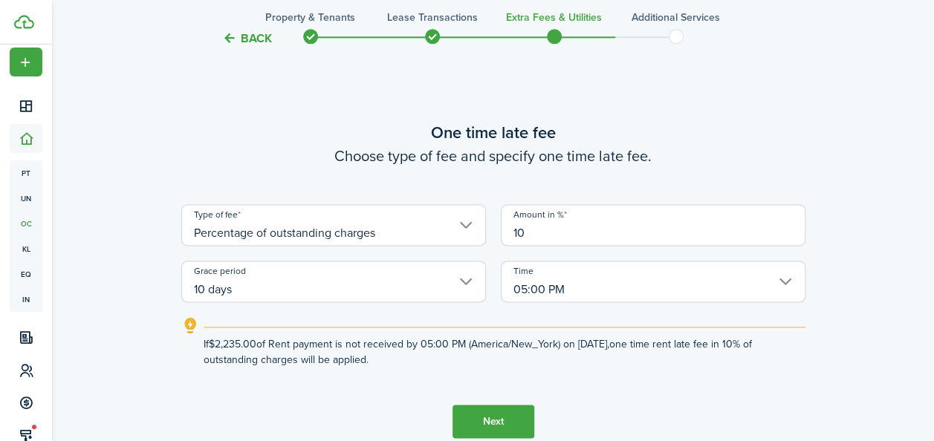
click at [506, 427] on button "Next" at bounding box center [494, 421] width 82 height 33
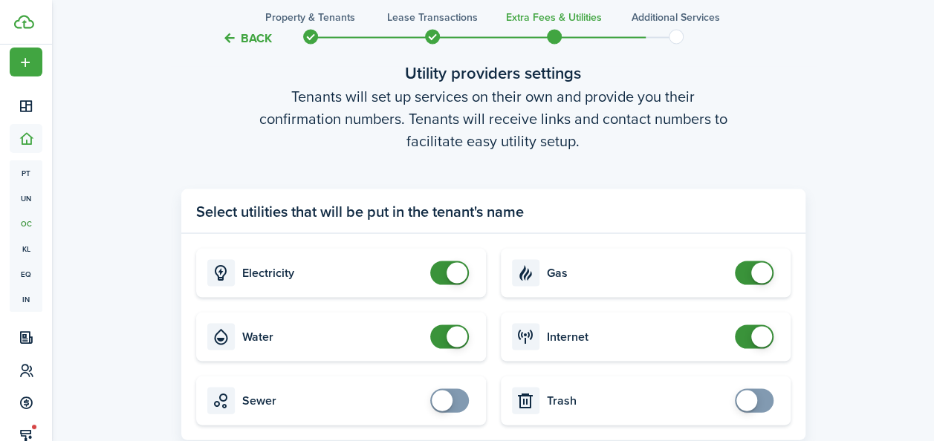
scroll to position [1482, 0]
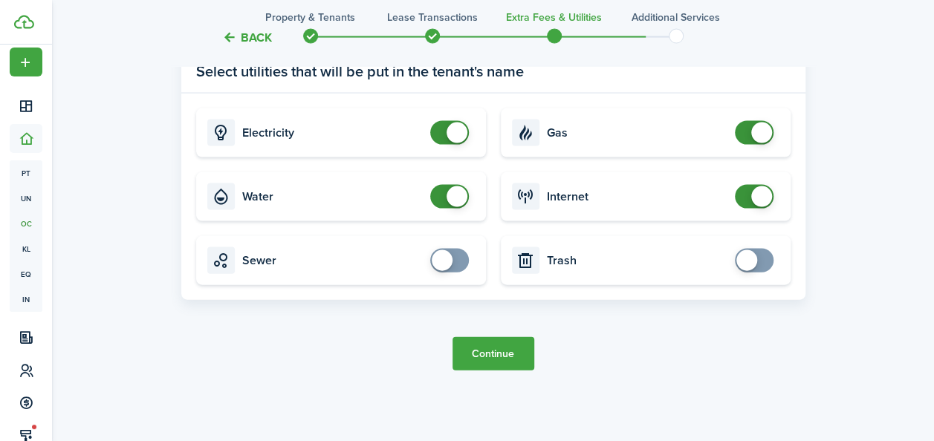
click at [471, 354] on button "Continue" at bounding box center [494, 353] width 82 height 33
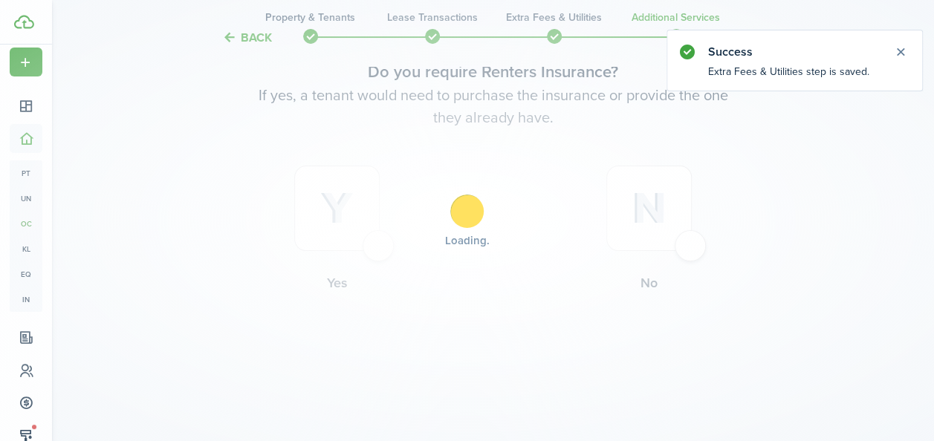
scroll to position [0, 0]
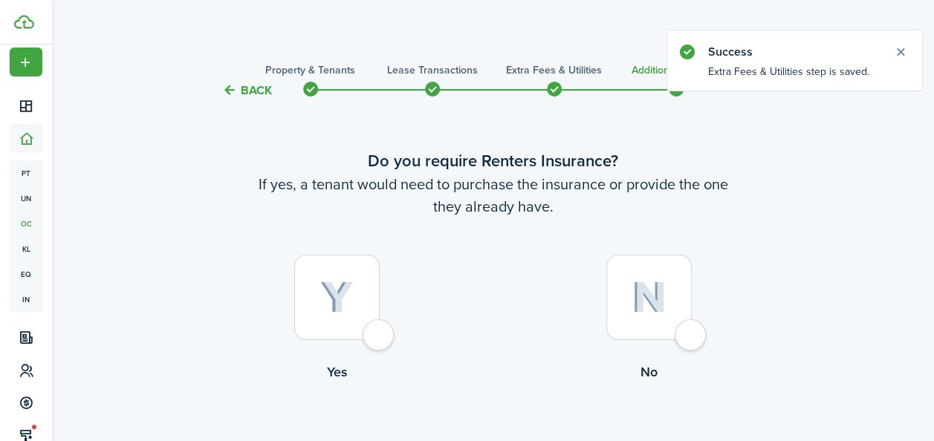
click at [346, 320] on div at bounding box center [336, 297] width 85 height 85
radio input "true"
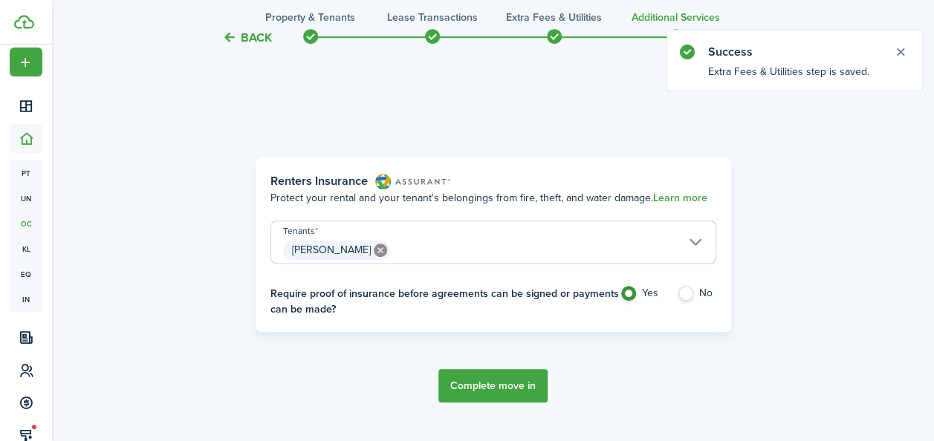
scroll to position [431, 0]
click at [479, 393] on button "Complete move in" at bounding box center [492, 385] width 109 height 33
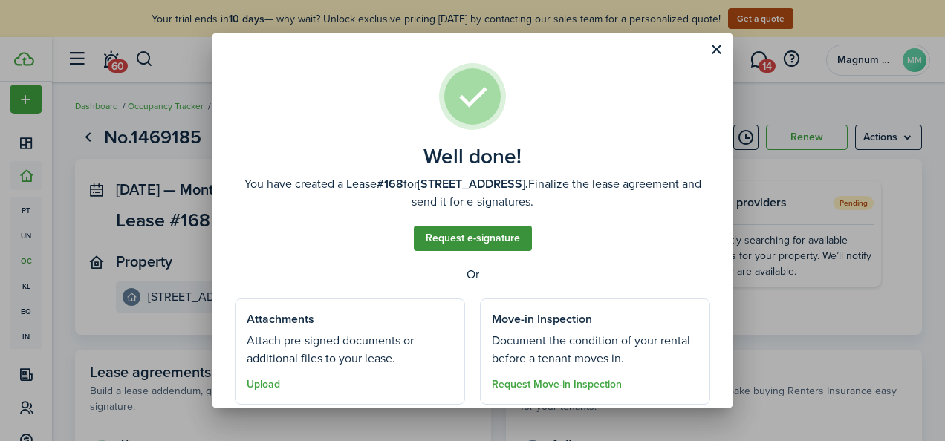
click at [455, 236] on link "Request e-signature" at bounding box center [473, 238] width 118 height 25
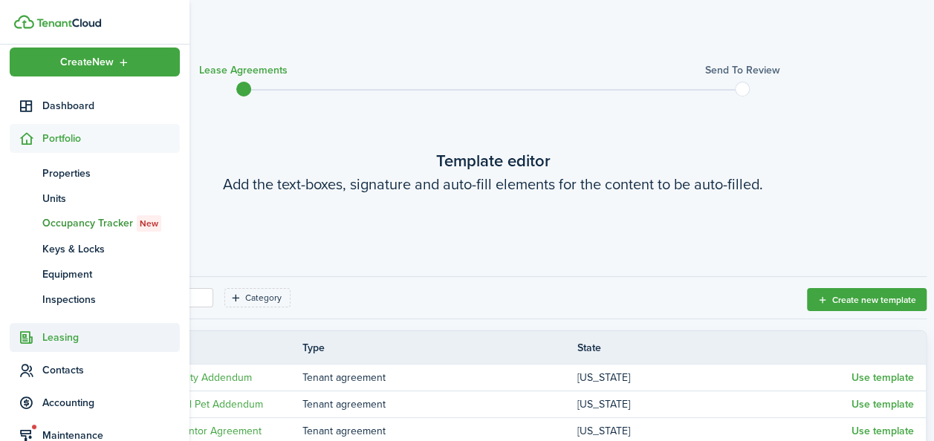
click at [53, 340] on span "Leasing" at bounding box center [110, 338] width 137 height 16
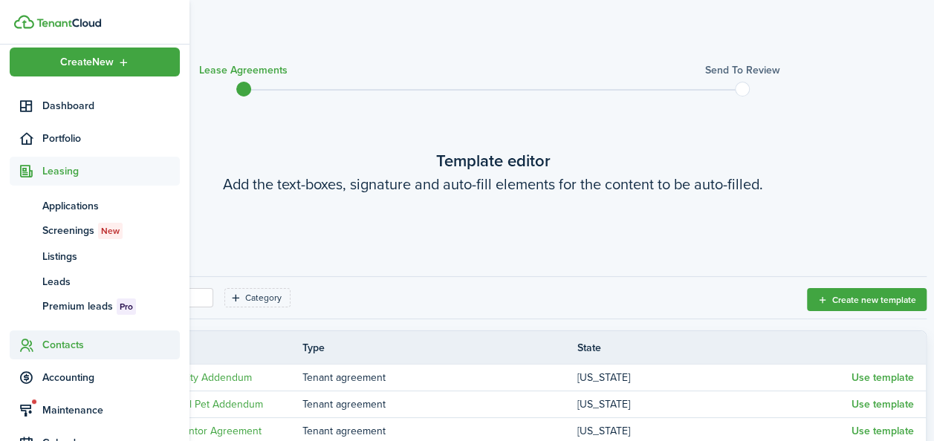
click at [55, 349] on span "Contacts" at bounding box center [110, 345] width 137 height 16
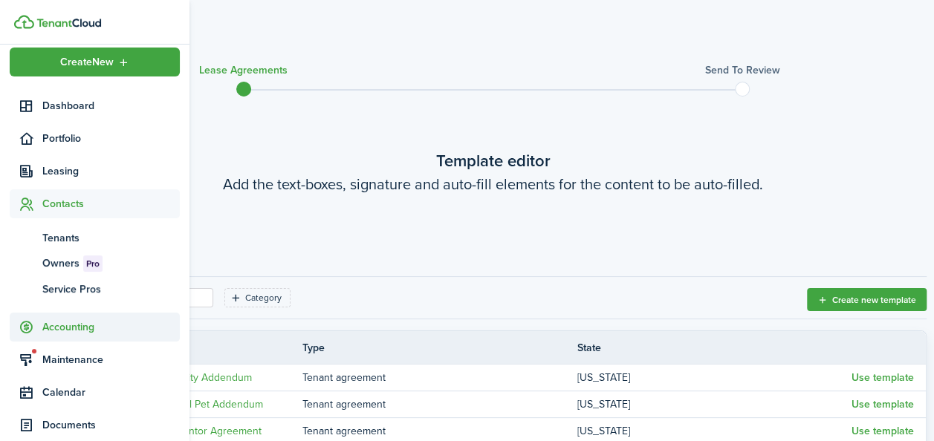
click at [55, 342] on span "Accounting" at bounding box center [95, 327] width 170 height 29
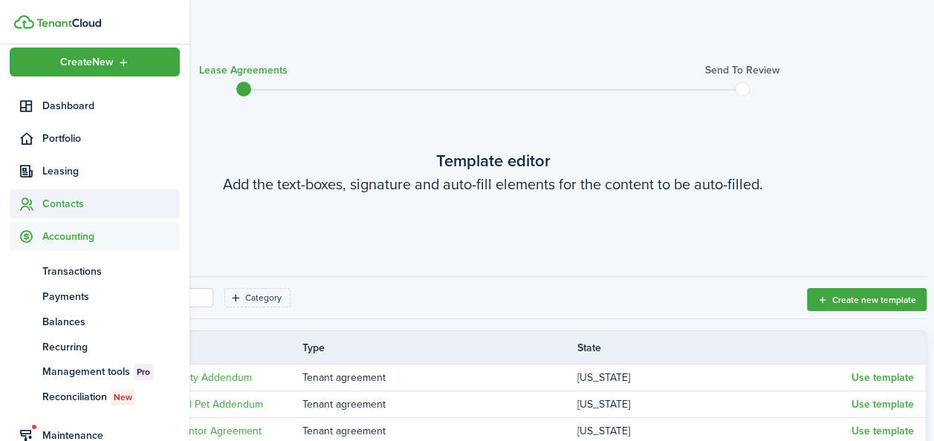
click at [61, 199] on span "Contacts" at bounding box center [110, 204] width 137 height 16
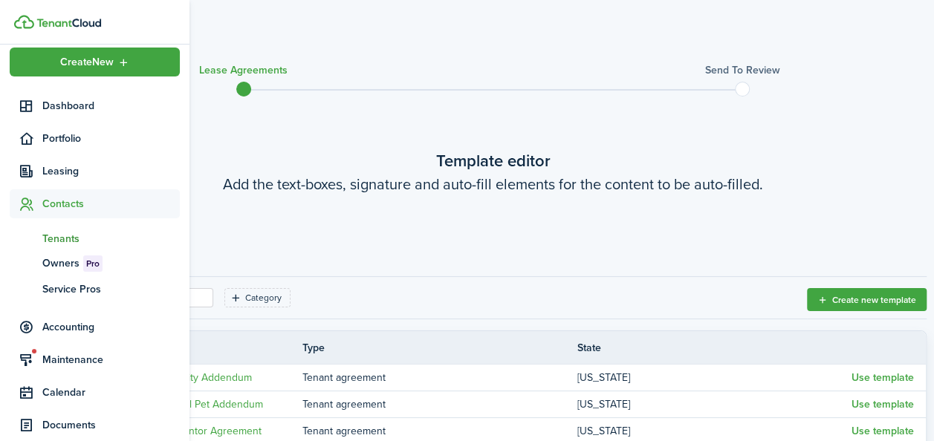
click at [49, 236] on span "Tenants" at bounding box center [110, 239] width 137 height 16
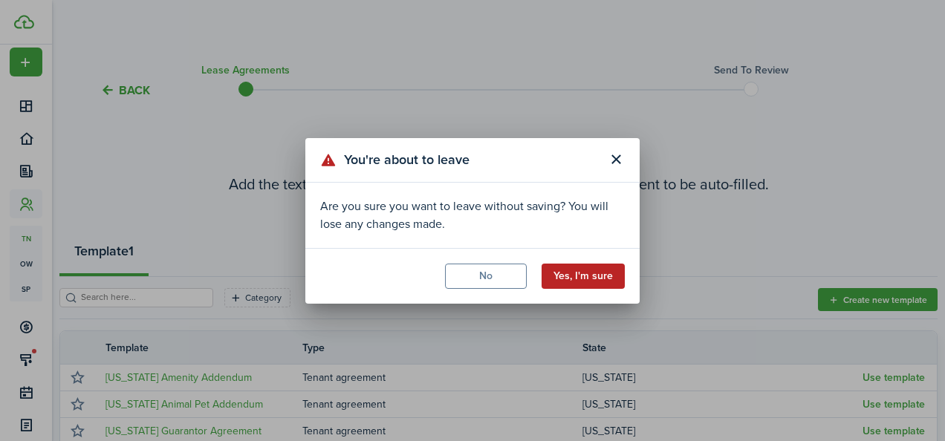
drag, startPoint x: 583, startPoint y: 279, endPoint x: 574, endPoint y: 247, distance: 34.1
click at [583, 279] on button "Yes, I'm sure" at bounding box center [583, 276] width 83 height 25
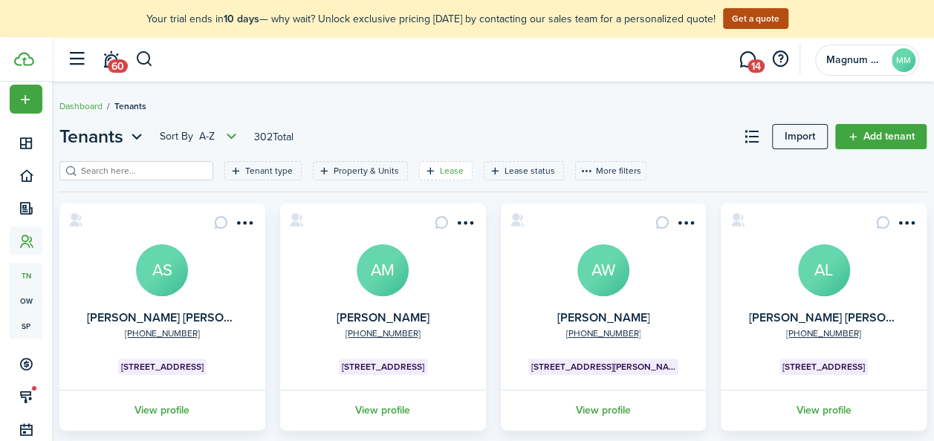
click at [449, 171] on filter-tag-label "Lease" at bounding box center [452, 170] width 24 height 13
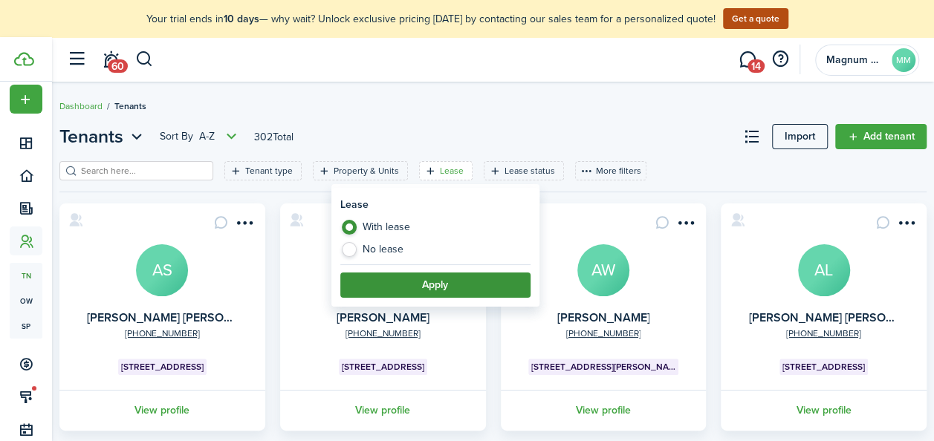
click at [422, 285] on button "Apply" at bounding box center [435, 285] width 190 height 25
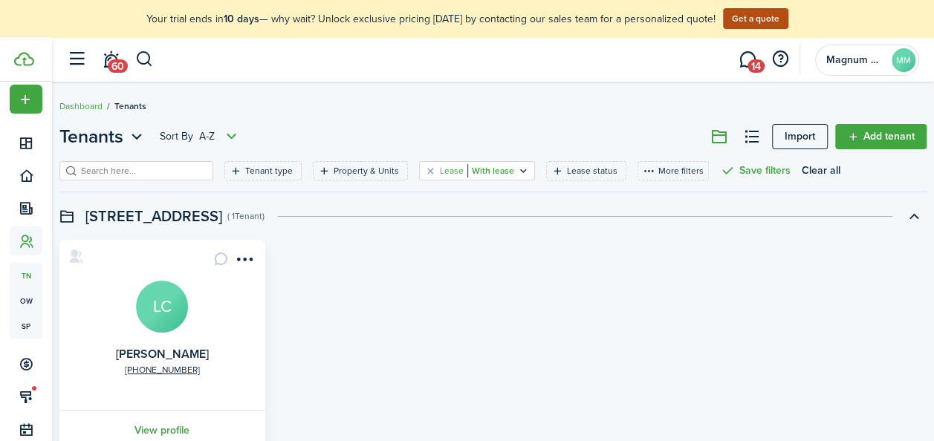
click at [467, 168] on filter-tag-value "With lease" at bounding box center [490, 170] width 47 height 13
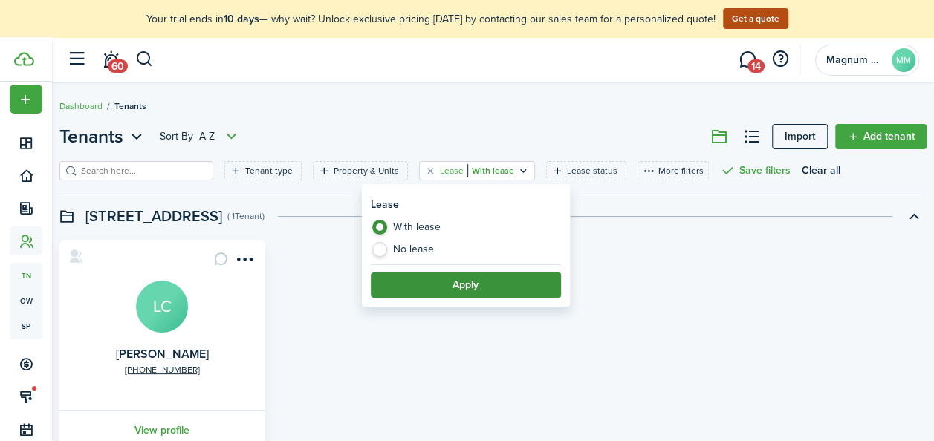
click at [453, 284] on button "Apply" at bounding box center [466, 285] width 190 height 25
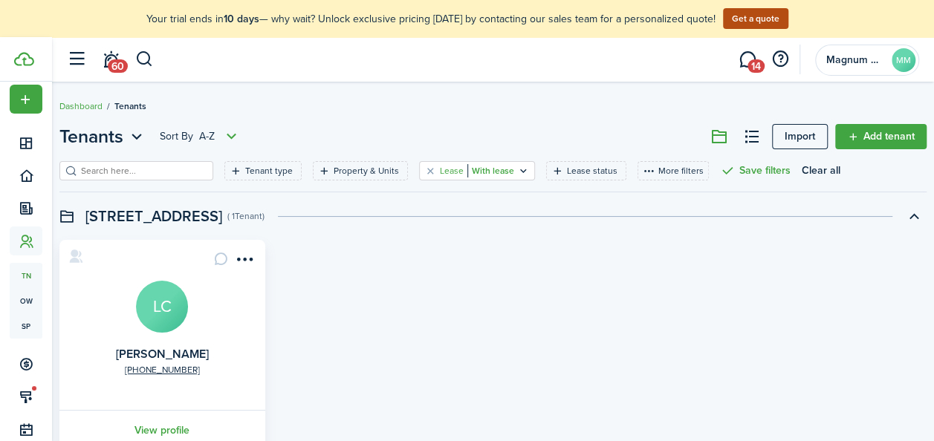
click at [440, 173] on filter-tag-label "Lease" at bounding box center [452, 170] width 24 height 13
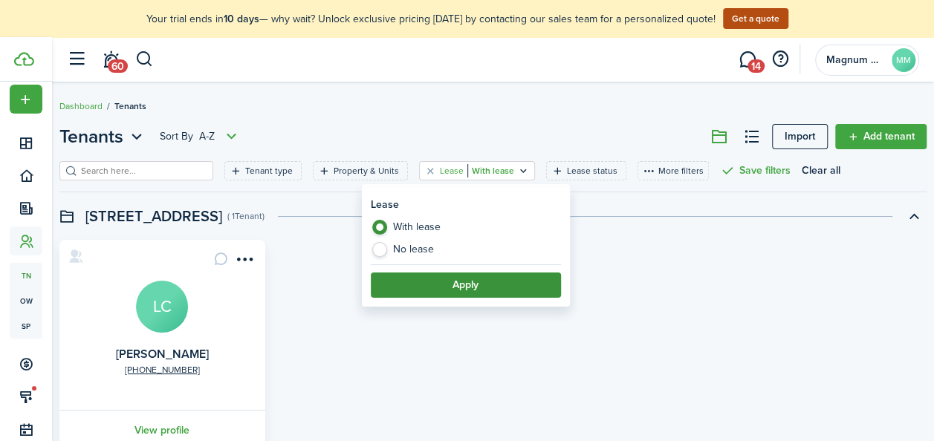
click at [423, 282] on button "Apply" at bounding box center [466, 285] width 190 height 25
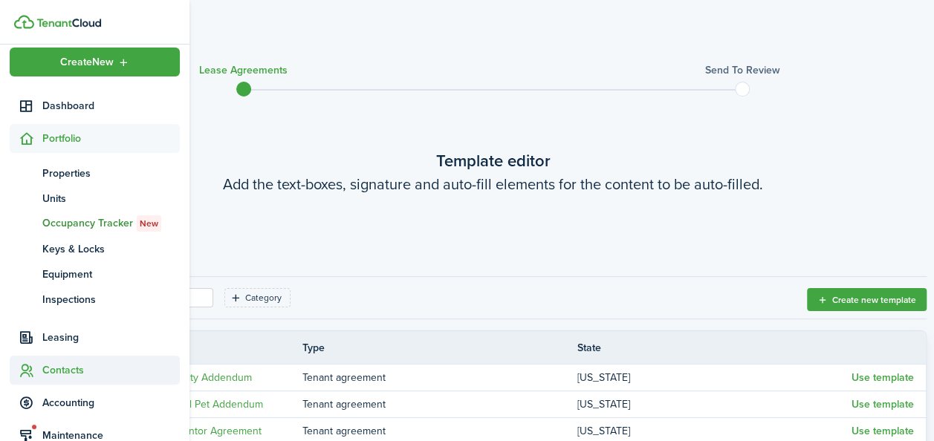
click at [74, 372] on span "Contacts" at bounding box center [110, 371] width 137 height 16
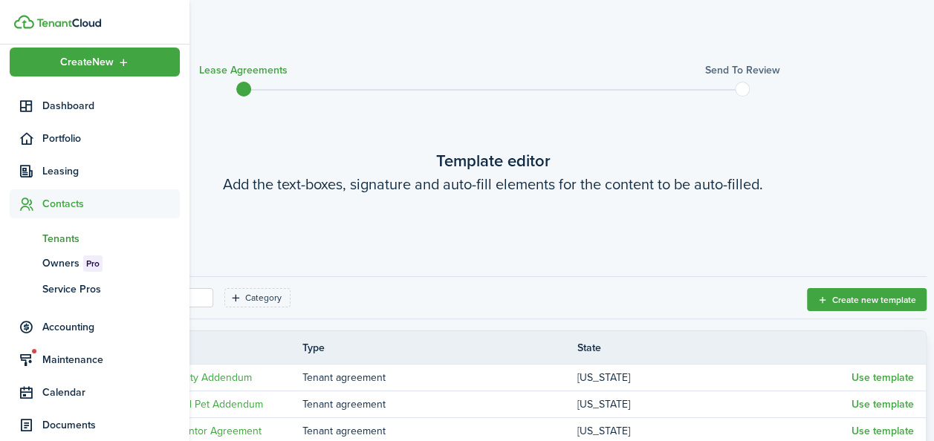
click at [56, 243] on span "Tenants" at bounding box center [110, 239] width 137 height 16
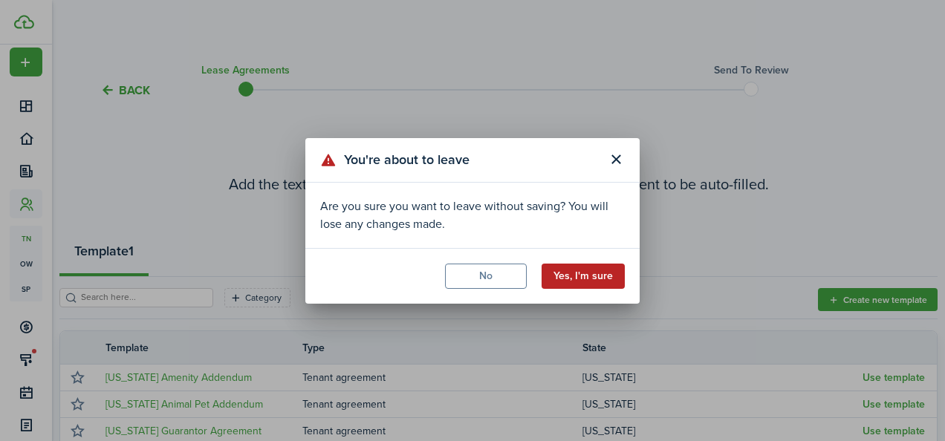
click at [576, 267] on button "Yes, I'm sure" at bounding box center [583, 276] width 83 height 25
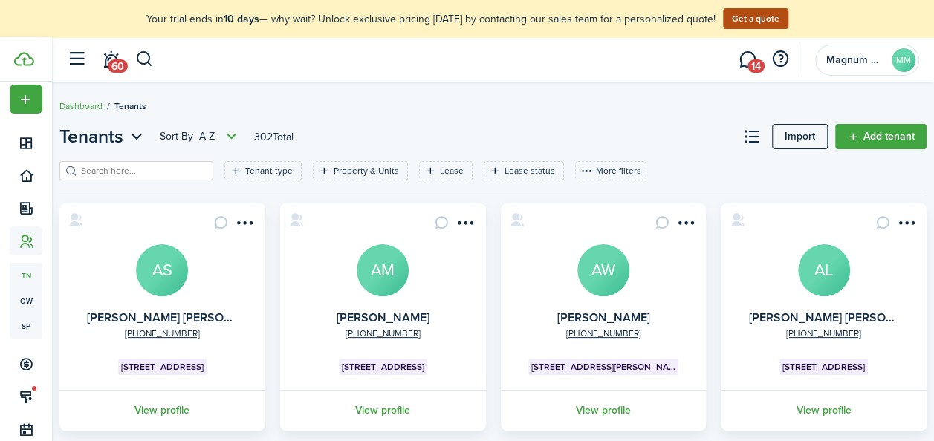
click at [184, 271] on avatar-text "AS" at bounding box center [162, 271] width 52 height 52
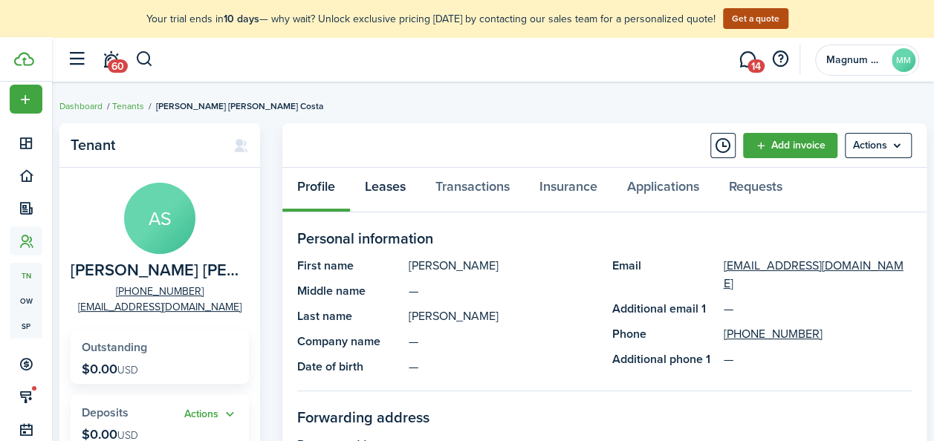
click at [406, 186] on link "Leases" at bounding box center [385, 190] width 71 height 45
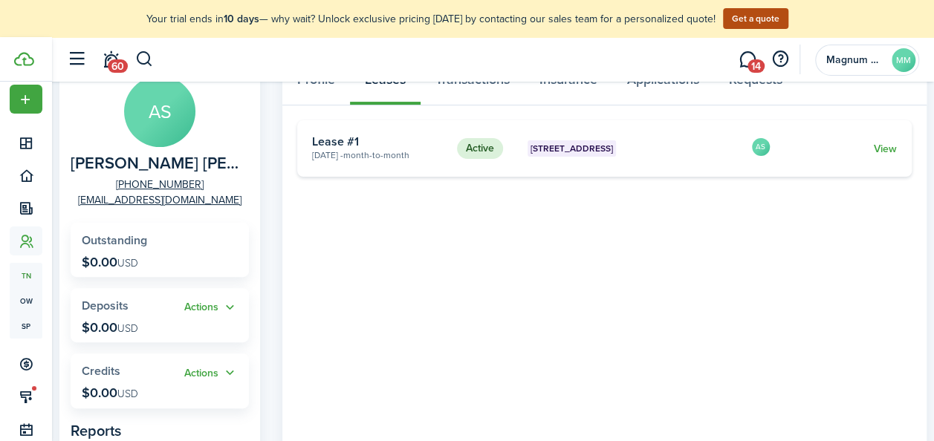
scroll to position [51, 0]
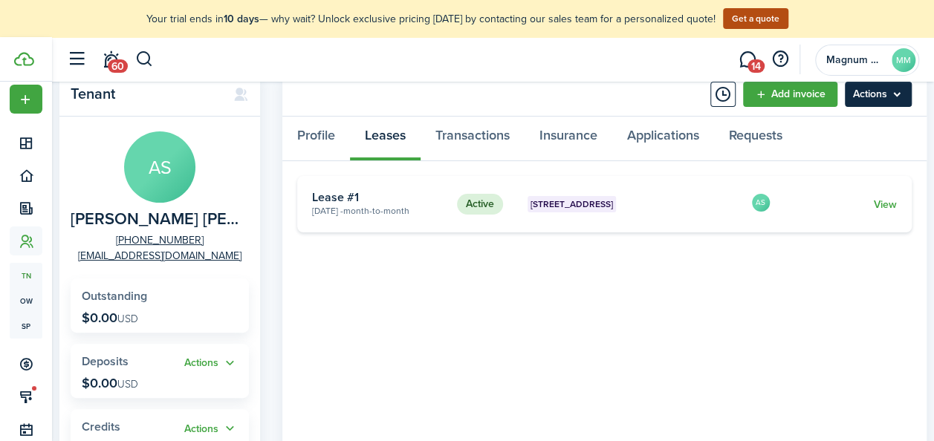
click at [897, 97] on menu-btn "Actions" at bounding box center [878, 94] width 67 height 25
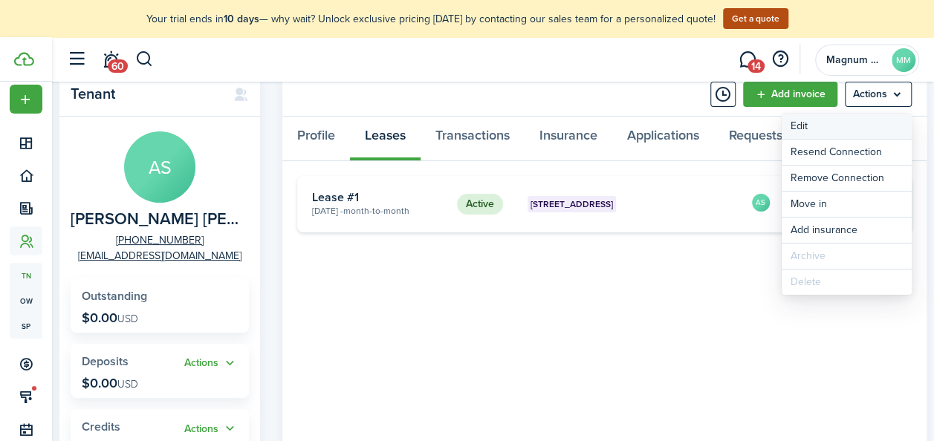
click at [828, 126] on link "Edit" at bounding box center [847, 126] width 130 height 25
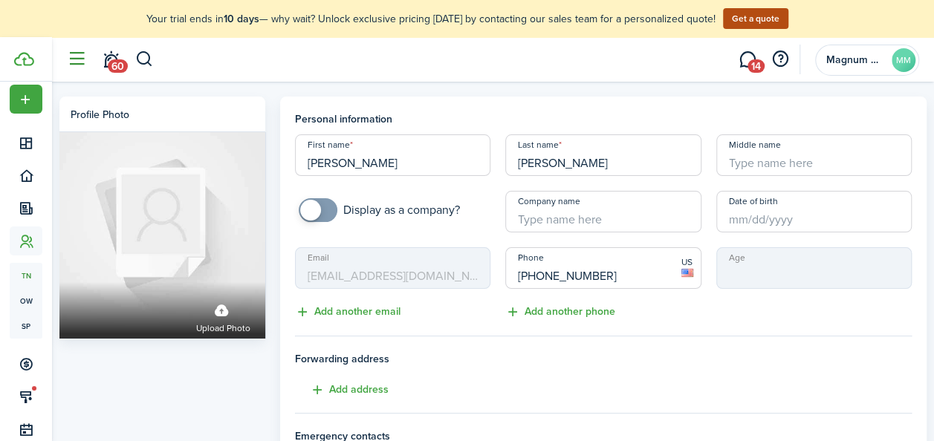
click at [89, 61] on button "button" at bounding box center [76, 59] width 28 height 28
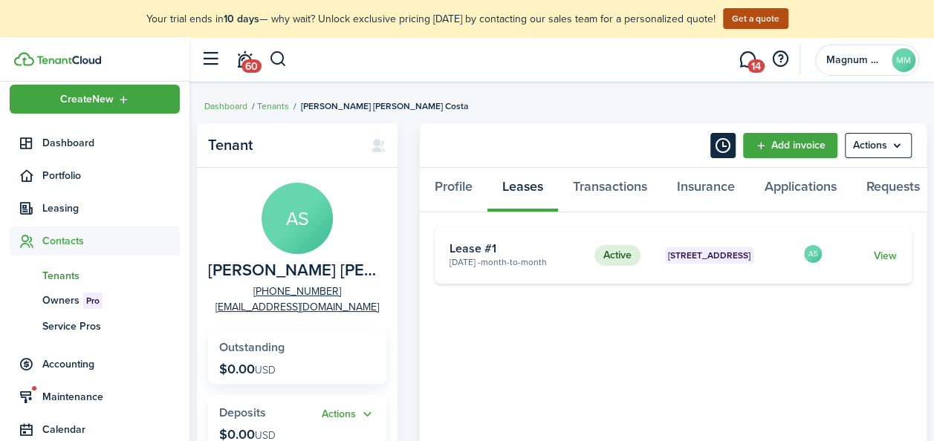
click at [730, 141] on button "Timeline" at bounding box center [722, 145] width 25 height 25
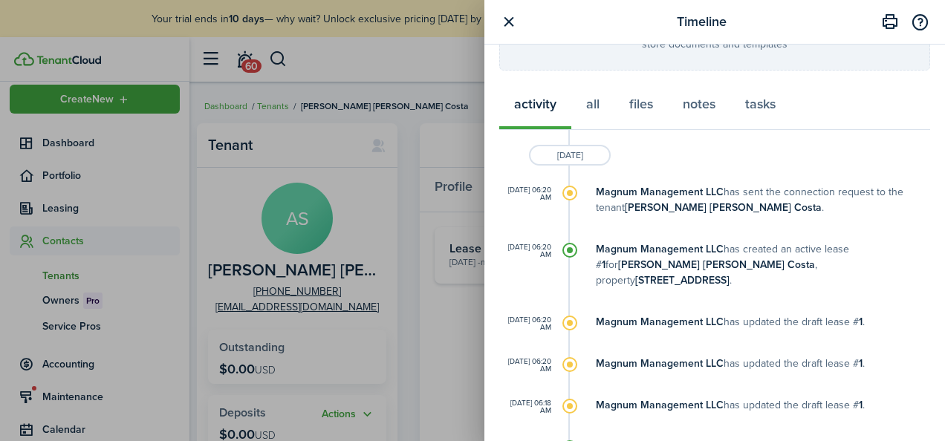
scroll to position [323, 0]
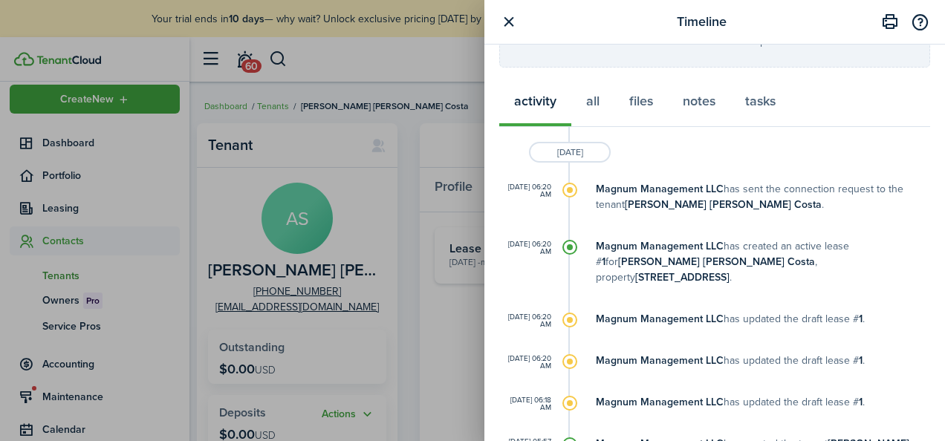
click at [925, 363] on modal-body "Write a note... Character limit: 0 / 5000 Datetime Assignee Create Upload store…" at bounding box center [715, 243] width 461 height 397
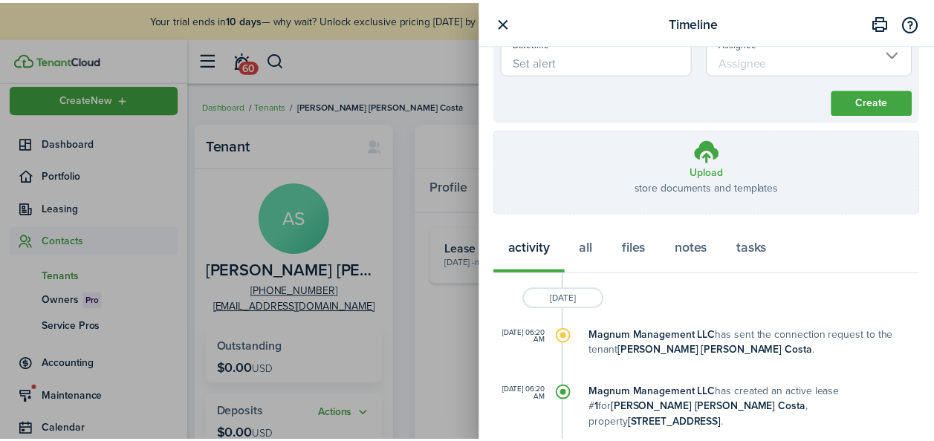
scroll to position [0, 0]
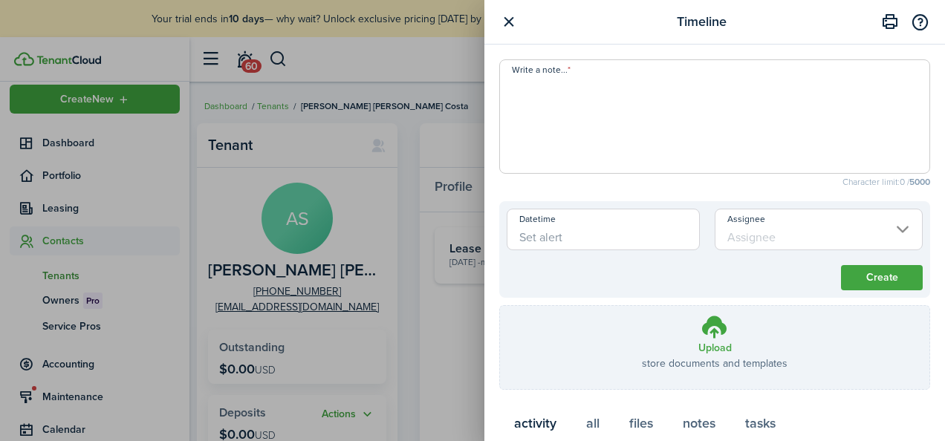
click at [501, 21] on button "button" at bounding box center [508, 22] width 19 height 19
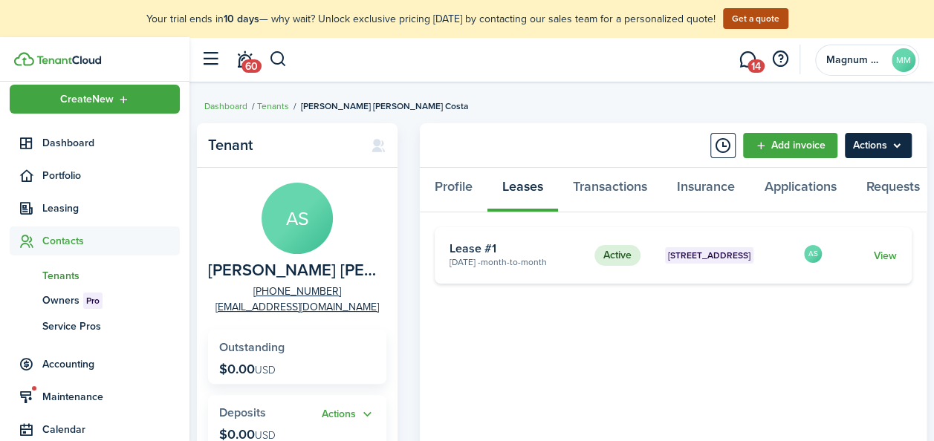
click at [894, 143] on menu-btn "Actions" at bounding box center [878, 145] width 67 height 25
click at [620, 183] on link "Transactions" at bounding box center [610, 190] width 104 height 45
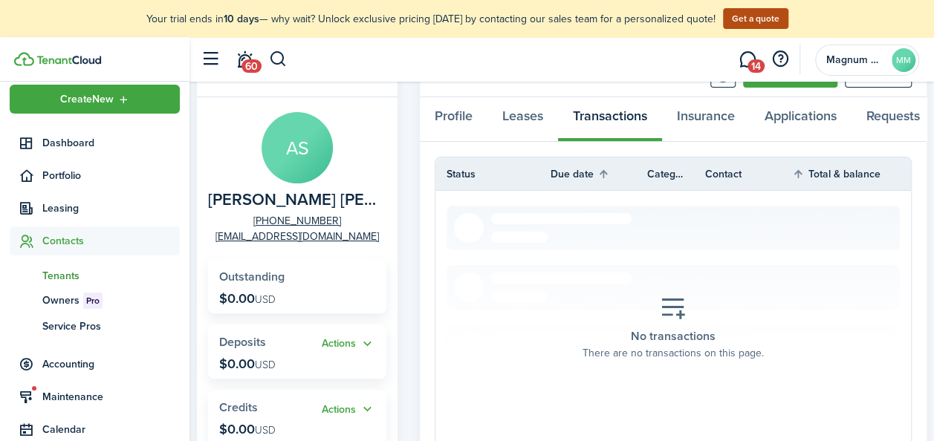
scroll to position [56, 0]
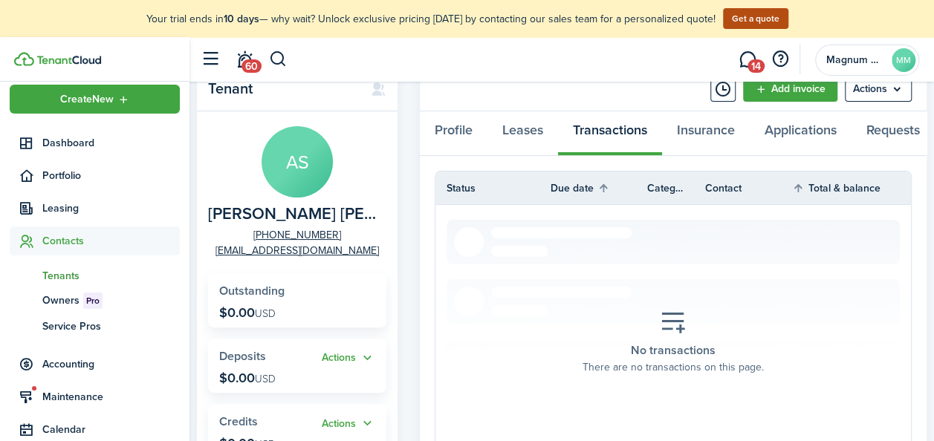
click at [636, 148] on div "Profile Leases Transactions Insurance Applications Requests" at bounding box center [673, 133] width 507 height 45
drag, startPoint x: 636, startPoint y: 148, endPoint x: 684, endPoint y: 153, distance: 47.8
click at [684, 153] on div "Profile Leases Transactions Insurance Applications Requests" at bounding box center [673, 133] width 507 height 45
drag, startPoint x: 684, startPoint y: 153, endPoint x: 702, endPoint y: 161, distance: 19.3
click at [702, 156] on tabs "Profile Leases Transactions Insurance Applications Requests" at bounding box center [673, 133] width 507 height 45
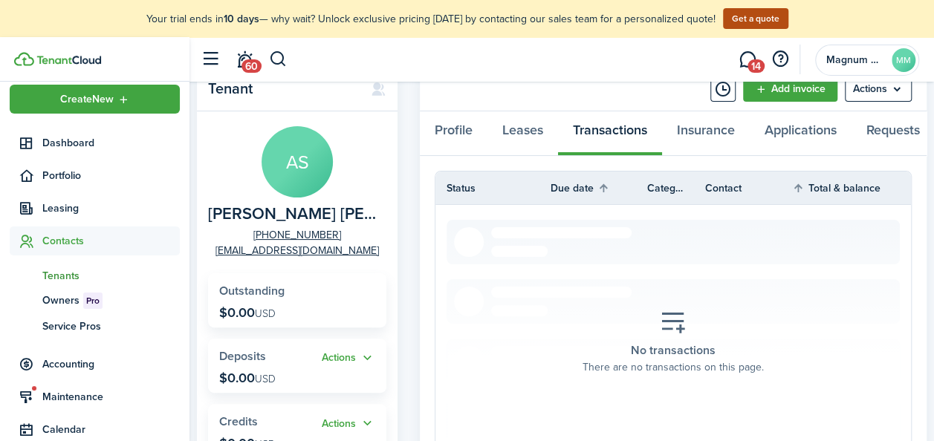
scroll to position [0, 14]
click at [770, 87] on link "Add invoice" at bounding box center [790, 89] width 94 height 25
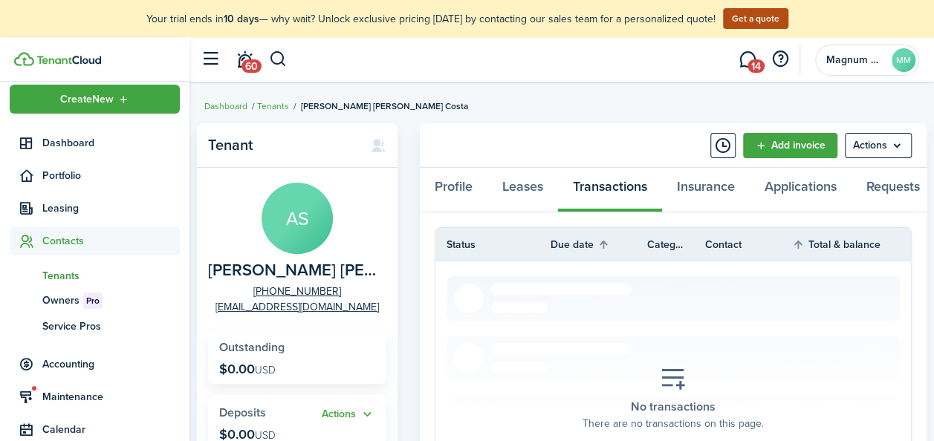
click at [56, 271] on span "Tenants" at bounding box center [110, 276] width 137 height 16
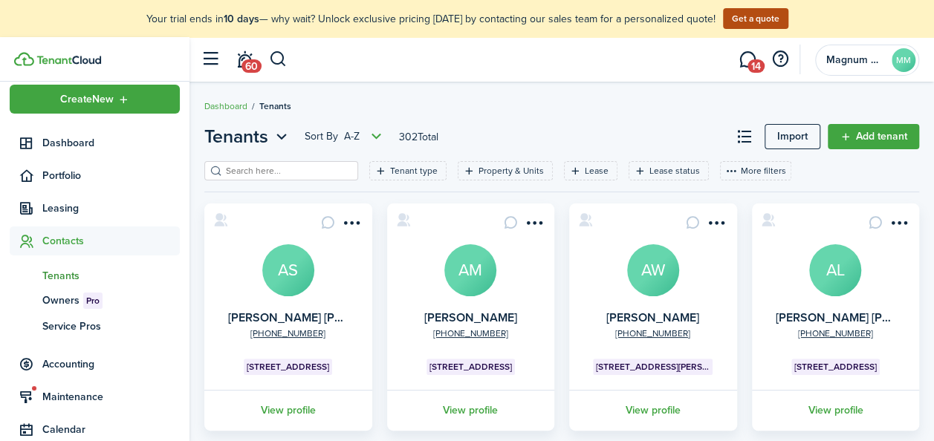
click at [309, 169] on input "search" at bounding box center [287, 171] width 131 height 14
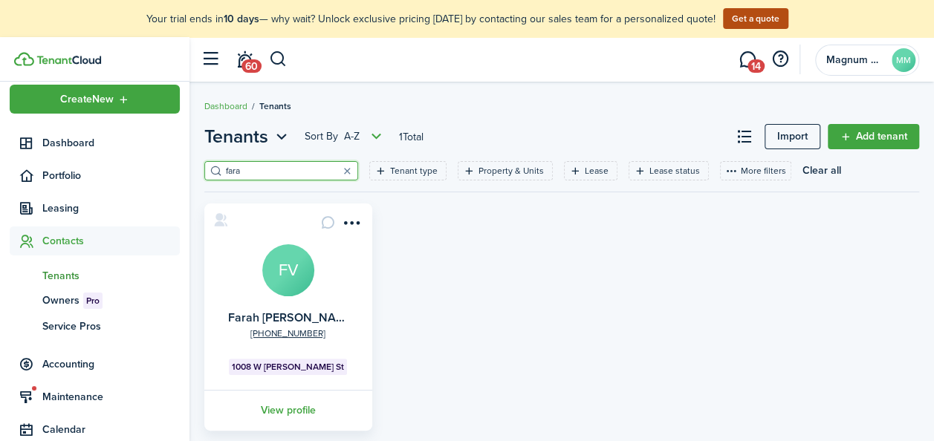
type input "fara"
click at [294, 279] on avatar-text "FV" at bounding box center [288, 271] width 52 height 52
